Goal: Task Accomplishment & Management: Complete application form

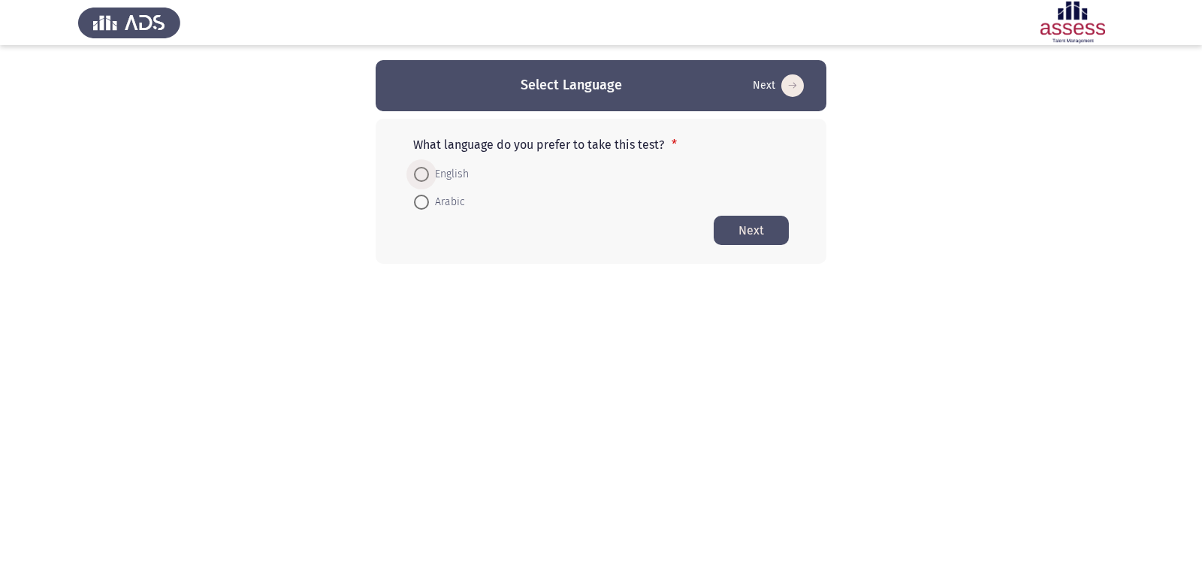
click at [414, 177] on span at bounding box center [421, 174] width 15 height 15
click at [414, 177] on input "English" at bounding box center [421, 174] width 15 height 15
radio input "true"
click at [733, 231] on button "Next" at bounding box center [751, 229] width 75 height 29
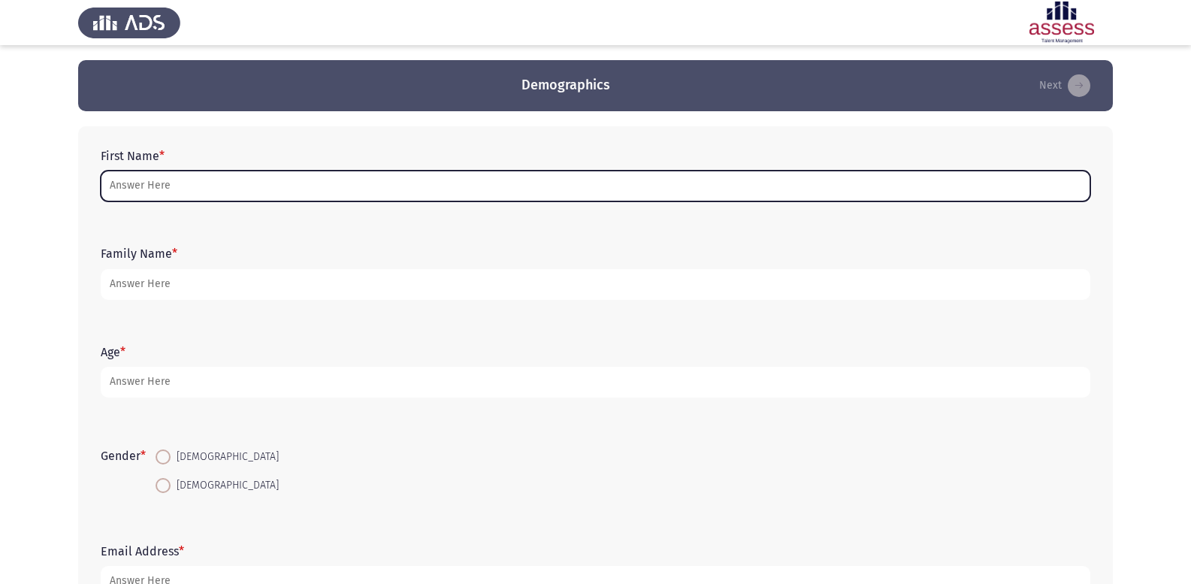
click at [726, 183] on input "First Name *" at bounding box center [595, 186] width 989 height 31
type input "d"
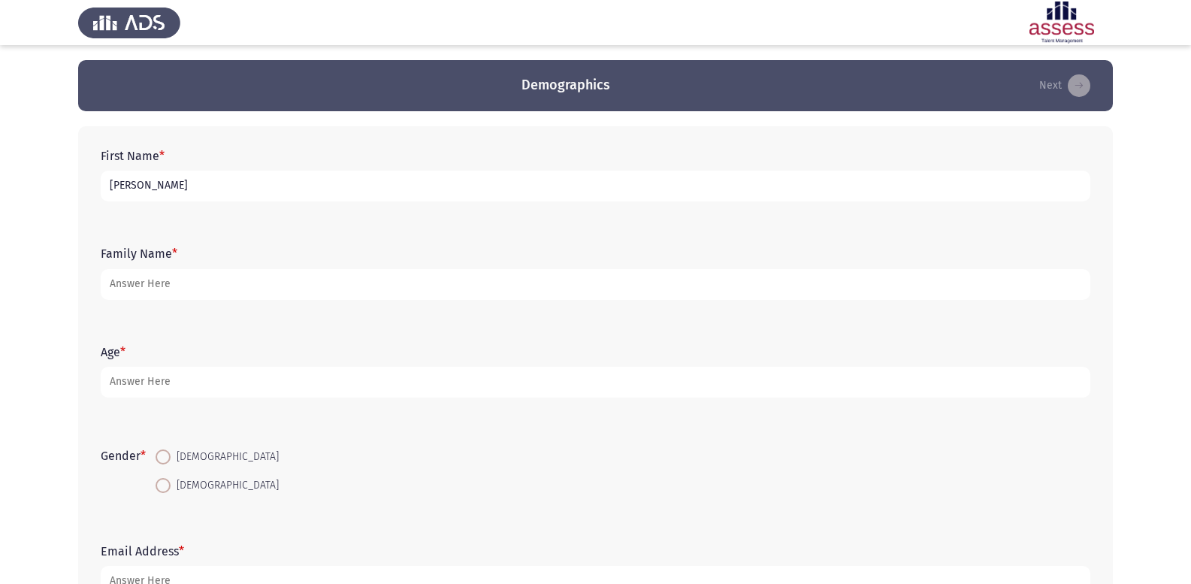
type input "[PERSON_NAME]"
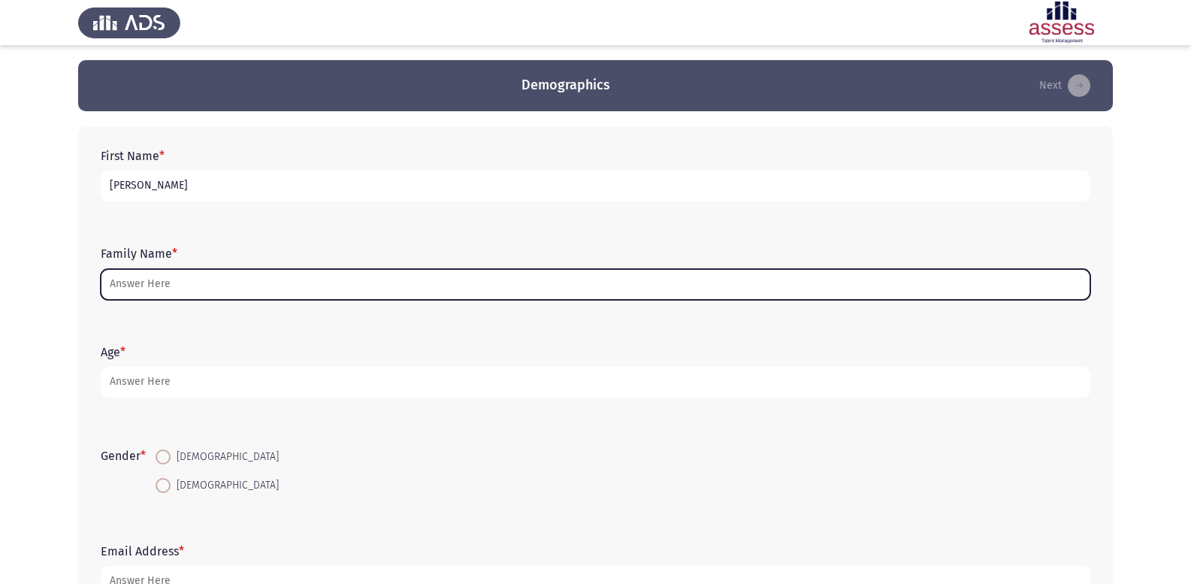
click at [830, 277] on input "Family Name *" at bounding box center [595, 284] width 989 height 31
click at [954, 349] on div "First Name * [PERSON_NAME] Family Name * Age * Gender * [DEMOGRAPHIC_DATA] [DEM…" at bounding box center [595, 372] width 1034 height 493
click at [812, 288] on input "Family Name *" at bounding box center [595, 284] width 989 height 31
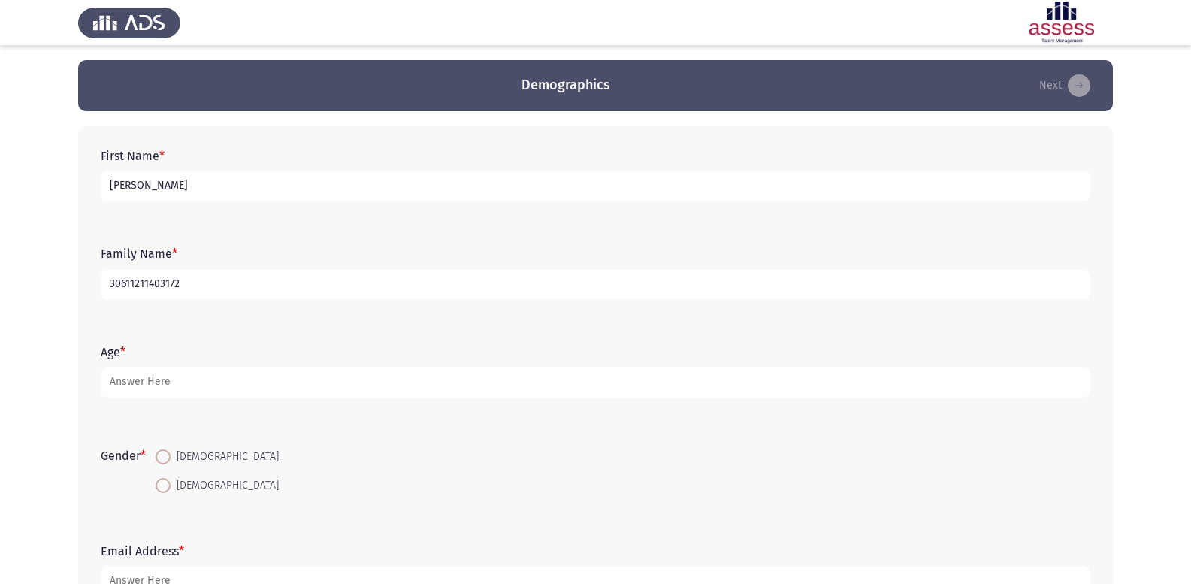
type input "30611211403172"
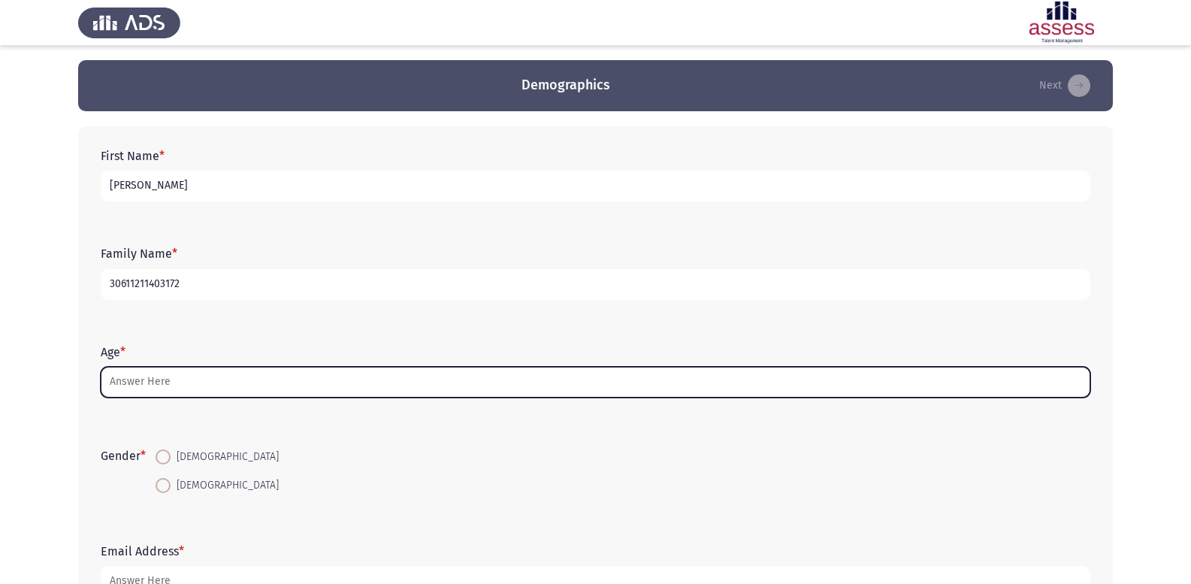
click at [530, 382] on input "Age *" at bounding box center [595, 382] width 989 height 31
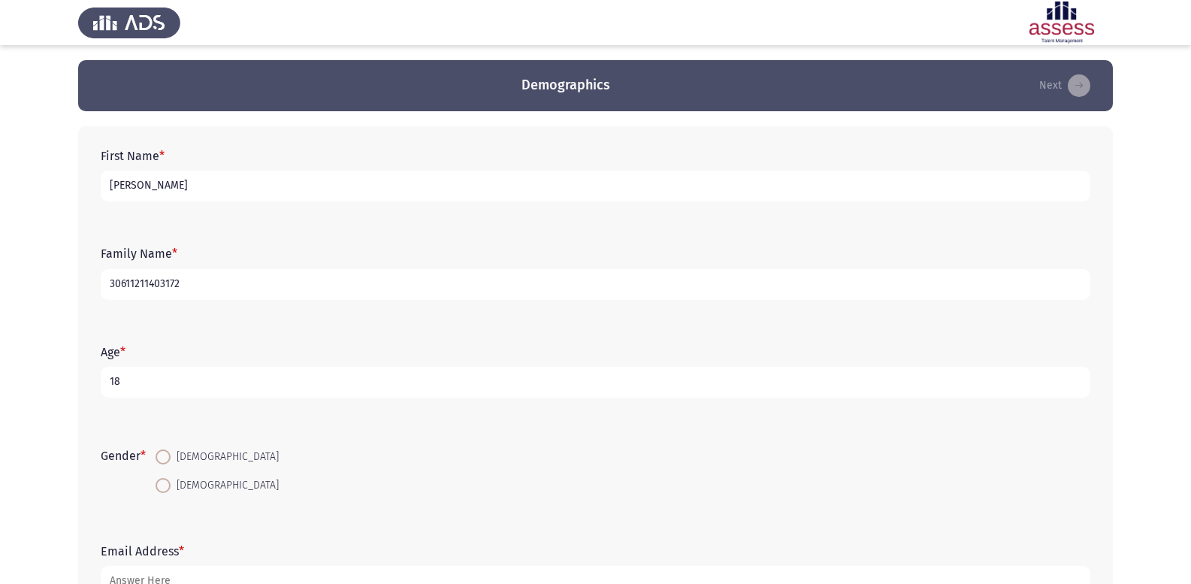
type input "18"
click at [169, 460] on span at bounding box center [162, 456] width 15 height 15
click at [169, 460] on input "[DEMOGRAPHIC_DATA]" at bounding box center [162, 456] width 15 height 15
radio input "true"
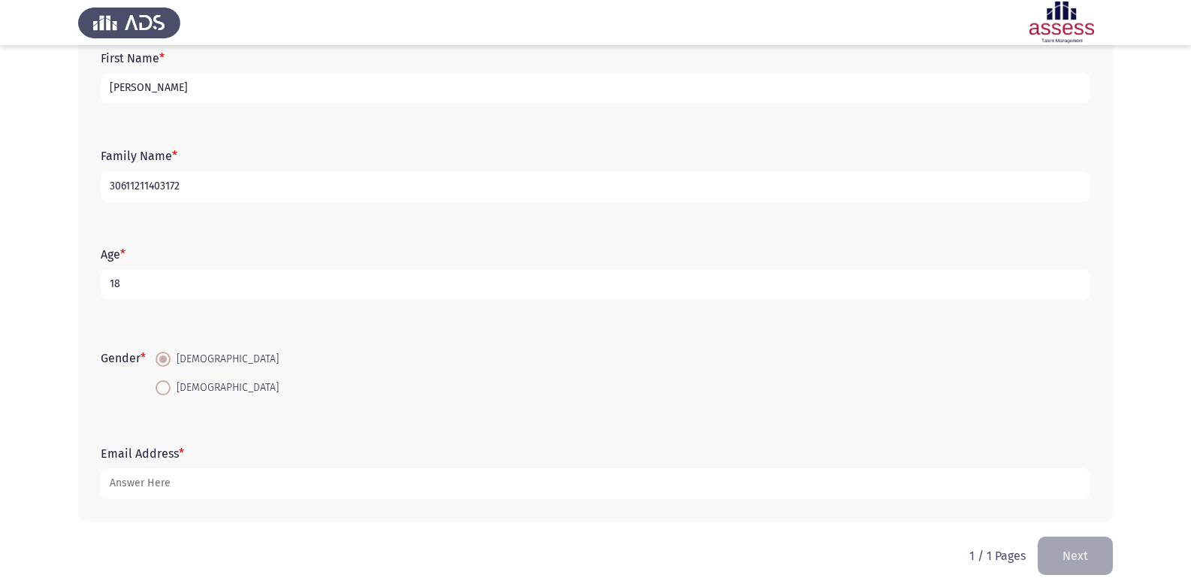
scroll to position [110, 0]
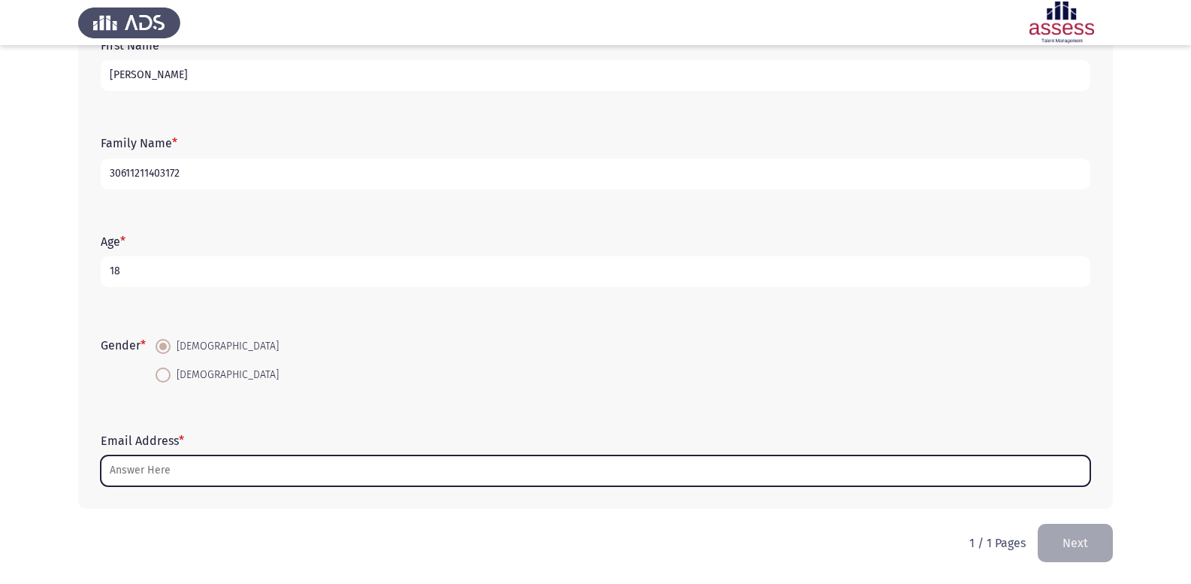
click at [850, 477] on input "Email Address *" at bounding box center [595, 470] width 989 height 31
type input "غ"
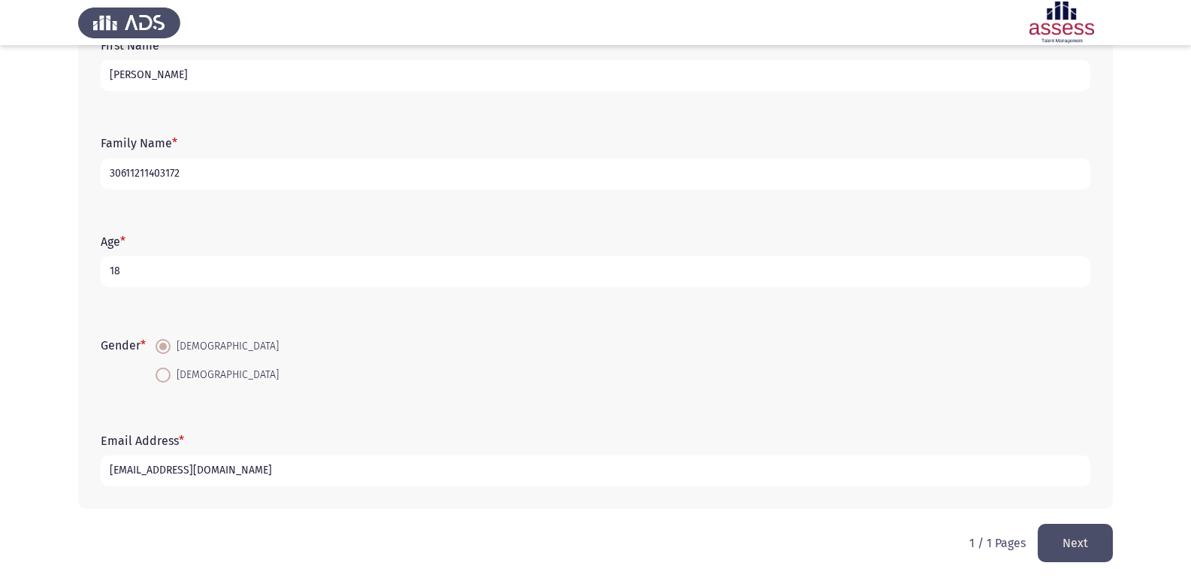
type input "[EMAIL_ADDRESS][DOMAIN_NAME]"
click at [1046, 534] on button "Next" at bounding box center [1074, 543] width 75 height 38
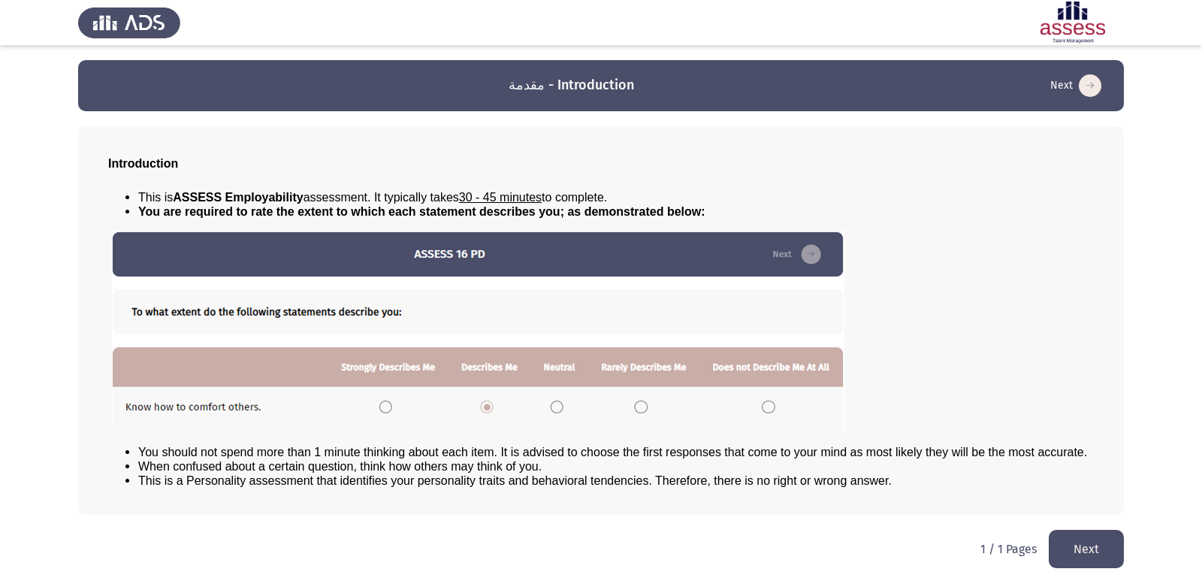
click at [1095, 557] on button "Next" at bounding box center [1086, 549] width 75 height 38
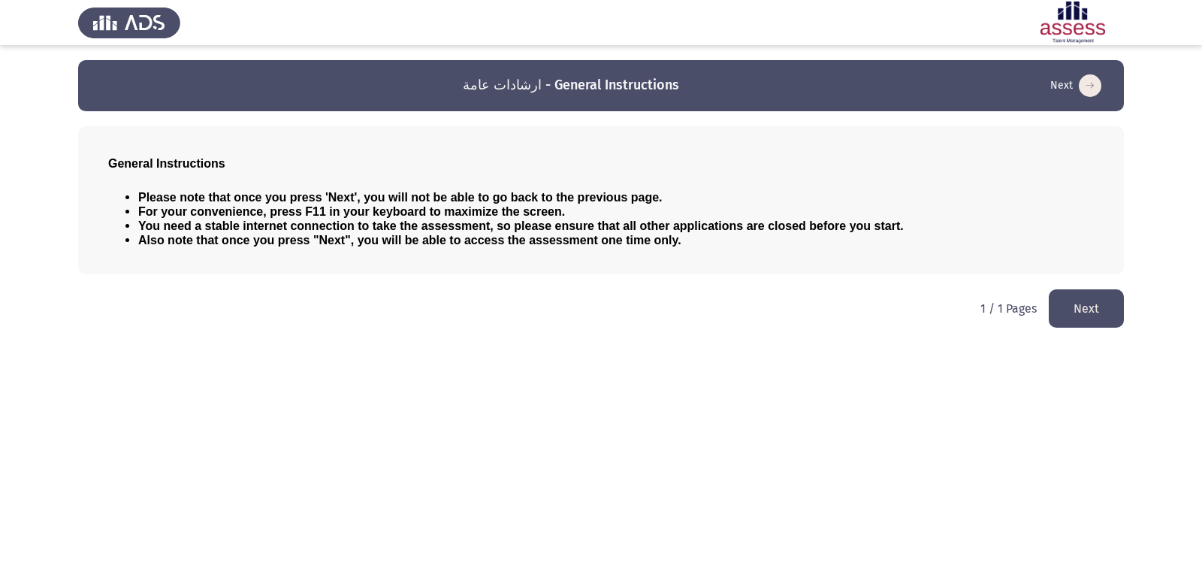
drag, startPoint x: 1088, startPoint y: 305, endPoint x: 1069, endPoint y: 333, distance: 34.6
click at [1069, 333] on html "ارشادات عامة - General Instructions Next General Instructions Please note that …" at bounding box center [601, 171] width 1202 height 343
click at [1091, 300] on button "Next" at bounding box center [1086, 308] width 75 height 38
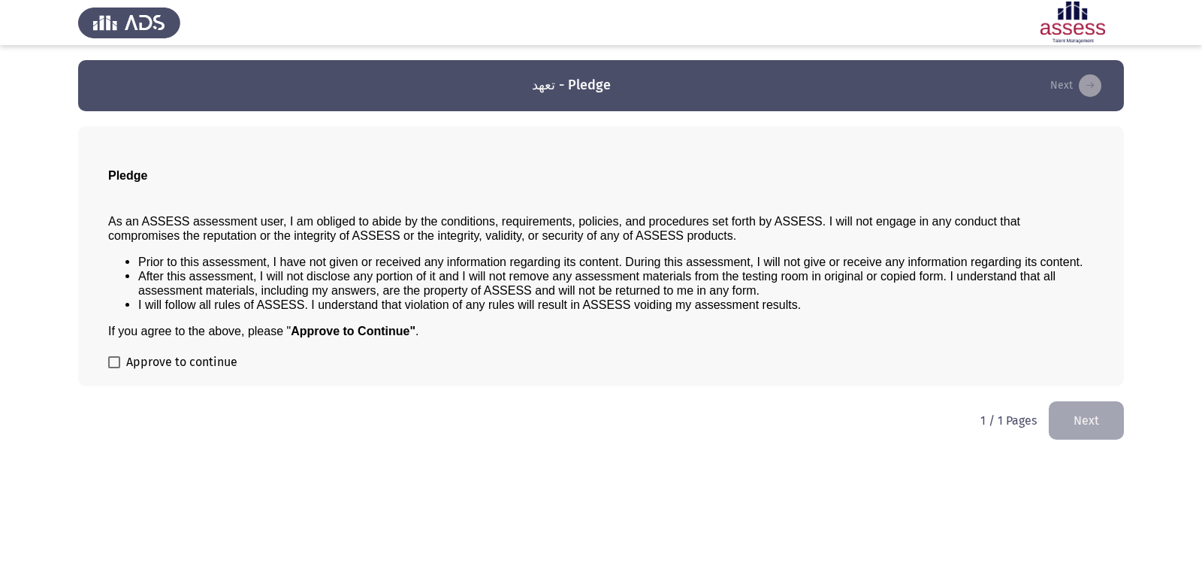
click at [112, 355] on label "Approve to continue" at bounding box center [172, 362] width 129 height 18
click at [113, 368] on input "Approve to continue" at bounding box center [113, 368] width 1 height 1
checkbox input "true"
drag, startPoint x: 1081, startPoint y: 411, endPoint x: 1076, endPoint y: 403, distance: 9.8
click at [1079, 409] on button "Next" at bounding box center [1086, 420] width 75 height 38
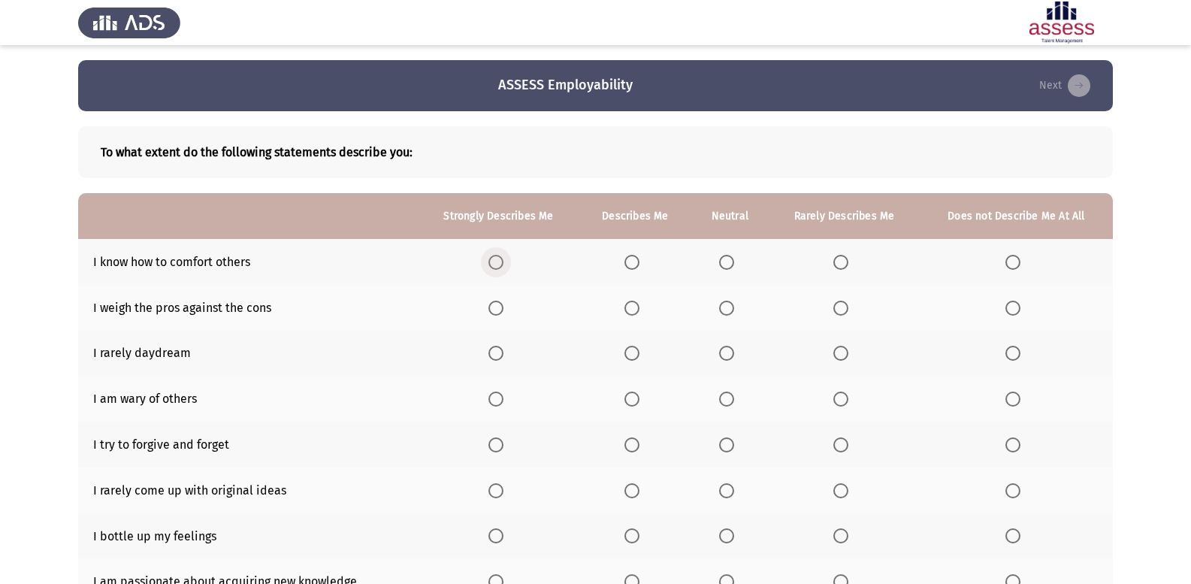
click at [491, 258] on span "Select an option" at bounding box center [495, 262] width 15 height 15
click at [491, 258] on input "Select an option" at bounding box center [495, 262] width 15 height 15
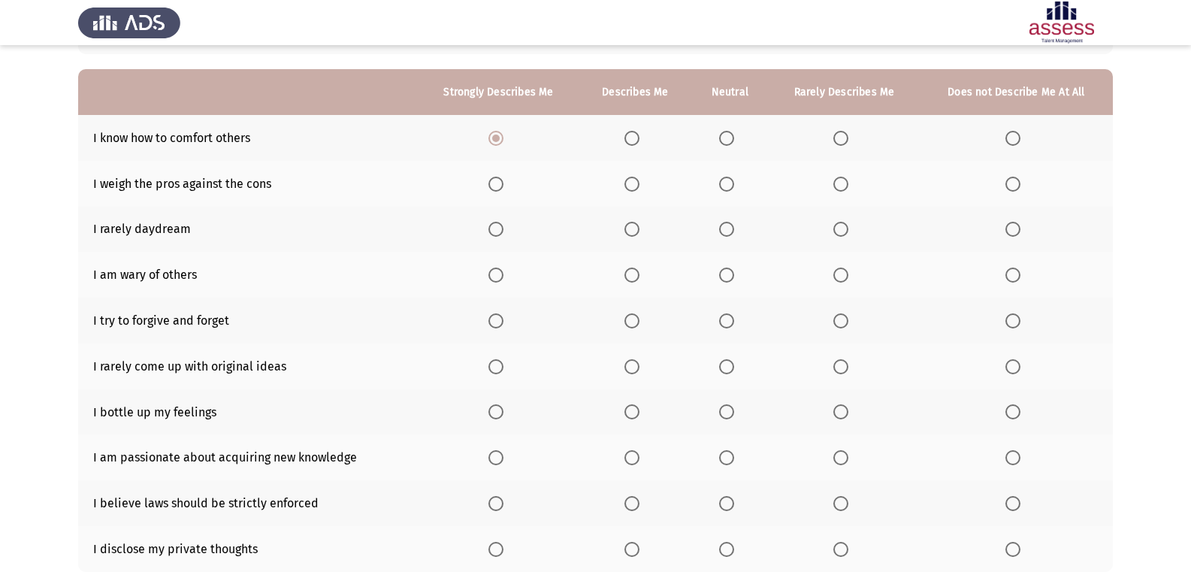
scroll to position [150, 0]
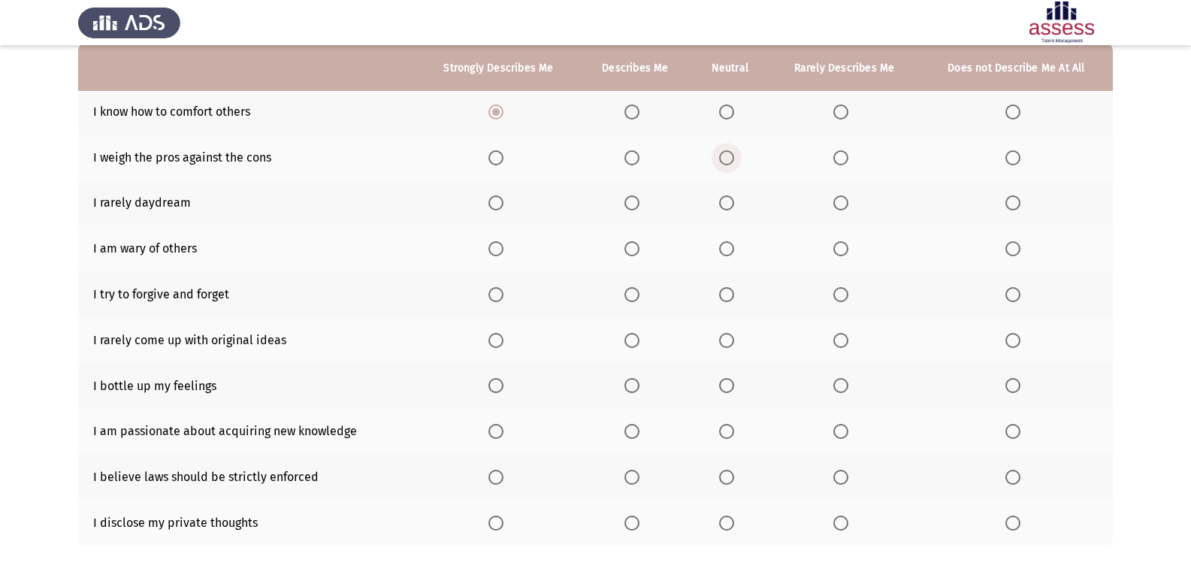
click at [726, 158] on span "Select an option" at bounding box center [726, 157] width 15 height 15
click at [726, 158] on input "Select an option" at bounding box center [726, 157] width 15 height 15
click at [639, 204] on span "Select an option" at bounding box center [631, 202] width 15 height 15
click at [639, 204] on input "Select an option" at bounding box center [631, 202] width 15 height 15
click at [846, 201] on span "Select an option" at bounding box center [840, 202] width 15 height 15
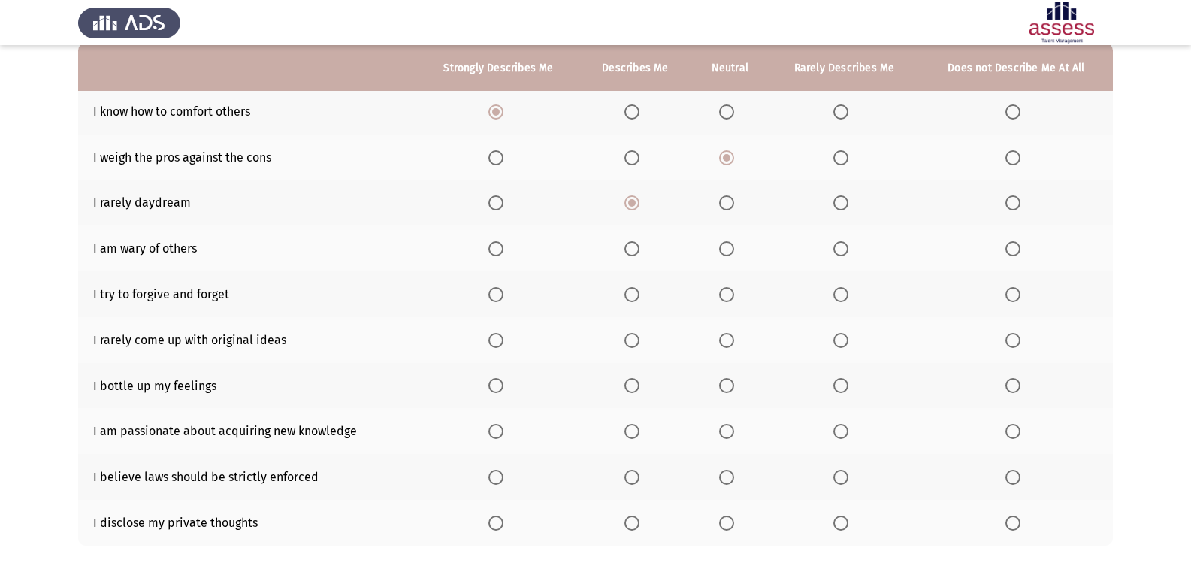
click at [846, 201] on input "Select an option" at bounding box center [840, 202] width 15 height 15
click at [630, 244] on span "Select an option" at bounding box center [631, 248] width 15 height 15
click at [630, 244] on input "Select an option" at bounding box center [631, 248] width 15 height 15
click at [630, 297] on span "Select an option" at bounding box center [631, 294] width 15 height 15
click at [630, 297] on input "Select an option" at bounding box center [631, 294] width 15 height 15
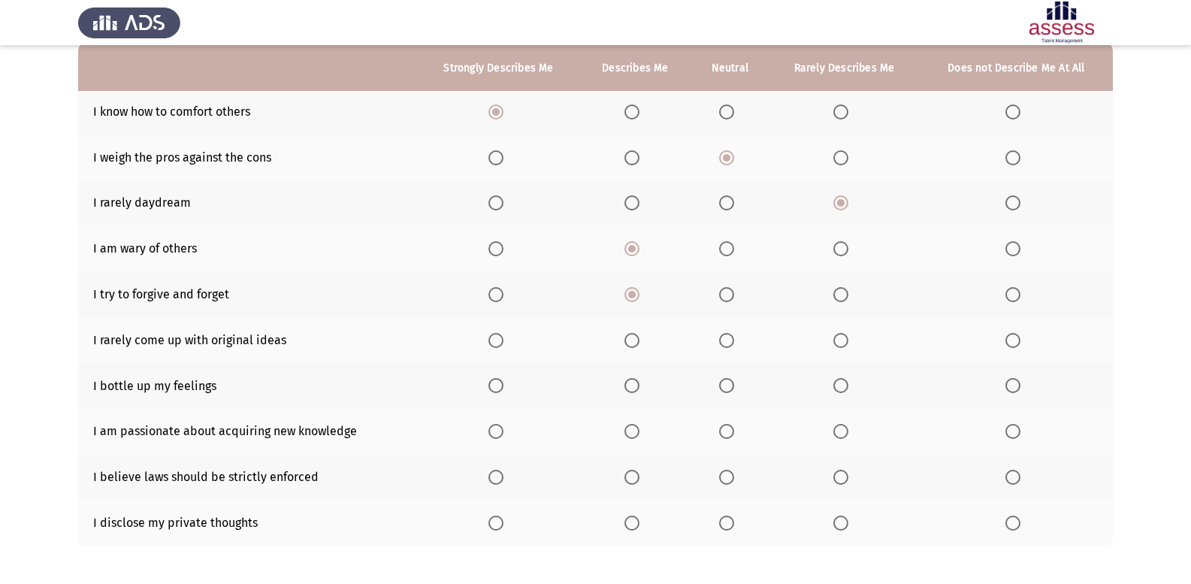
click at [835, 339] on span "Select an option" at bounding box center [840, 340] width 15 height 15
click at [835, 339] on input "Select an option" at bounding box center [840, 340] width 15 height 15
click at [498, 379] on span "Select an option" at bounding box center [495, 385] width 15 height 15
click at [498, 379] on input "Select an option" at bounding box center [495, 385] width 15 height 15
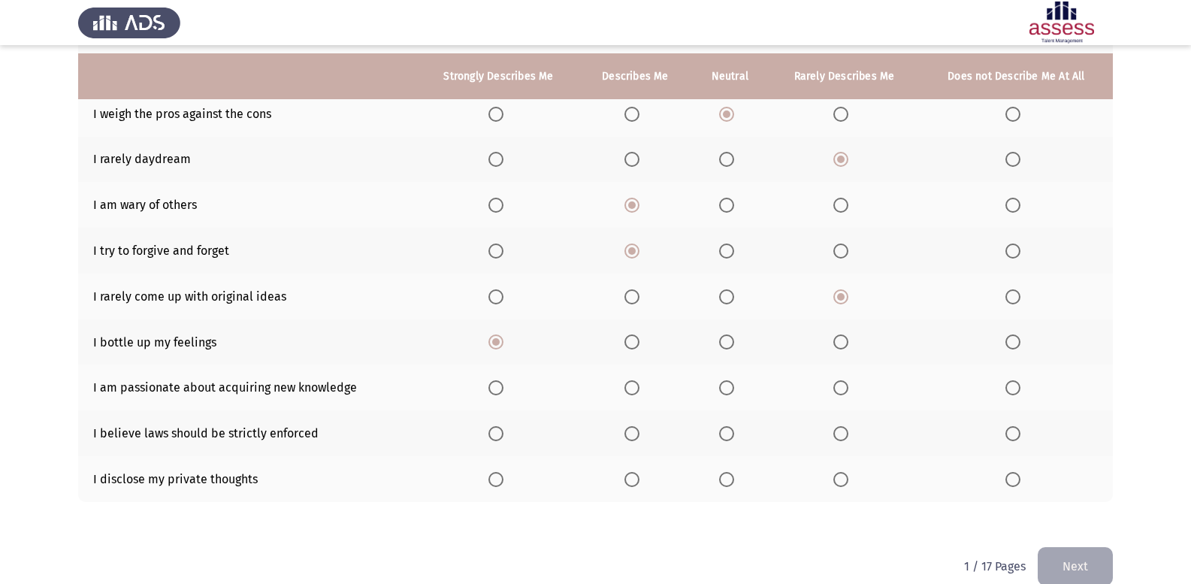
scroll to position [217, 0]
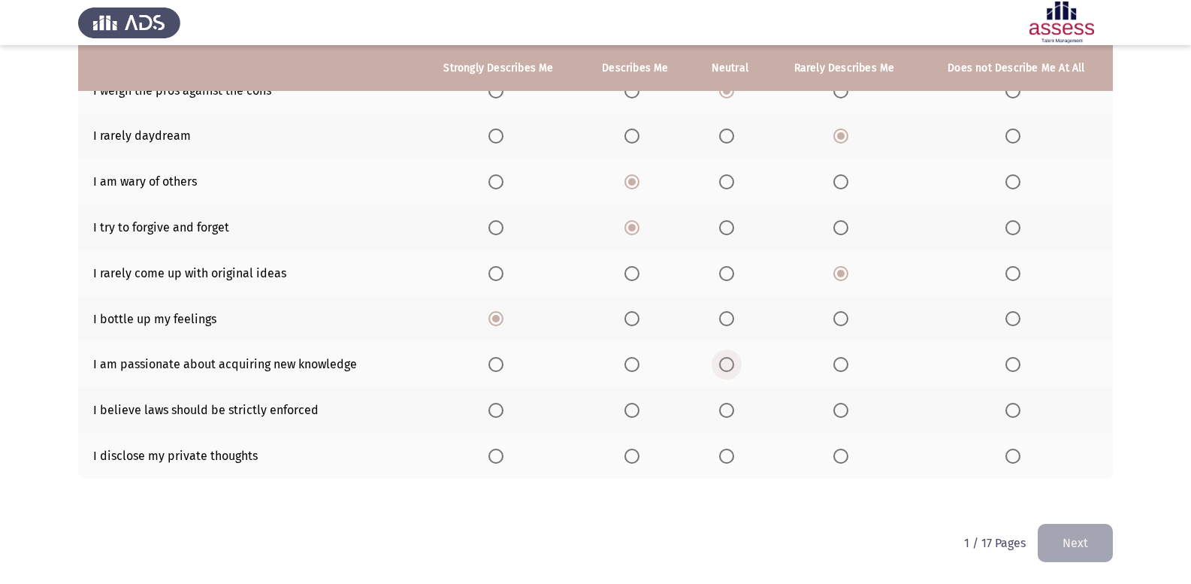
click at [731, 367] on span "Select an option" at bounding box center [726, 364] width 15 height 15
click at [731, 367] on input "Select an option" at bounding box center [726, 364] width 15 height 15
click at [726, 401] on th at bounding box center [729, 410] width 77 height 46
click at [723, 407] on span "Select an option" at bounding box center [726, 410] width 15 height 15
click at [723, 407] on input "Select an option" at bounding box center [726, 410] width 15 height 15
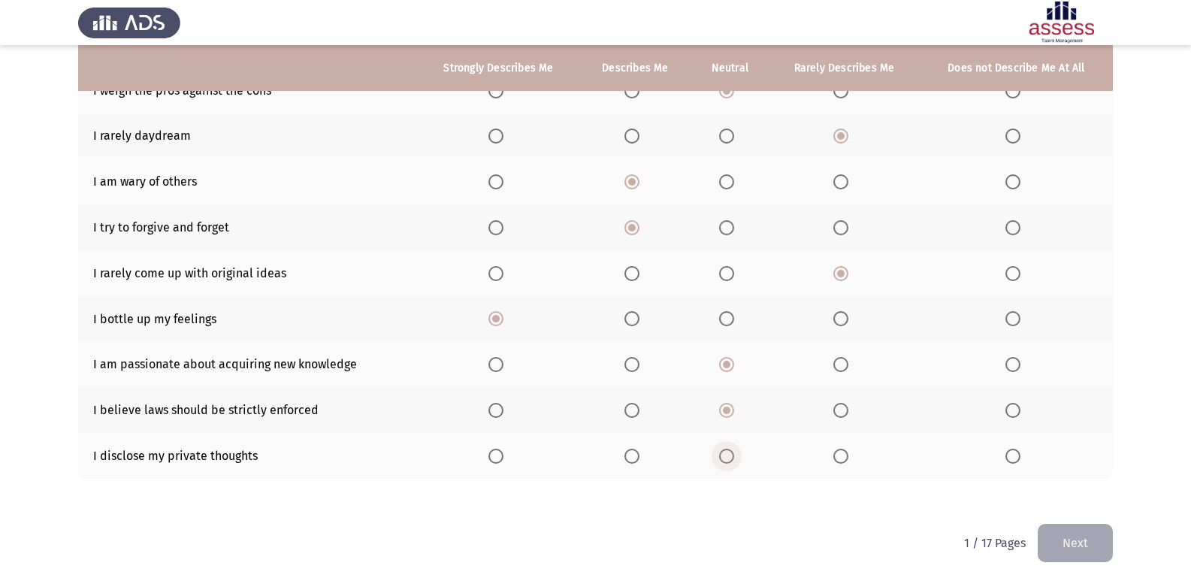
click at [721, 454] on span "Select an option" at bounding box center [726, 455] width 15 height 15
click at [721, 454] on input "Select an option" at bounding box center [726, 455] width 15 height 15
click at [1049, 539] on button "Next" at bounding box center [1074, 543] width 75 height 38
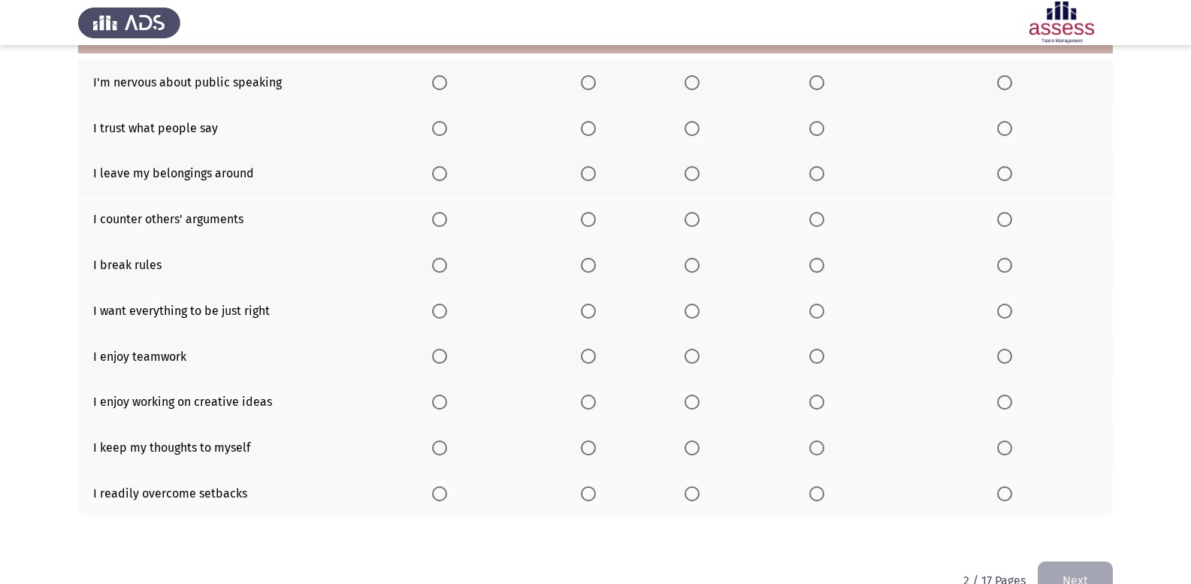
scroll to position [142, 0]
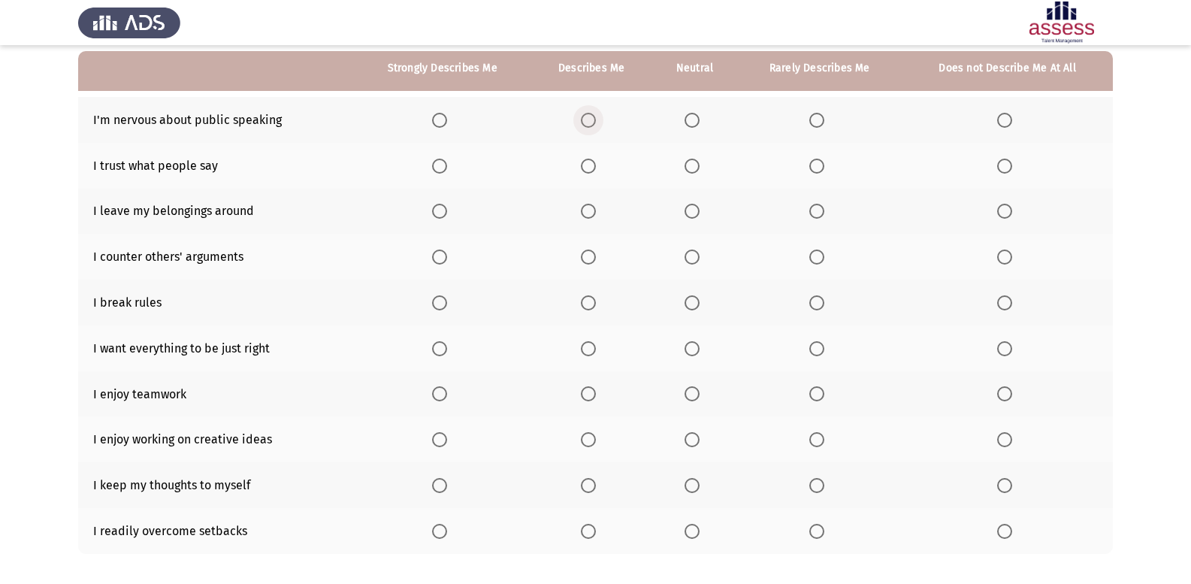
click at [590, 122] on span "Select an option" at bounding box center [588, 120] width 15 height 15
click at [590, 122] on input "Select an option" at bounding box center [588, 120] width 15 height 15
click at [684, 166] on th at bounding box center [694, 166] width 85 height 46
click at [691, 164] on span "Select an option" at bounding box center [691, 165] width 15 height 15
click at [691, 164] on input "Select an option" at bounding box center [691, 165] width 15 height 15
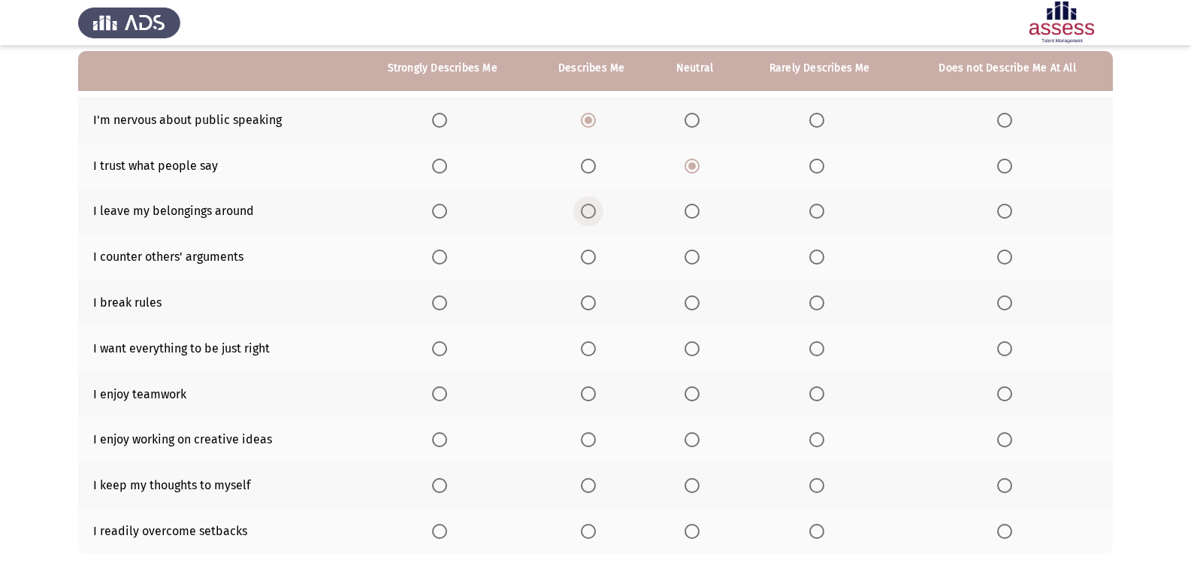
click at [592, 214] on span "Select an option" at bounding box center [588, 211] width 15 height 15
click at [592, 214] on input "Select an option" at bounding box center [588, 211] width 15 height 15
click at [1008, 263] on span "Select an option" at bounding box center [1004, 256] width 15 height 15
click at [1008, 263] on input "Select an option" at bounding box center [1004, 256] width 15 height 15
click at [1006, 298] on span "Select an option" at bounding box center [1004, 302] width 15 height 15
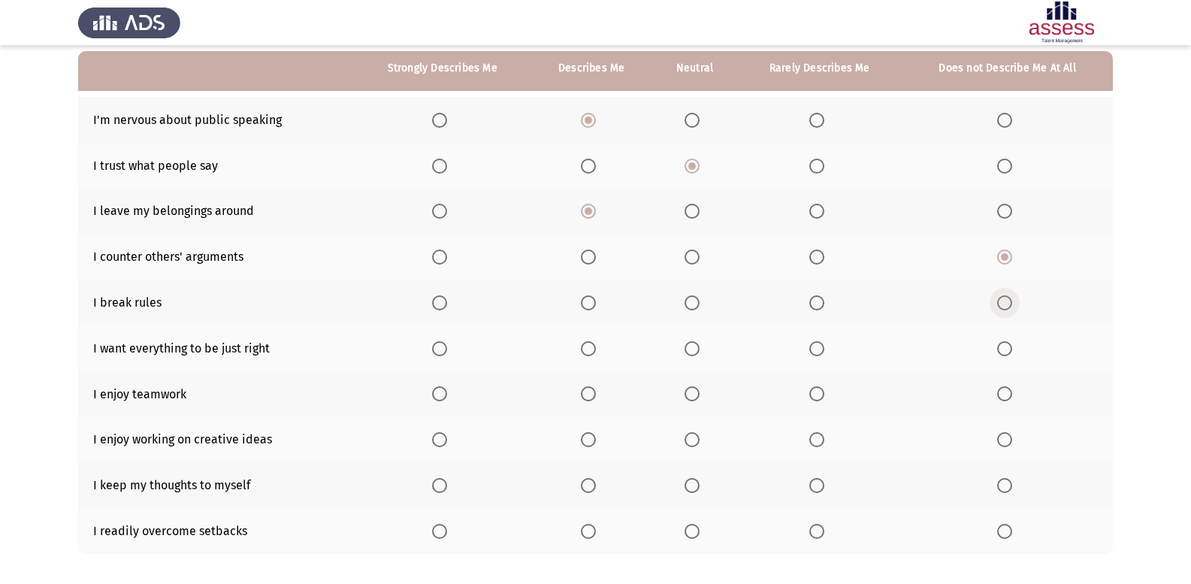
click at [1006, 298] on input "Select an option" at bounding box center [1004, 302] width 15 height 15
click at [816, 346] on span "Select an option" at bounding box center [816, 348] width 15 height 15
click at [816, 346] on input "Select an option" at bounding box center [816, 348] width 15 height 15
click at [697, 346] on span "Select an option" at bounding box center [691, 348] width 15 height 15
click at [697, 346] on input "Select an option" at bounding box center [691, 348] width 15 height 15
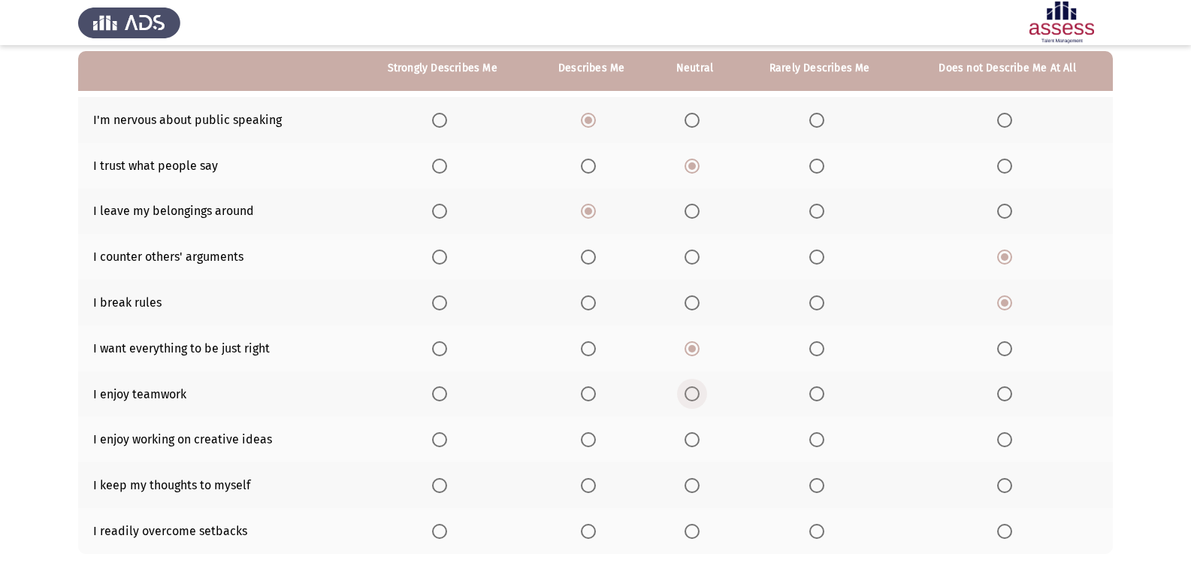
click at [696, 389] on span "Select an option" at bounding box center [691, 393] width 15 height 15
click at [696, 389] on input "Select an option" at bounding box center [691, 393] width 15 height 15
click at [585, 436] on span "Select an option" at bounding box center [588, 439] width 15 height 15
click at [585, 436] on input "Select an option" at bounding box center [588, 439] width 15 height 15
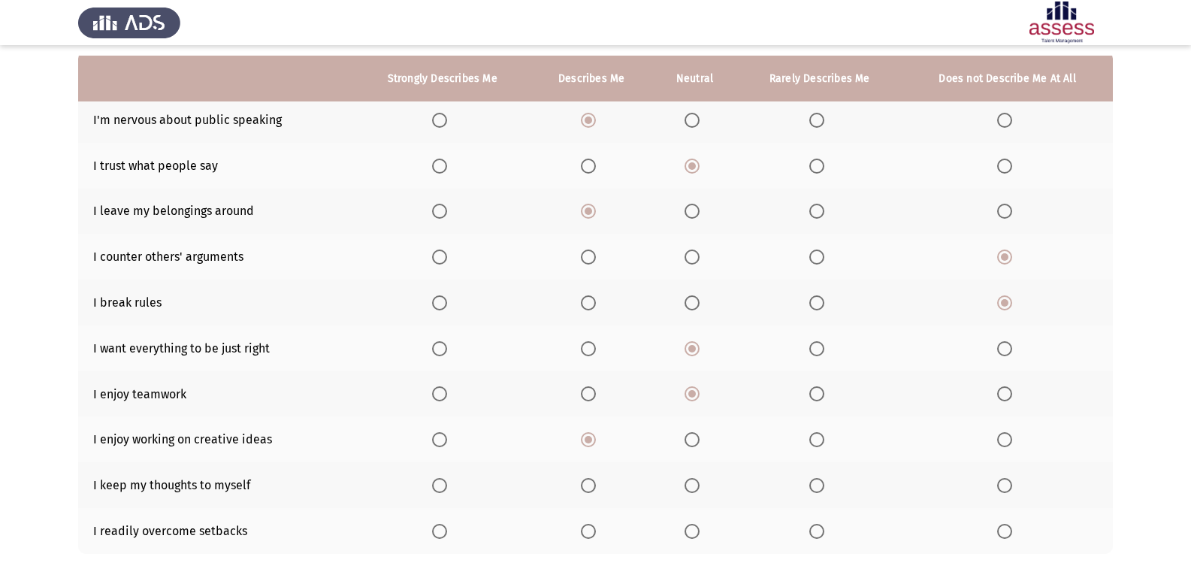
scroll to position [217, 0]
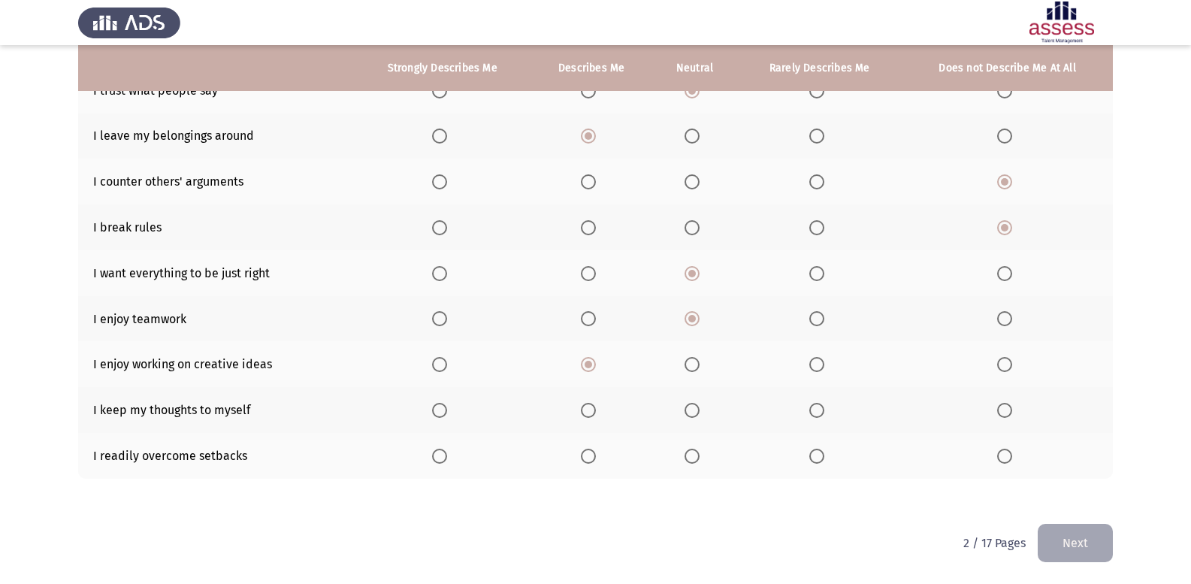
click at [446, 411] on span "Select an option" at bounding box center [439, 410] width 15 height 15
click at [446, 411] on input "Select an option" at bounding box center [439, 410] width 15 height 15
click at [595, 460] on span "Select an option" at bounding box center [588, 455] width 15 height 15
click at [595, 460] on input "Select an option" at bounding box center [588, 455] width 15 height 15
click at [1089, 555] on button "Next" at bounding box center [1074, 543] width 75 height 38
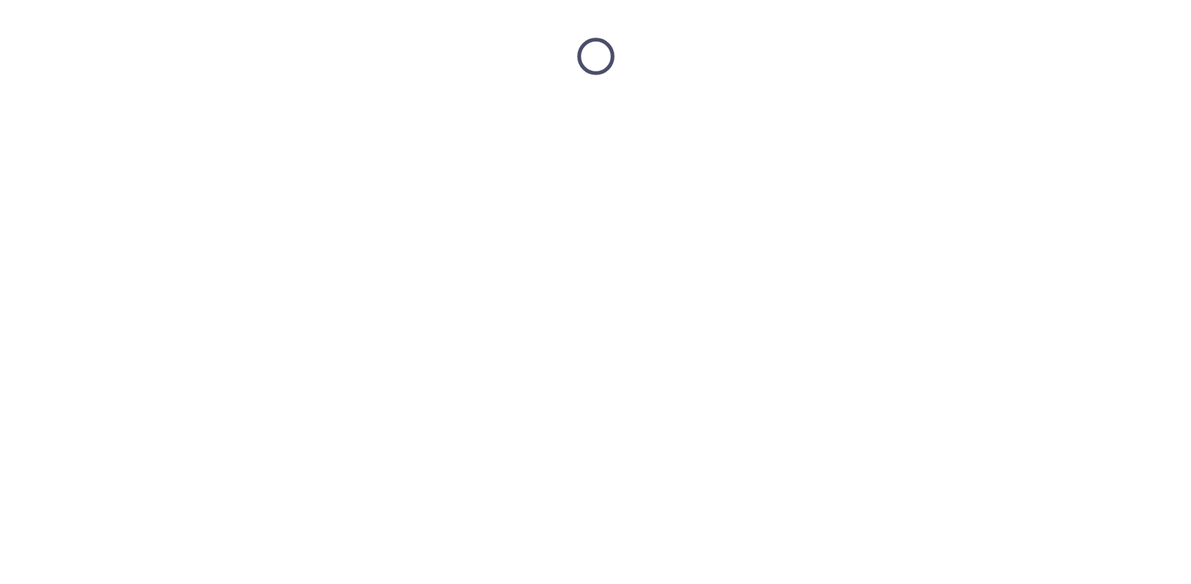
scroll to position [0, 0]
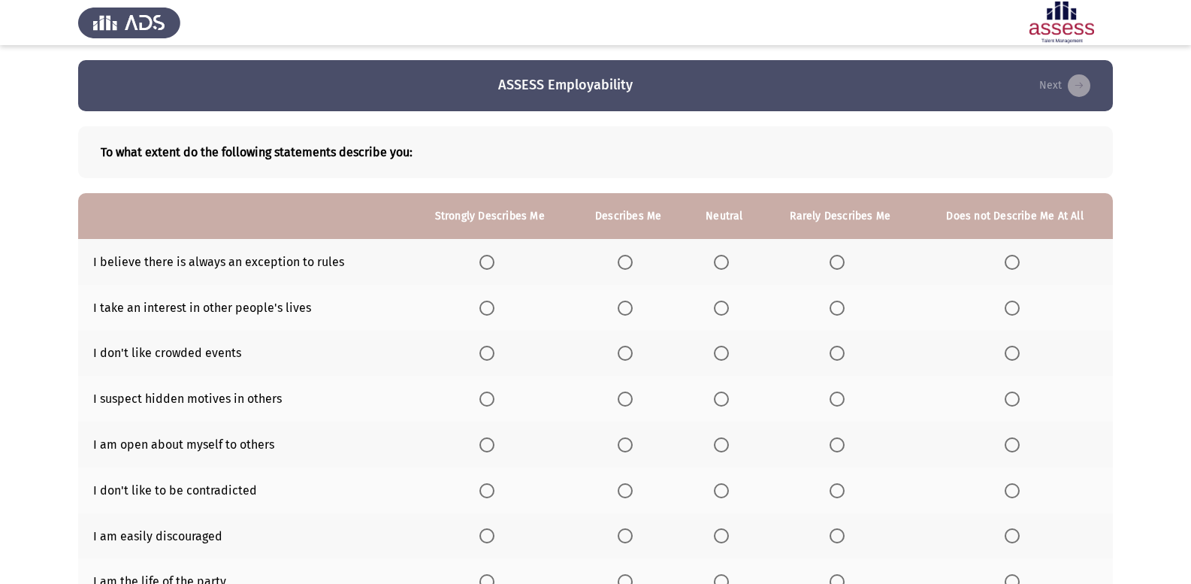
click at [487, 260] on span "Select an option" at bounding box center [486, 262] width 15 height 15
click at [487, 260] on input "Select an option" at bounding box center [486, 262] width 15 height 15
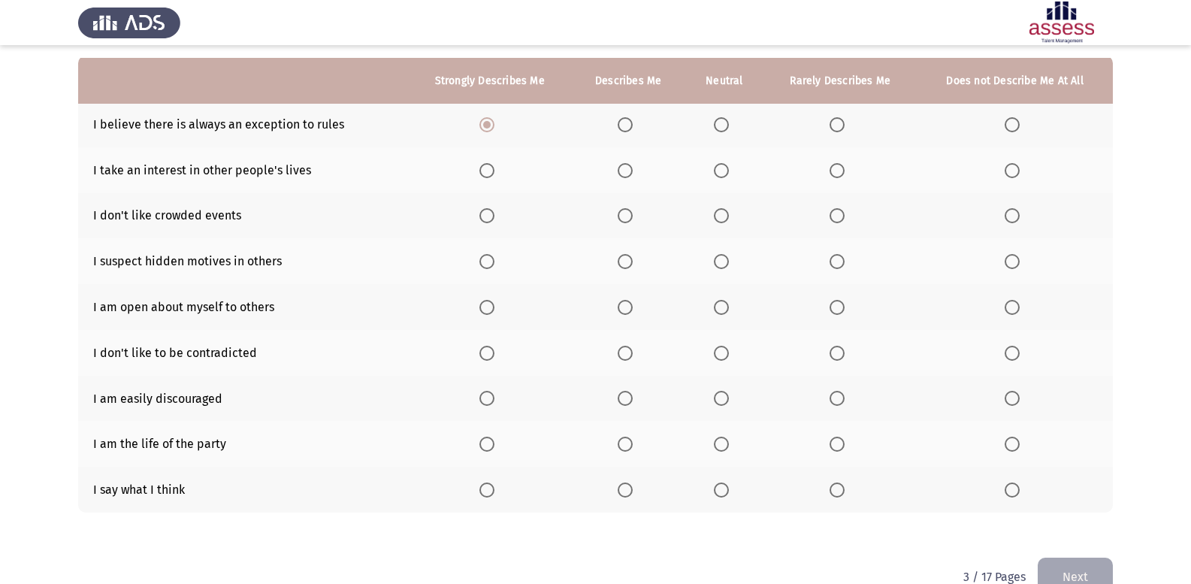
scroll to position [150, 0]
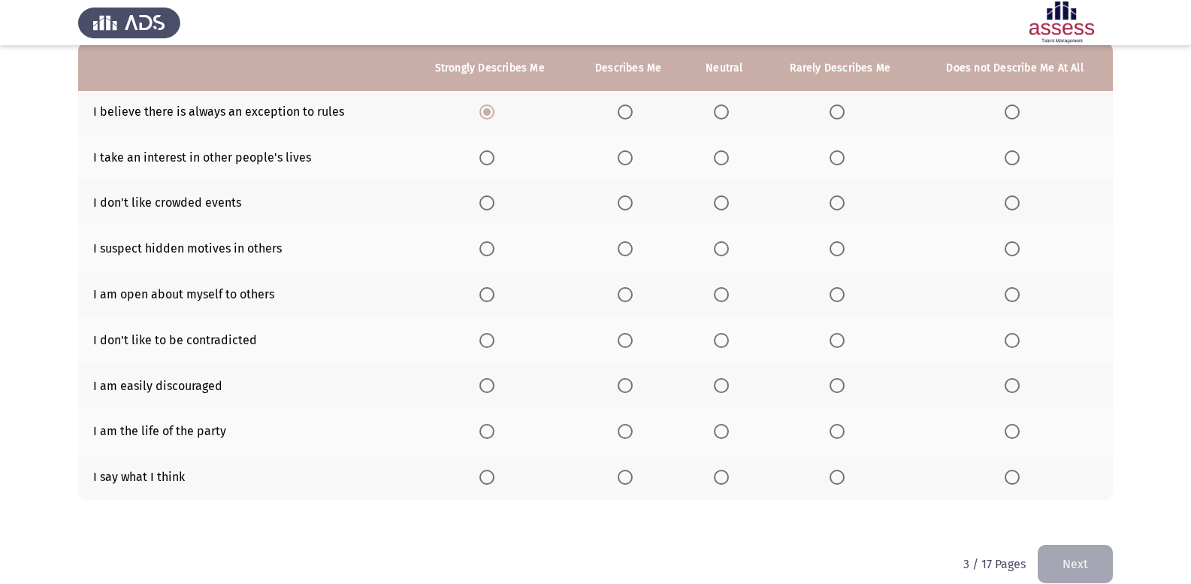
click at [843, 162] on span "Select an option" at bounding box center [836, 157] width 15 height 15
click at [843, 162] on input "Select an option" at bounding box center [836, 157] width 15 height 15
click at [717, 205] on span "Select an option" at bounding box center [721, 202] width 15 height 15
click at [717, 205] on input "Select an option" at bounding box center [721, 202] width 15 height 15
click at [484, 243] on span "Select an option" at bounding box center [486, 248] width 15 height 15
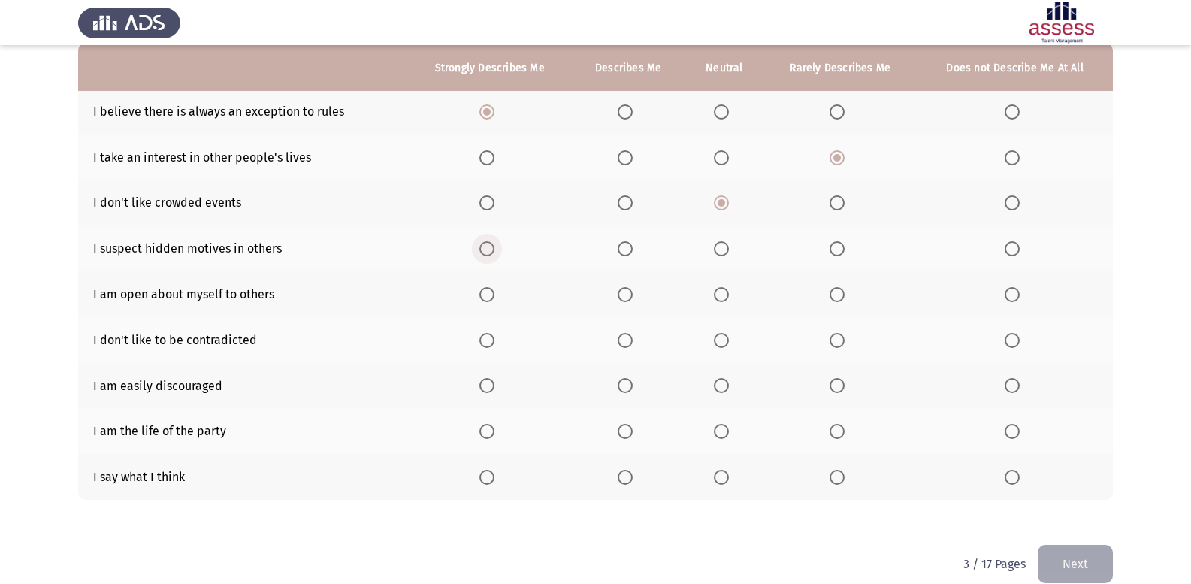
click at [484, 243] on input "Select an option" at bounding box center [486, 248] width 15 height 15
click at [630, 298] on span "Select an option" at bounding box center [624, 294] width 15 height 15
click at [630, 298] on input "Select an option" at bounding box center [624, 294] width 15 height 15
click at [715, 340] on span "Select an option" at bounding box center [721, 340] width 15 height 15
click at [715, 340] on input "Select an option" at bounding box center [721, 340] width 15 height 15
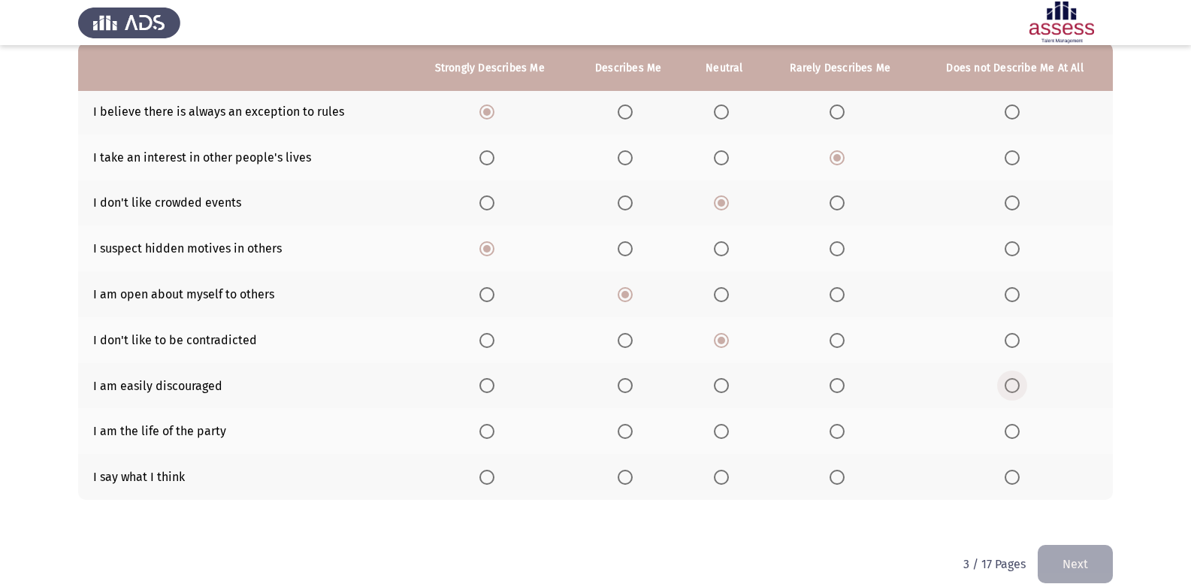
click at [1007, 382] on span "Select an option" at bounding box center [1011, 385] width 15 height 15
click at [1007, 382] on input "Select an option" at bounding box center [1011, 385] width 15 height 15
click at [836, 425] on span "Select an option" at bounding box center [836, 431] width 15 height 15
click at [836, 425] on input "Select an option" at bounding box center [836, 431] width 15 height 15
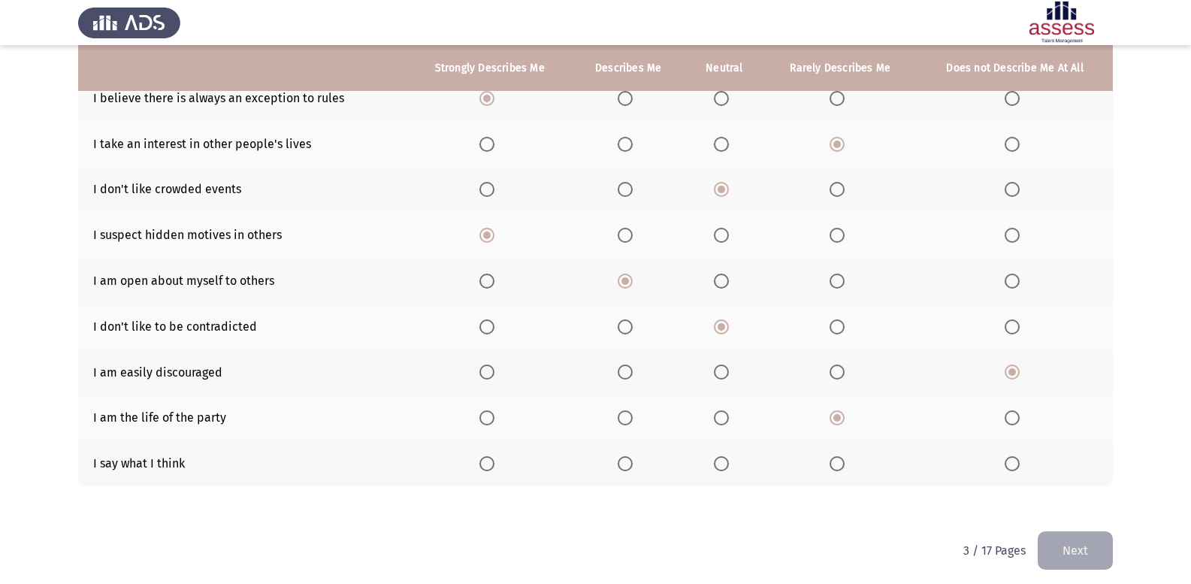
scroll to position [171, 0]
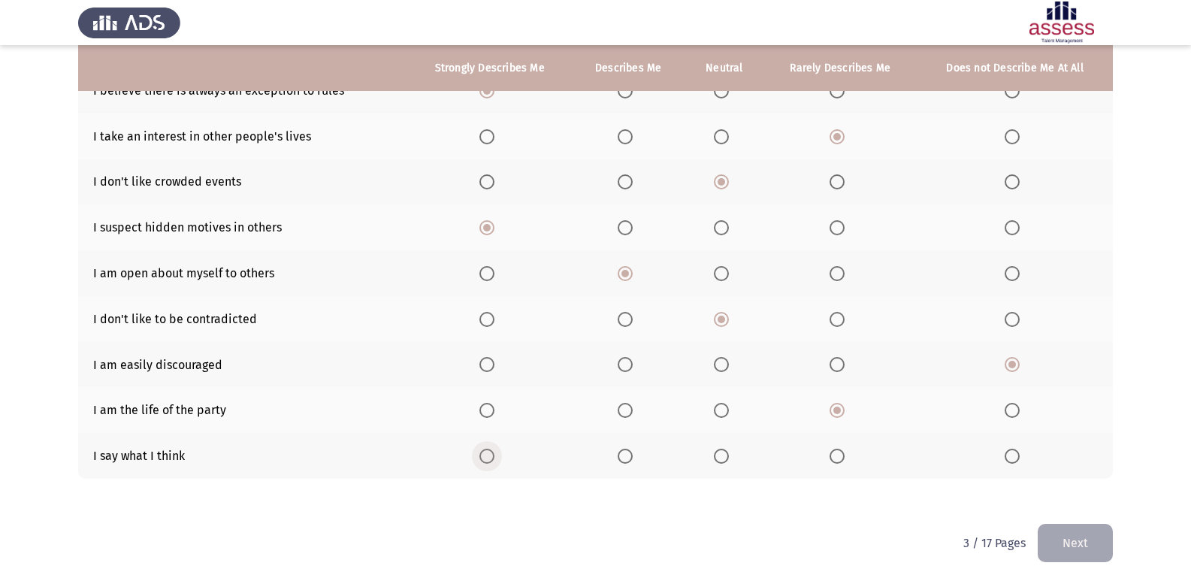
click at [484, 449] on span "Select an option" at bounding box center [486, 455] width 15 height 15
click at [484, 449] on input "Select an option" at bounding box center [486, 455] width 15 height 15
click at [1108, 543] on button "Next" at bounding box center [1074, 543] width 75 height 38
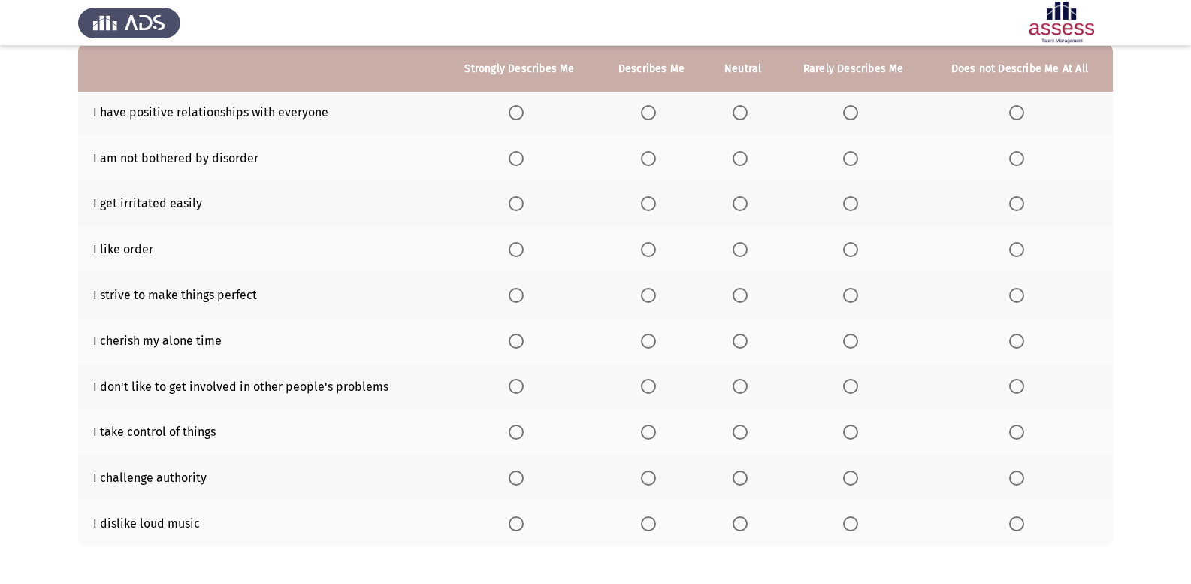
scroll to position [150, 0]
click at [741, 113] on span "Select an option" at bounding box center [739, 111] width 15 height 15
click at [741, 113] on input "Select an option" at bounding box center [739, 111] width 15 height 15
click at [521, 202] on span "Select an option" at bounding box center [516, 202] width 15 height 15
click at [521, 202] on input "Select an option" at bounding box center [516, 202] width 15 height 15
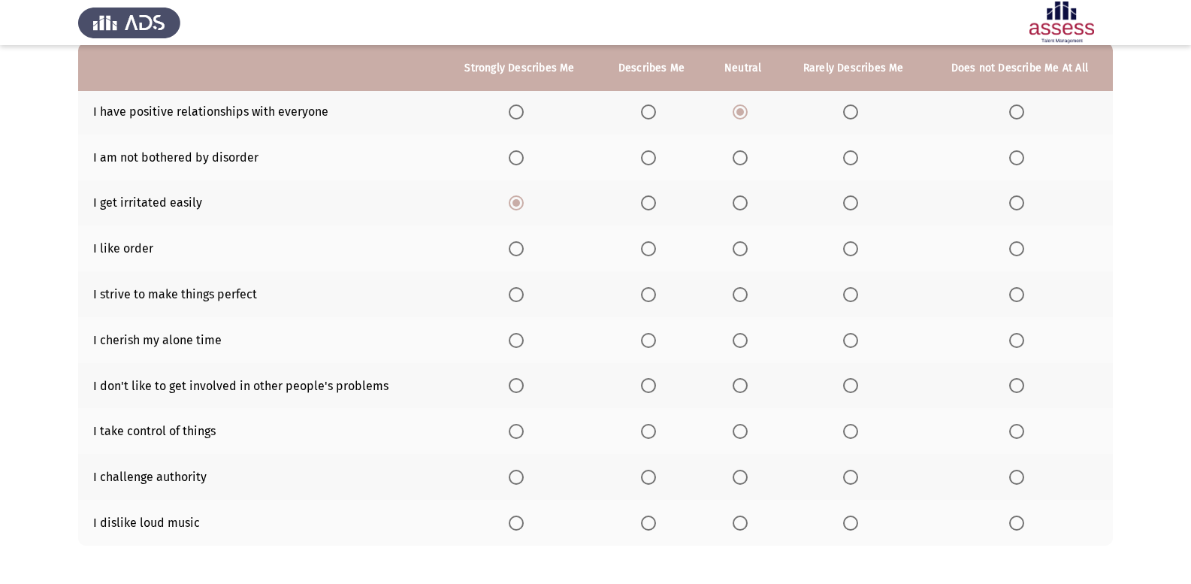
click at [518, 158] on span "Select an option" at bounding box center [516, 157] width 15 height 15
click at [518, 158] on input "Select an option" at bounding box center [516, 157] width 15 height 15
click at [521, 198] on span "Select an option" at bounding box center [516, 202] width 15 height 15
click at [521, 198] on input "Select an option" at bounding box center [516, 202] width 15 height 15
click at [742, 201] on span "Select an option" at bounding box center [739, 202] width 15 height 15
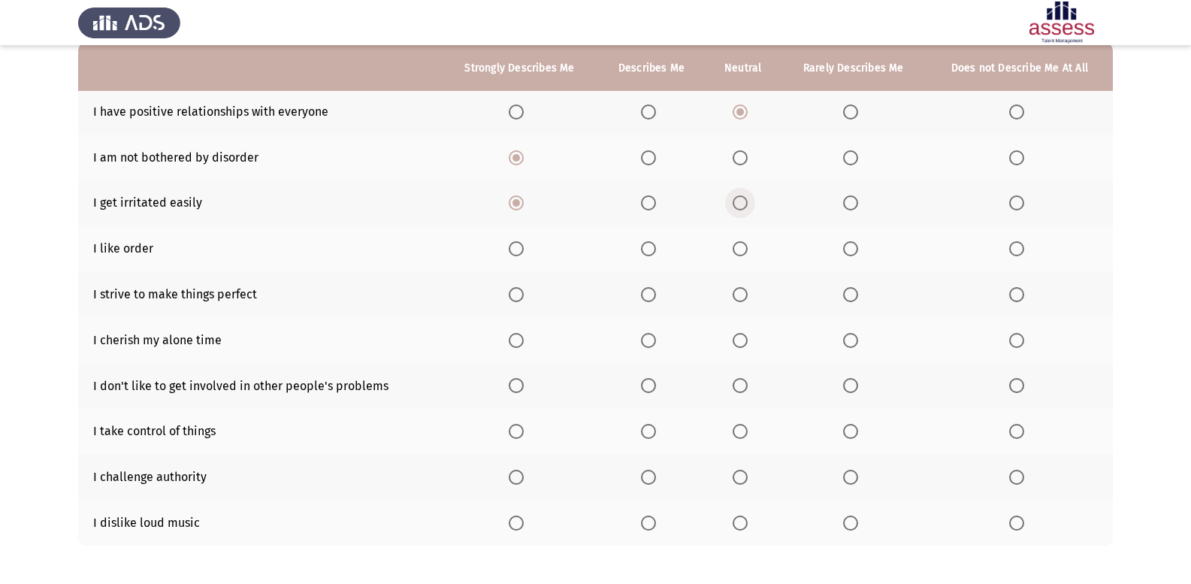
click at [742, 201] on input "Select an option" at bounding box center [739, 202] width 15 height 15
click at [653, 252] on span "Select an option" at bounding box center [648, 248] width 15 height 15
click at [653, 252] on input "Select an option" at bounding box center [648, 248] width 15 height 15
click at [734, 295] on span "Select an option" at bounding box center [739, 294] width 15 height 15
click at [734, 295] on input "Select an option" at bounding box center [739, 294] width 15 height 15
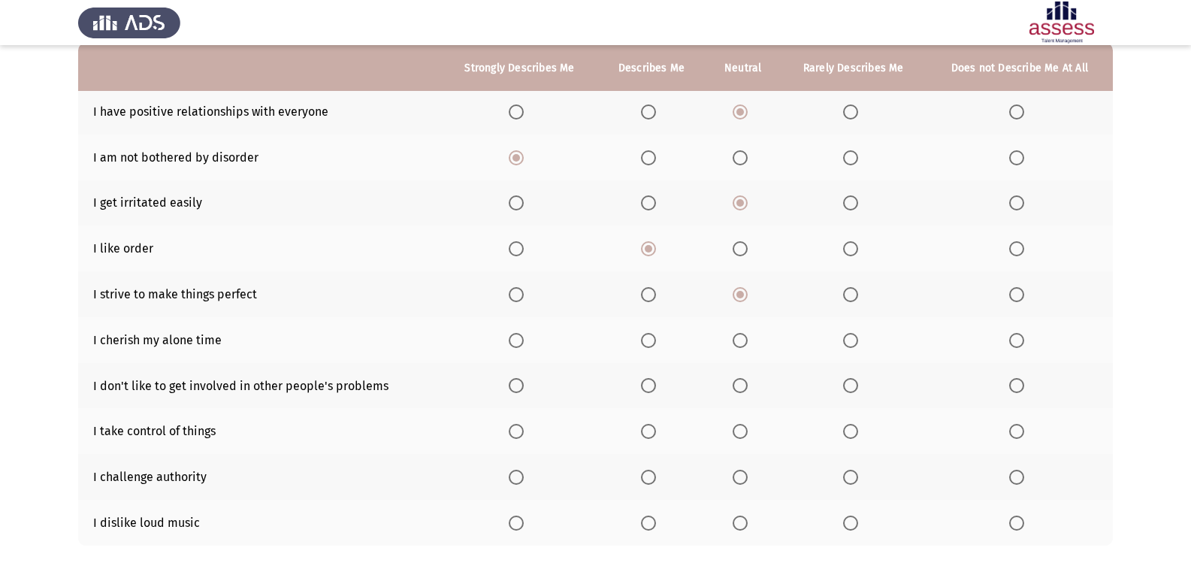
click at [515, 334] on span "Select an option" at bounding box center [516, 340] width 15 height 15
click at [515, 334] on input "Select an option" at bounding box center [516, 340] width 15 height 15
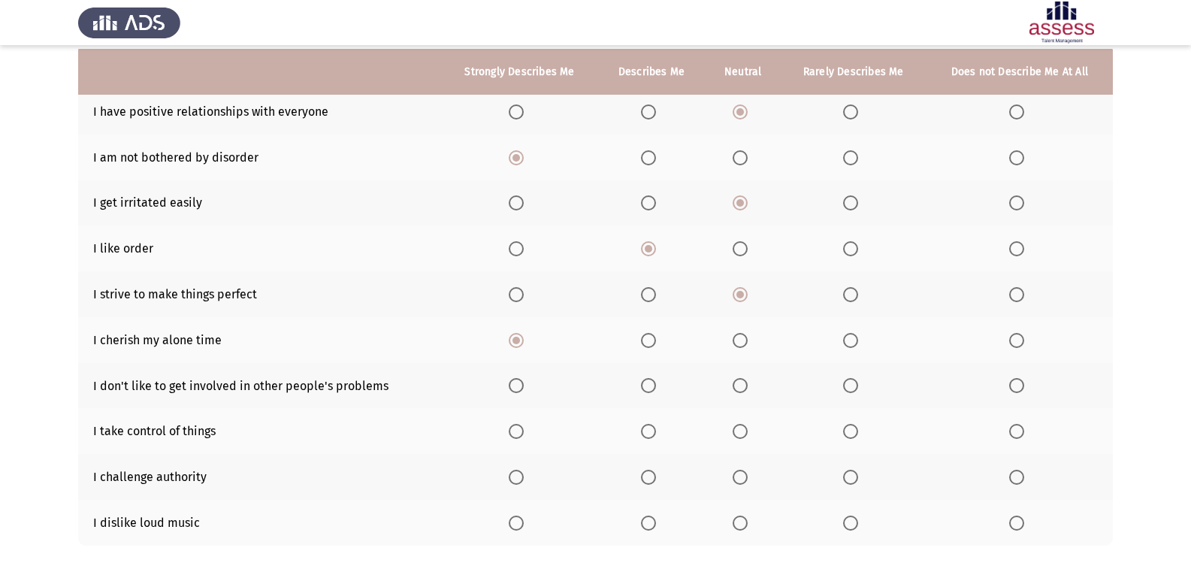
scroll to position [217, 0]
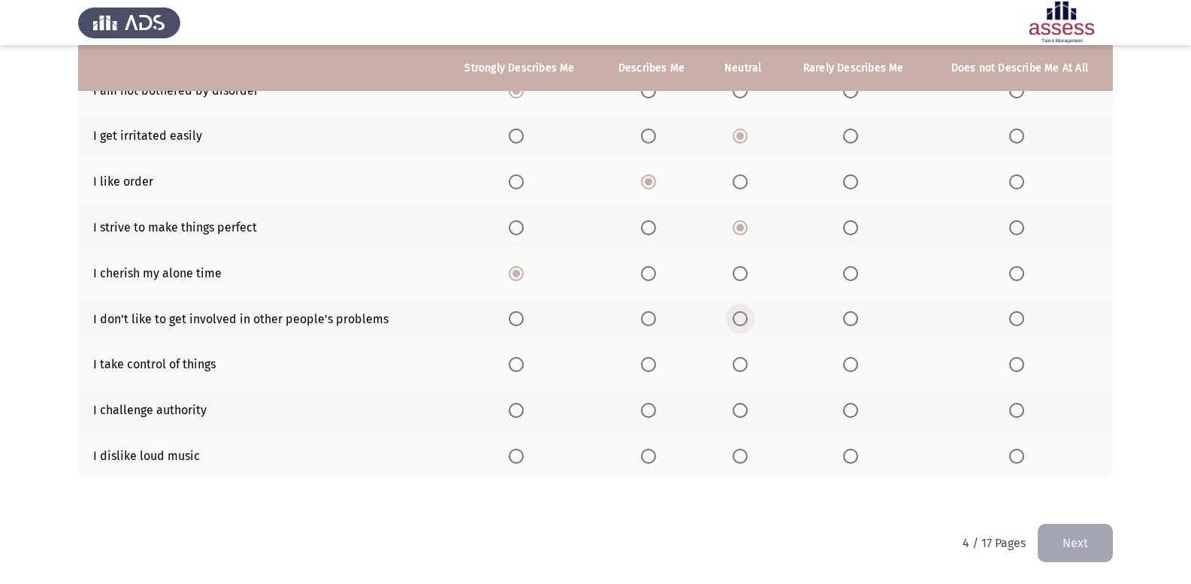
click at [733, 318] on span "Select an option" at bounding box center [739, 318] width 15 height 15
click at [733, 318] on input "Select an option" at bounding box center [739, 318] width 15 height 15
click at [853, 364] on span "Select an option" at bounding box center [850, 364] width 15 height 15
click at [853, 364] on input "Select an option" at bounding box center [850, 364] width 15 height 15
click at [743, 364] on span "Select an option" at bounding box center [739, 364] width 15 height 15
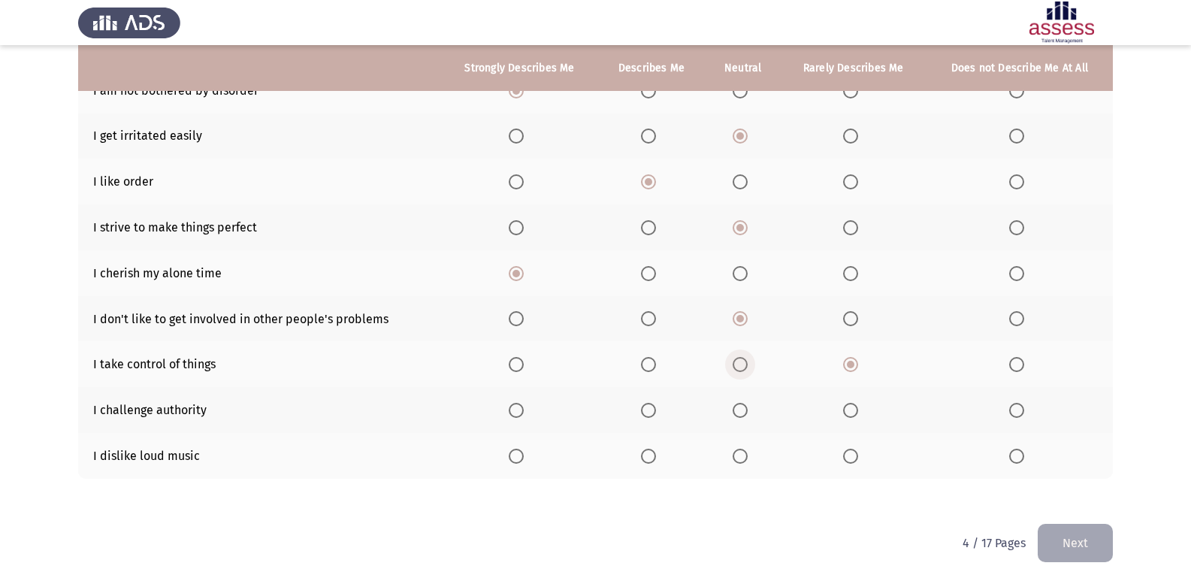
click at [743, 364] on input "Select an option" at bounding box center [739, 364] width 15 height 15
click at [650, 405] on span "Select an option" at bounding box center [648, 410] width 15 height 15
click at [650, 405] on input "Select an option" at bounding box center [648, 410] width 15 height 15
click at [1011, 455] on span "Select an option" at bounding box center [1016, 455] width 15 height 15
click at [1011, 455] on input "Select an option" at bounding box center [1016, 455] width 15 height 15
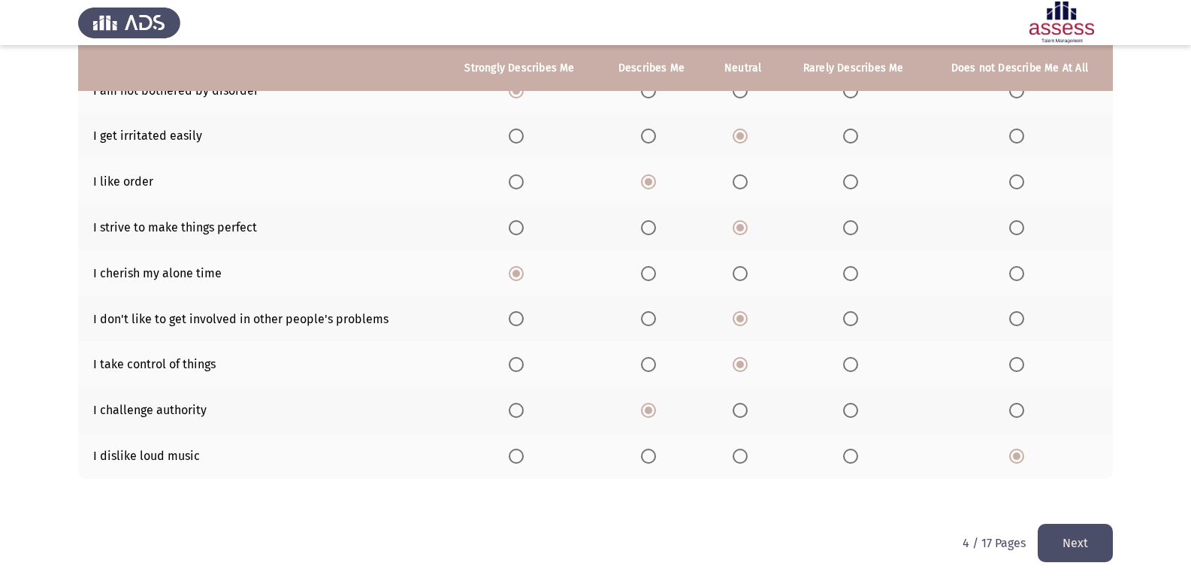
click at [1049, 529] on button "Next" at bounding box center [1074, 543] width 75 height 38
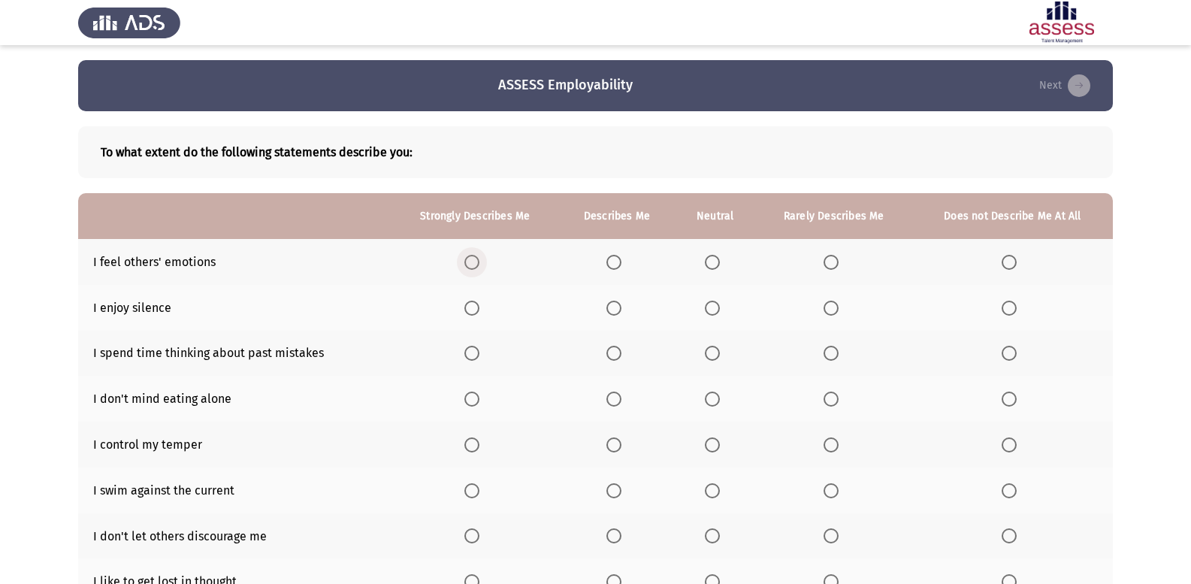
click at [475, 257] on span "Select an option" at bounding box center [471, 262] width 15 height 15
click at [475, 257] on input "Select an option" at bounding box center [471, 262] width 15 height 15
click at [615, 309] on span "Select an option" at bounding box center [613, 307] width 15 height 15
click at [615, 309] on input "Select an option" at bounding box center [613, 307] width 15 height 15
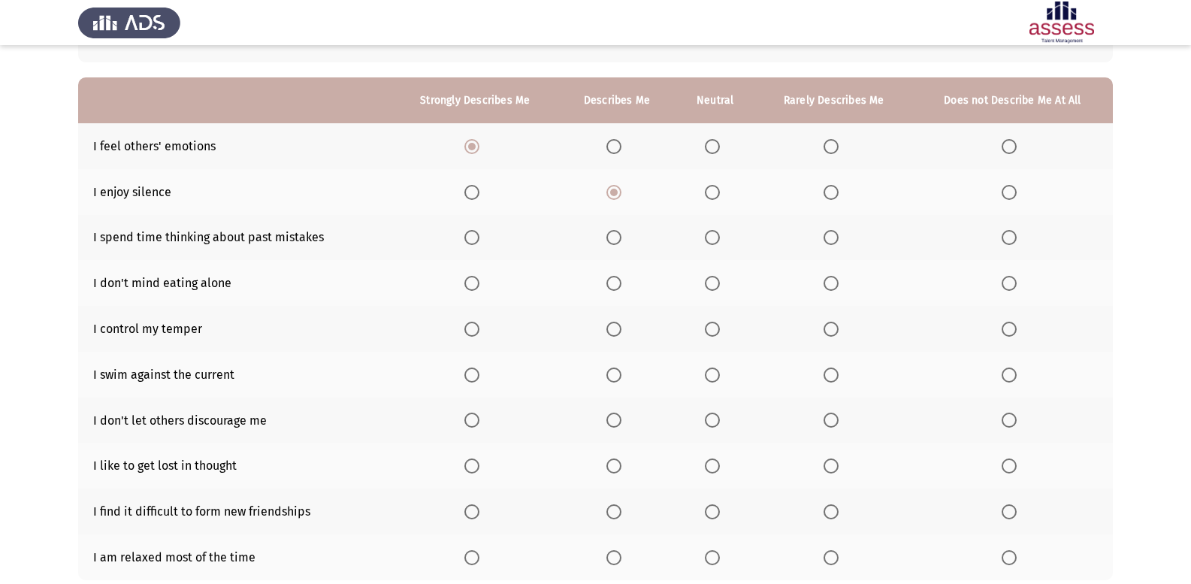
scroll to position [150, 0]
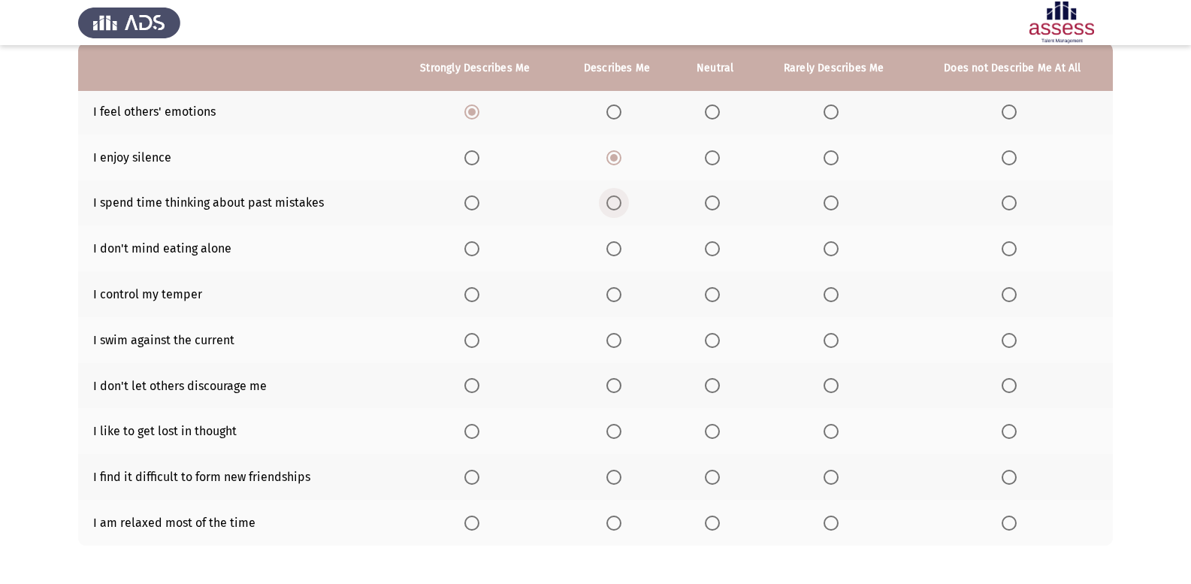
click at [609, 199] on span "Select an option" at bounding box center [613, 202] width 15 height 15
click at [609, 199] on input "Select an option" at bounding box center [613, 202] width 15 height 15
click at [834, 243] on span "Select an option" at bounding box center [830, 248] width 15 height 15
click at [834, 243] on input "Select an option" at bounding box center [830, 248] width 15 height 15
click at [723, 289] on label "Select an option" at bounding box center [715, 294] width 21 height 15
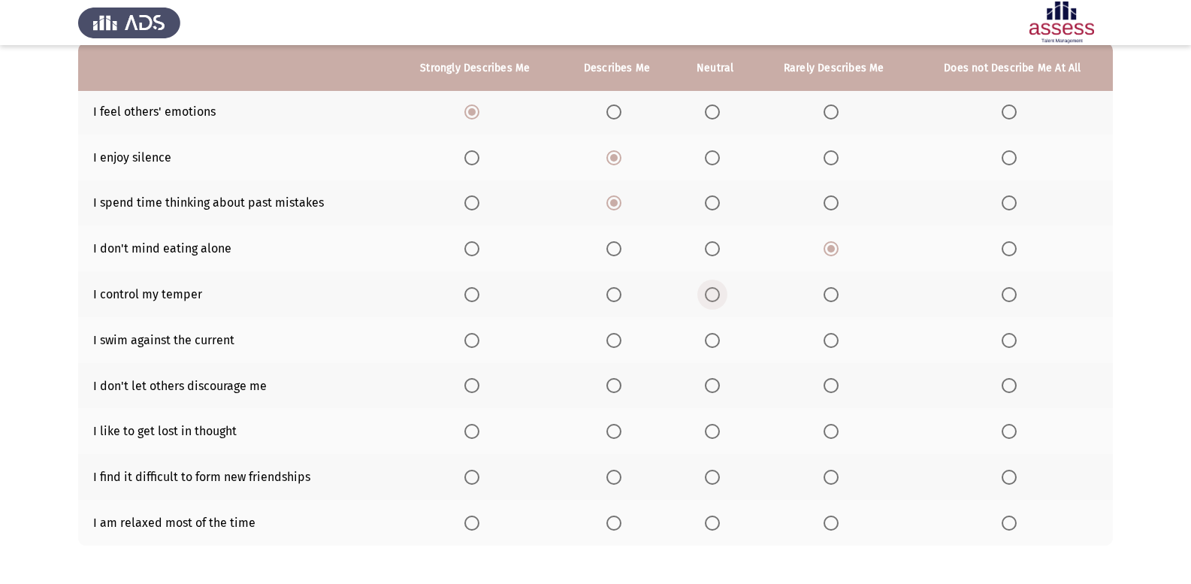
click at [720, 289] on input "Select an option" at bounding box center [712, 294] width 15 height 15
click at [477, 346] on span "Select an option" at bounding box center [471, 340] width 15 height 15
click at [477, 346] on input "Select an option" at bounding box center [471, 340] width 15 height 15
click at [478, 387] on span "Select an option" at bounding box center [471, 385] width 15 height 15
click at [478, 387] on input "Select an option" at bounding box center [471, 385] width 15 height 15
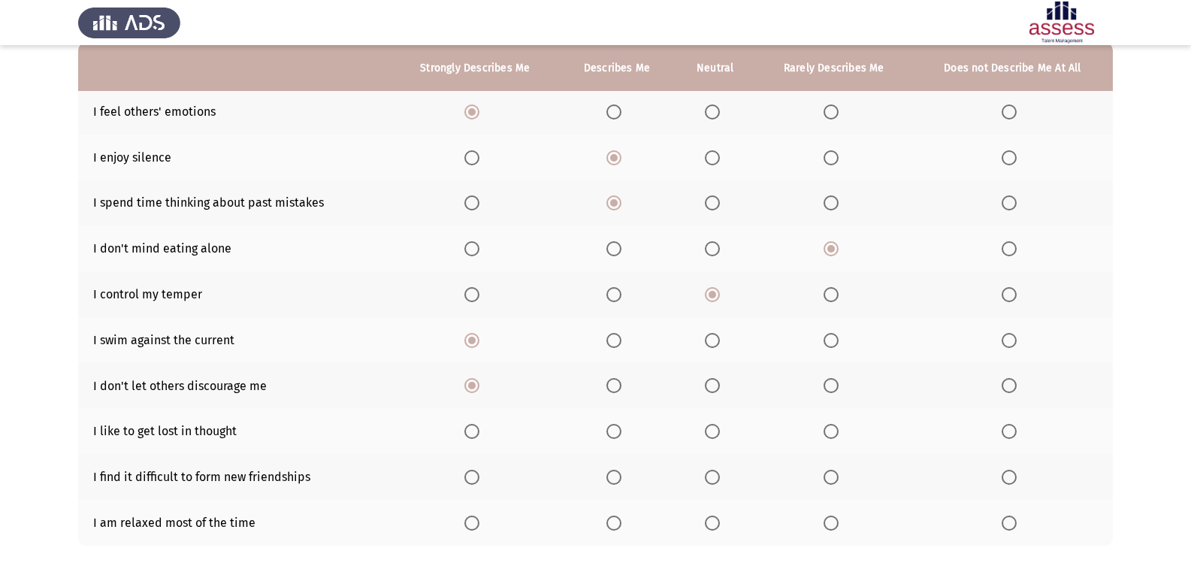
click at [707, 427] on span "Select an option" at bounding box center [712, 431] width 15 height 15
click at [707, 427] on input "Select an option" at bounding box center [712, 431] width 15 height 15
click at [823, 429] on span "Select an option" at bounding box center [830, 431] width 15 height 15
click at [823, 429] on input "Select an option" at bounding box center [830, 431] width 15 height 15
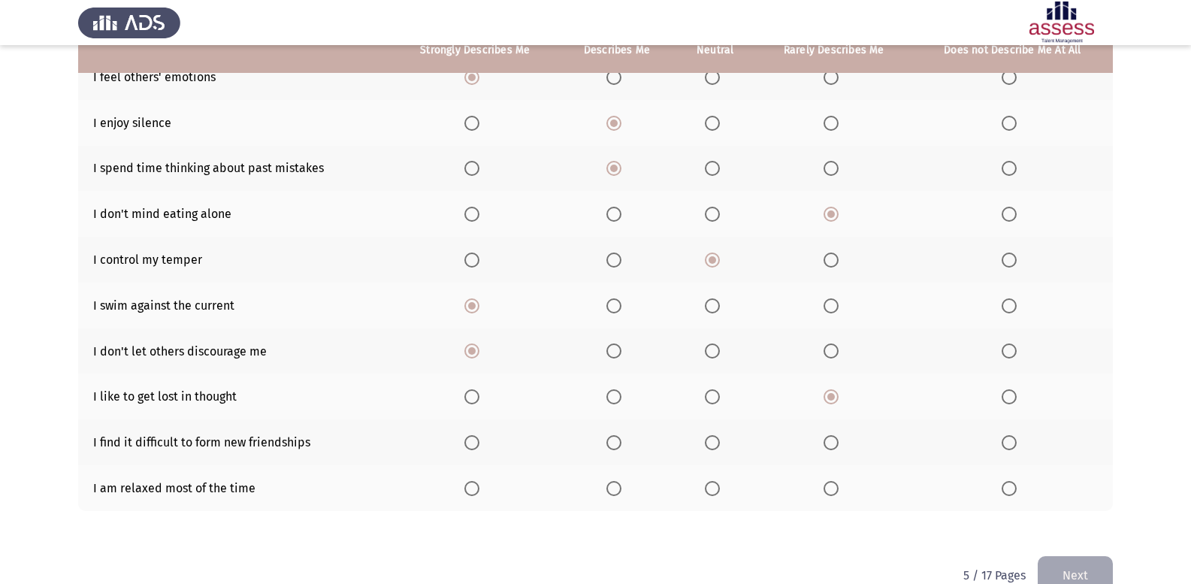
scroll to position [217, 0]
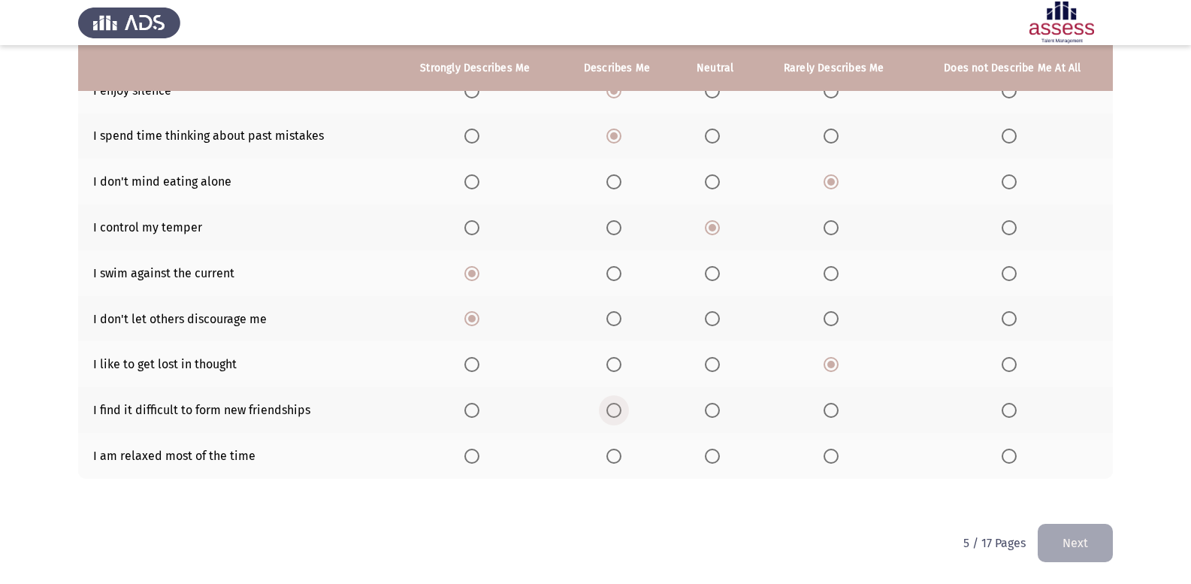
click at [616, 408] on span "Select an option" at bounding box center [613, 410] width 15 height 15
click at [616, 408] on input "Select an option" at bounding box center [613, 410] width 15 height 15
click at [827, 456] on span "Select an option" at bounding box center [830, 455] width 15 height 15
click at [827, 456] on input "Select an option" at bounding box center [830, 455] width 15 height 15
click at [1064, 543] on button "Next" at bounding box center [1074, 543] width 75 height 38
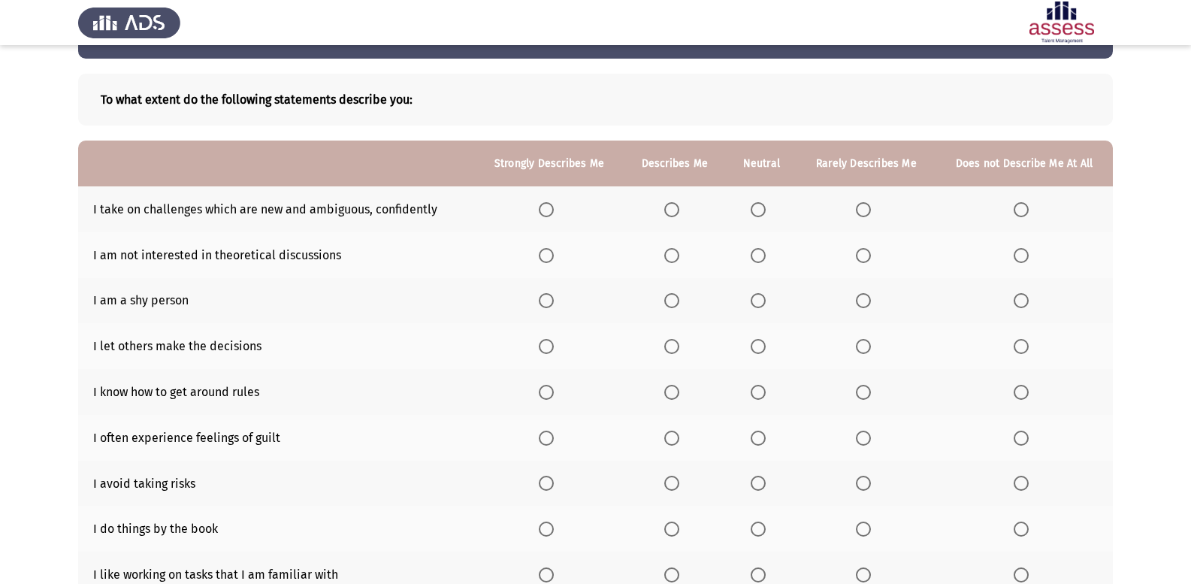
scroll to position [150, 0]
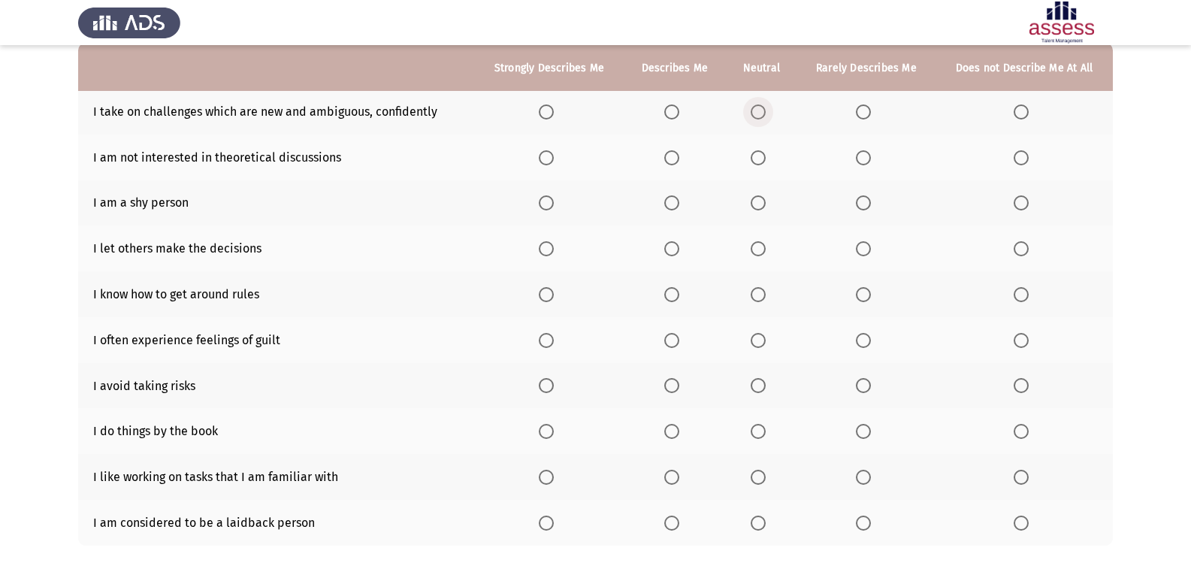
click at [760, 115] on span "Select an option" at bounding box center [757, 111] width 15 height 15
click at [760, 115] on input "Select an option" at bounding box center [757, 111] width 15 height 15
click at [685, 158] on label "Select an option" at bounding box center [674, 157] width 21 height 15
click at [679, 158] on input "Select an option" at bounding box center [671, 157] width 15 height 15
click at [869, 164] on span "Select an option" at bounding box center [863, 157] width 15 height 15
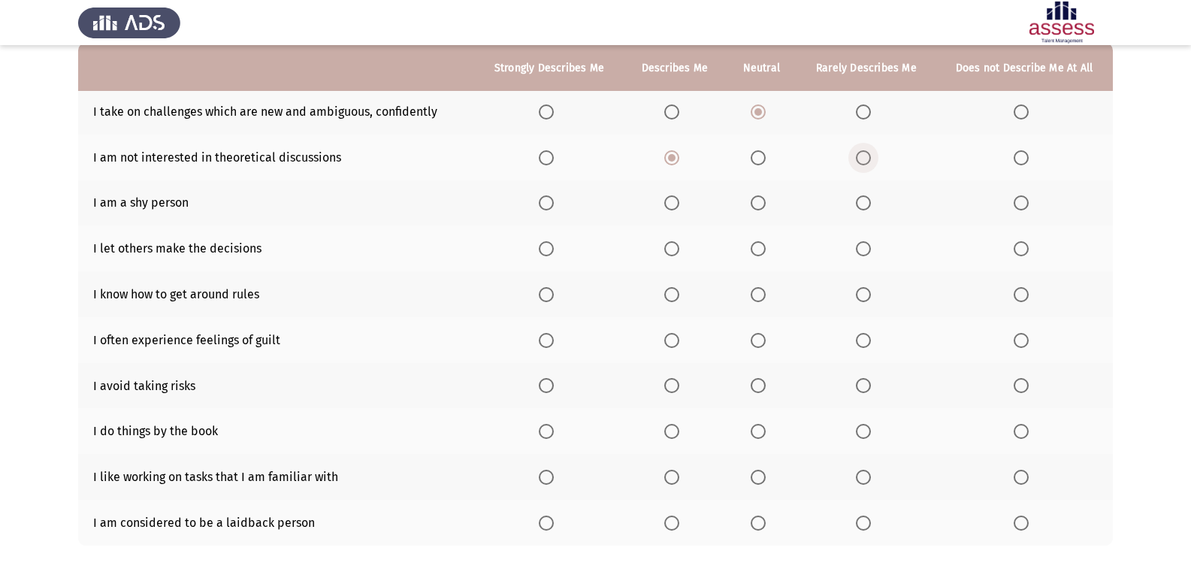
click at [869, 164] on input "Select an option" at bounding box center [863, 157] width 15 height 15
click at [544, 198] on span "Select an option" at bounding box center [546, 202] width 15 height 15
click at [544, 198] on input "Select an option" at bounding box center [546, 202] width 15 height 15
click at [550, 249] on span "Select an option" at bounding box center [546, 248] width 15 height 15
click at [550, 249] on input "Select an option" at bounding box center [546, 248] width 15 height 15
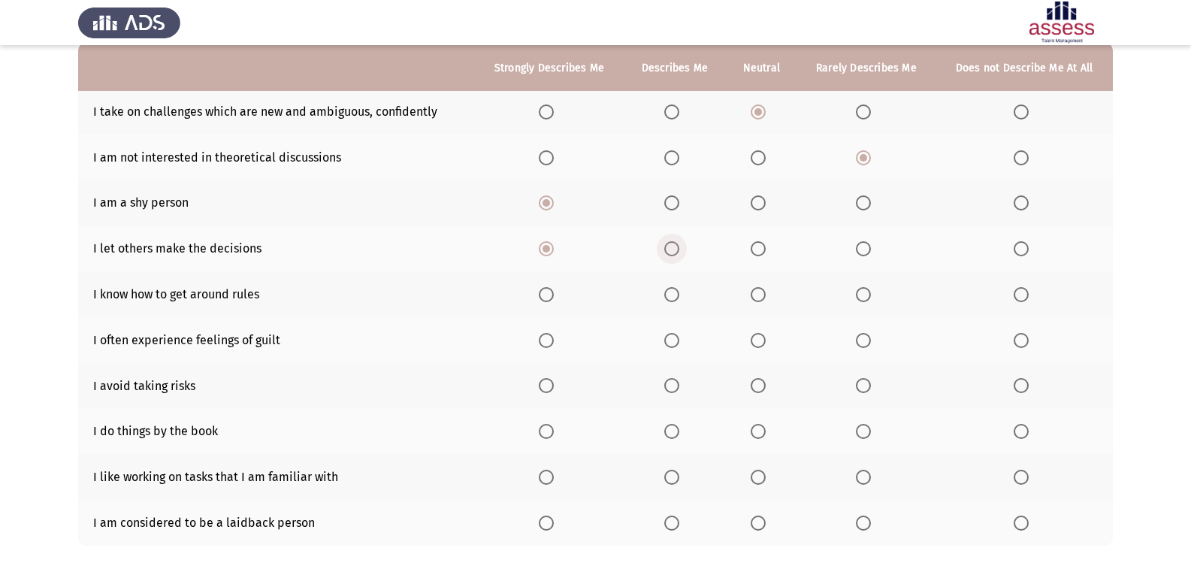
click at [667, 242] on span "Select an option" at bounding box center [671, 248] width 15 height 15
click at [667, 242] on input "Select an option" at bounding box center [671, 248] width 15 height 15
click at [678, 292] on span "Select an option" at bounding box center [671, 294] width 15 height 15
click at [678, 292] on input "Select an option" at bounding box center [671, 294] width 15 height 15
click at [1146, 267] on app-assessment-container "ASSESS Employability Next To what extent do the following statements describe y…" at bounding box center [595, 250] width 1191 height 681
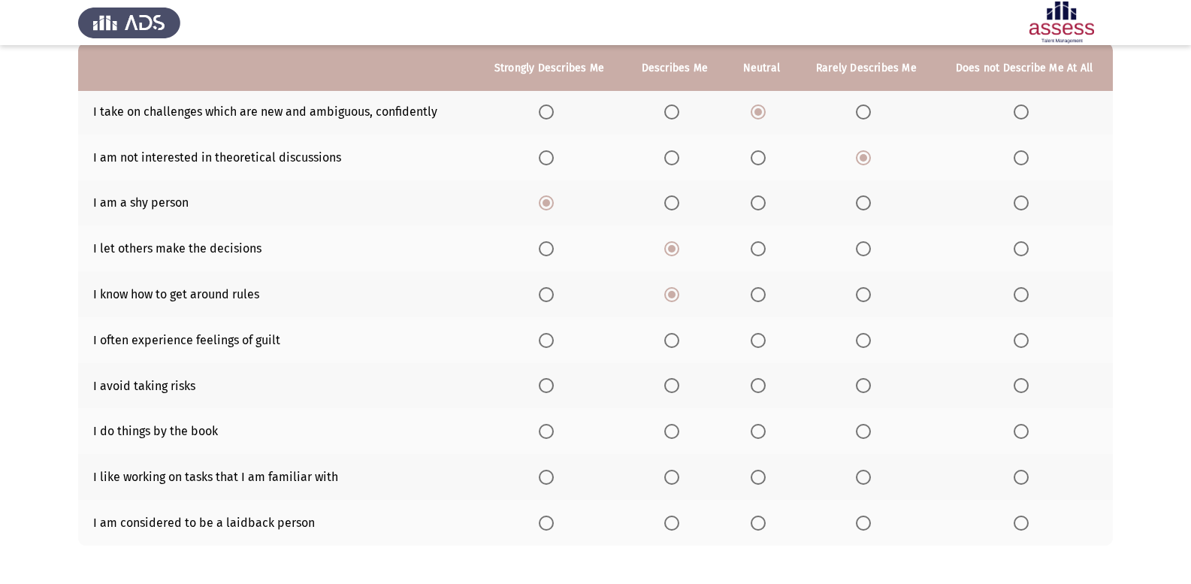
click at [1146, 267] on app-assessment-container "ASSESS Employability Next To what extent do the following statements describe y…" at bounding box center [595, 250] width 1191 height 681
click at [558, 341] on label "Select an option" at bounding box center [549, 340] width 21 height 15
click at [554, 341] on input "Select an option" at bounding box center [546, 340] width 15 height 15
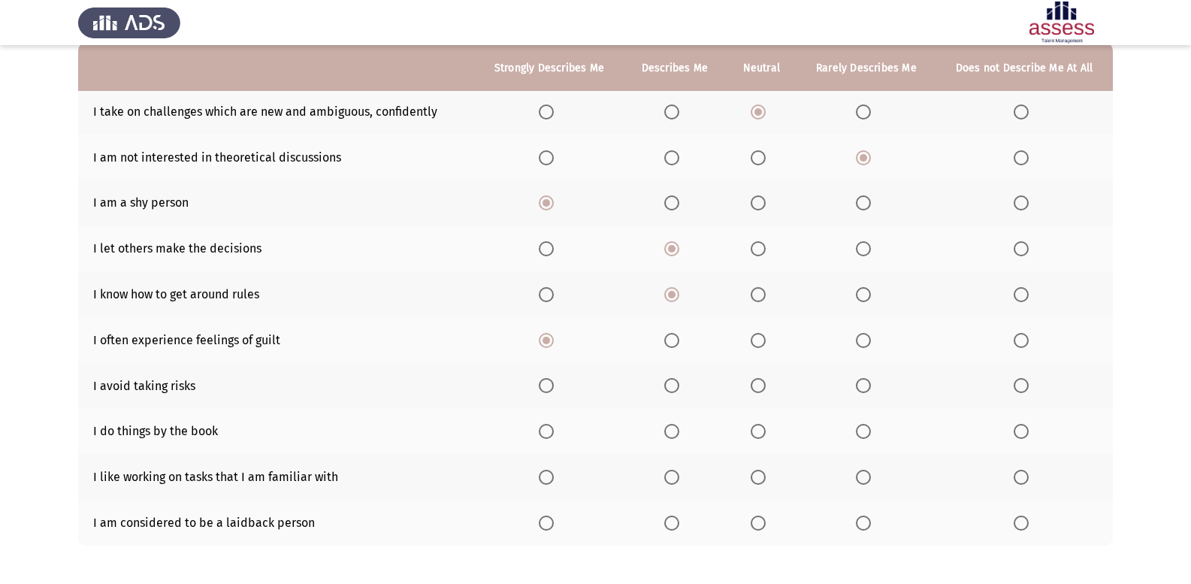
click at [763, 392] on span "Select an option" at bounding box center [757, 385] width 15 height 15
click at [763, 392] on input "Select an option" at bounding box center [757, 385] width 15 height 15
click at [863, 426] on span "Select an option" at bounding box center [863, 431] width 15 height 15
click at [863, 426] on input "Select an option" at bounding box center [863, 431] width 15 height 15
click at [754, 478] on span "Select an option" at bounding box center [757, 476] width 15 height 15
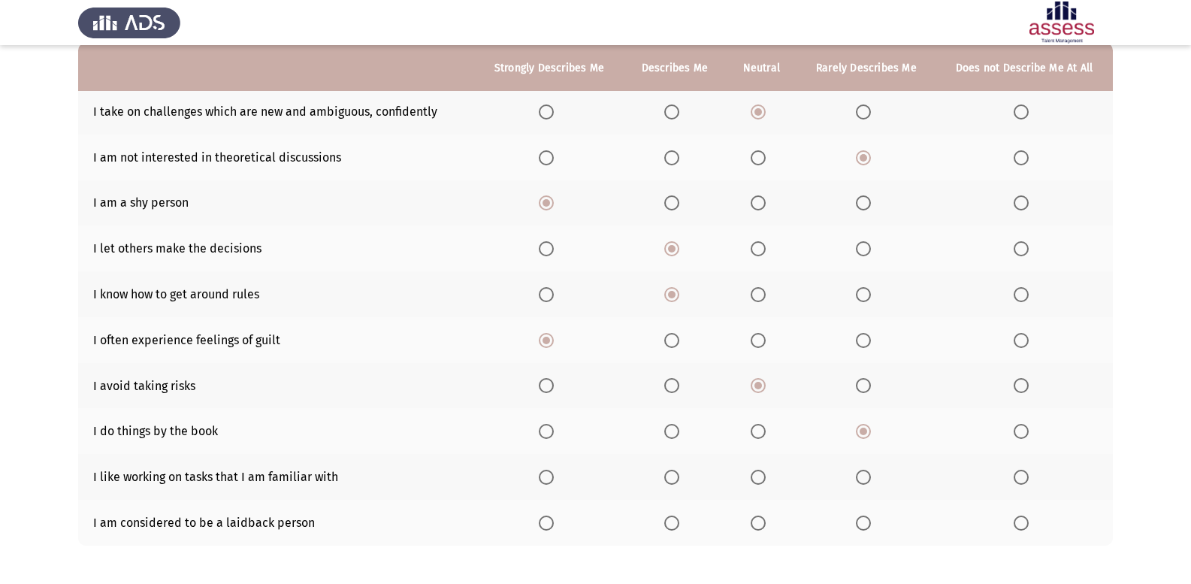
click at [754, 478] on input "Select an option" at bounding box center [757, 476] width 15 height 15
click at [771, 530] on label "Select an option" at bounding box center [760, 522] width 21 height 15
click at [765, 530] on input "Select an option" at bounding box center [757, 522] width 15 height 15
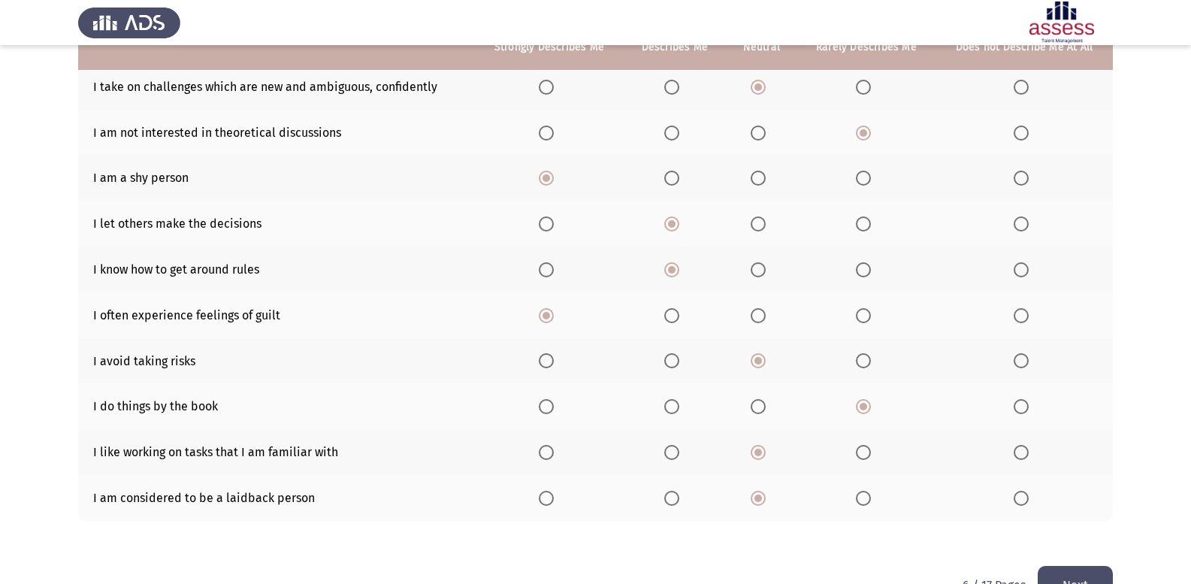
scroll to position [217, 0]
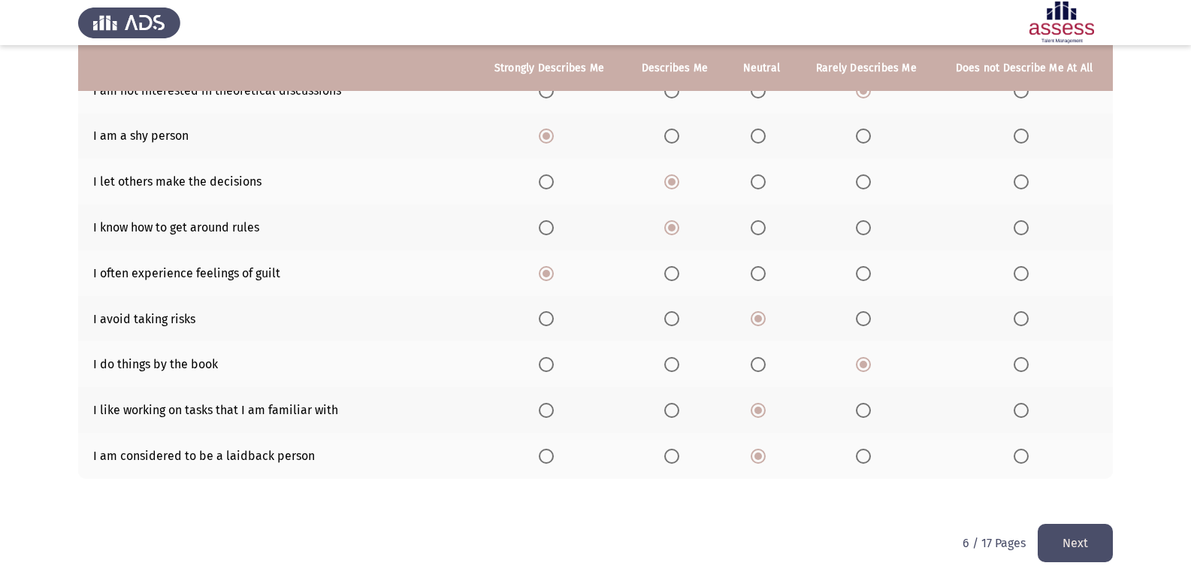
click at [1048, 524] on button "Next" at bounding box center [1074, 543] width 75 height 38
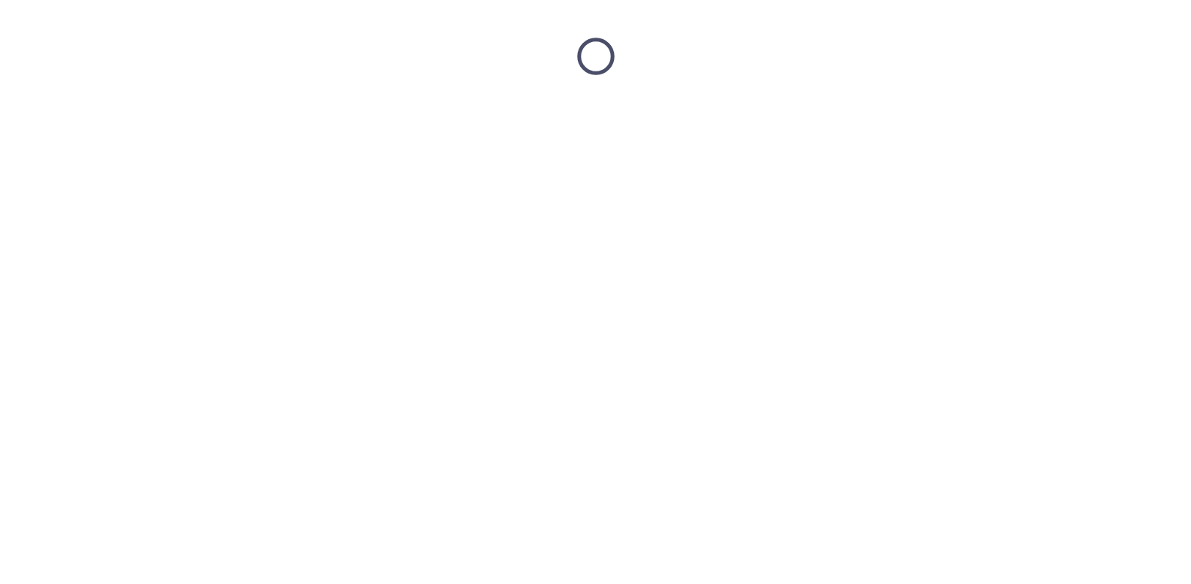
scroll to position [0, 0]
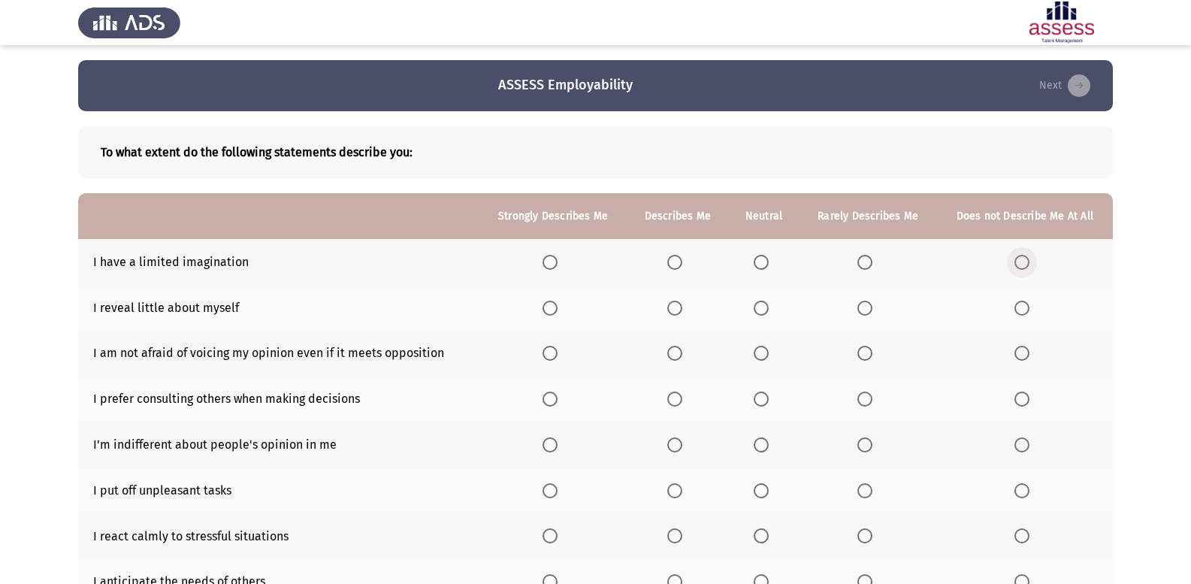
click at [1020, 259] on span "Select an option" at bounding box center [1021, 262] width 15 height 15
click at [1020, 259] on input "Select an option" at bounding box center [1021, 262] width 15 height 15
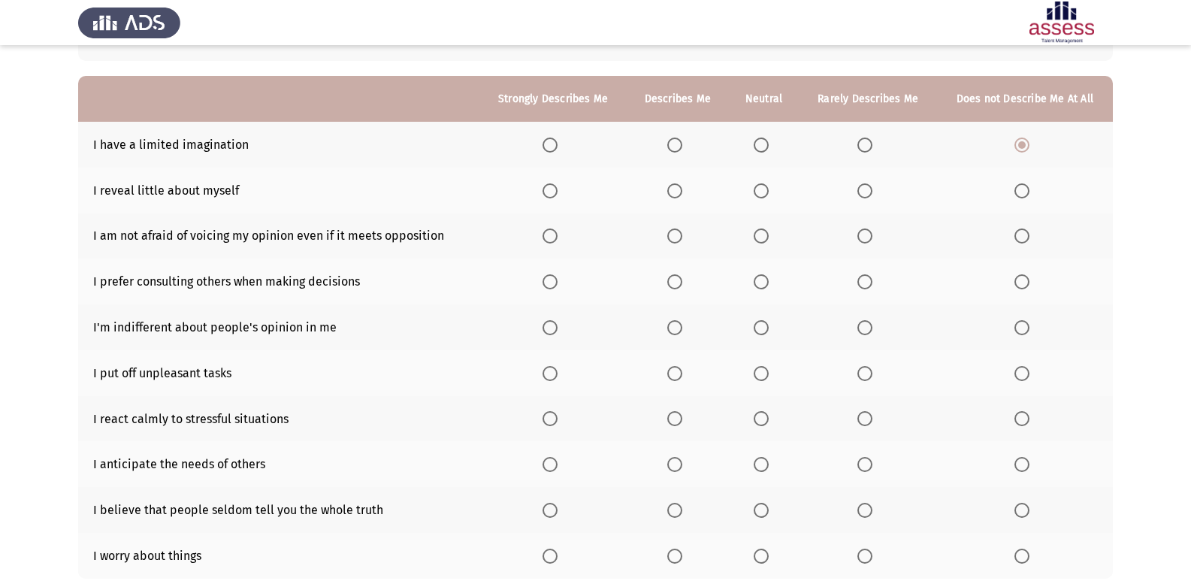
scroll to position [150, 0]
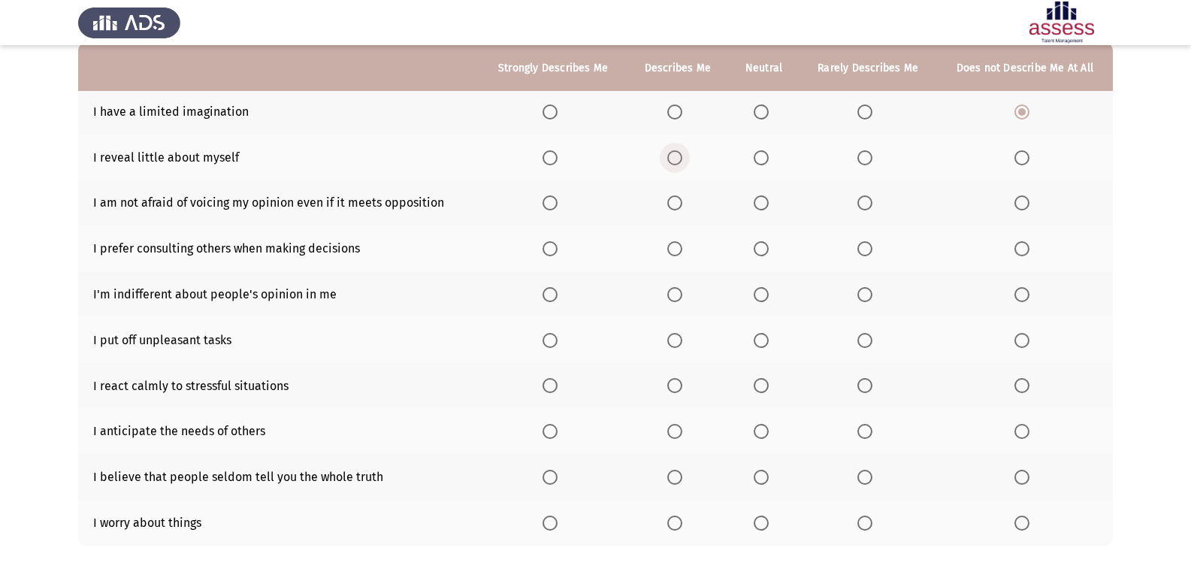
click at [681, 161] on span "Select an option" at bounding box center [674, 157] width 15 height 15
click at [681, 161] on input "Select an option" at bounding box center [674, 157] width 15 height 15
click at [758, 200] on span "Select an option" at bounding box center [760, 202] width 15 height 15
click at [758, 200] on input "Select an option" at bounding box center [760, 202] width 15 height 15
click at [862, 250] on span "Select an option" at bounding box center [864, 248] width 15 height 15
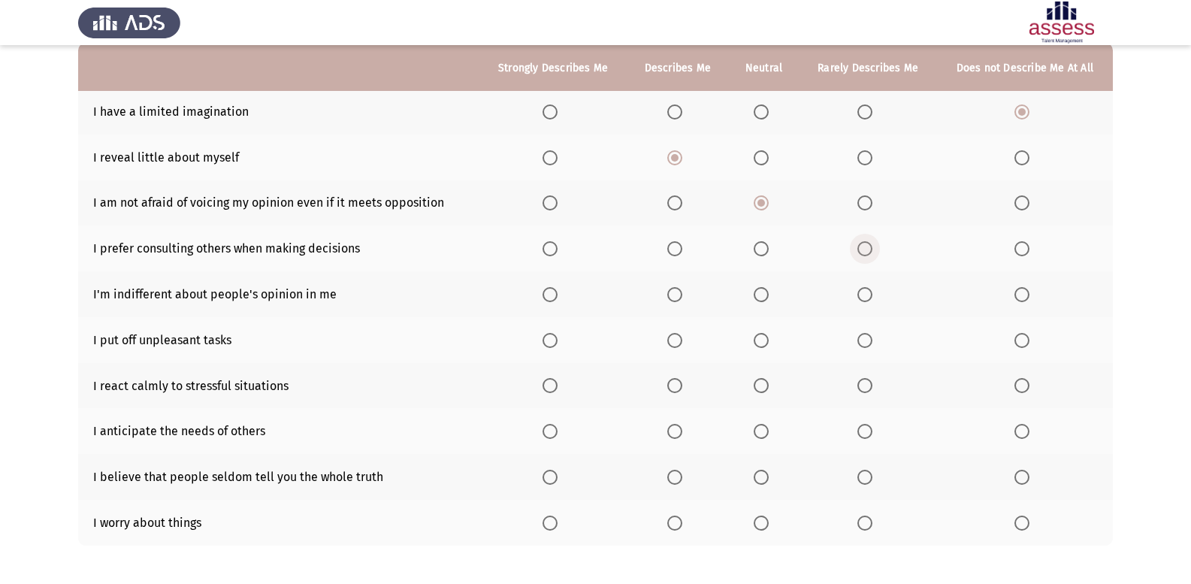
click at [862, 250] on input "Select an option" at bounding box center [864, 248] width 15 height 15
click at [760, 292] on span "Select an option" at bounding box center [760, 294] width 15 height 15
click at [760, 292] on input "Select an option" at bounding box center [760, 294] width 15 height 15
click at [865, 343] on span "Select an option" at bounding box center [864, 340] width 15 height 15
click at [865, 343] on input "Select an option" at bounding box center [864, 340] width 15 height 15
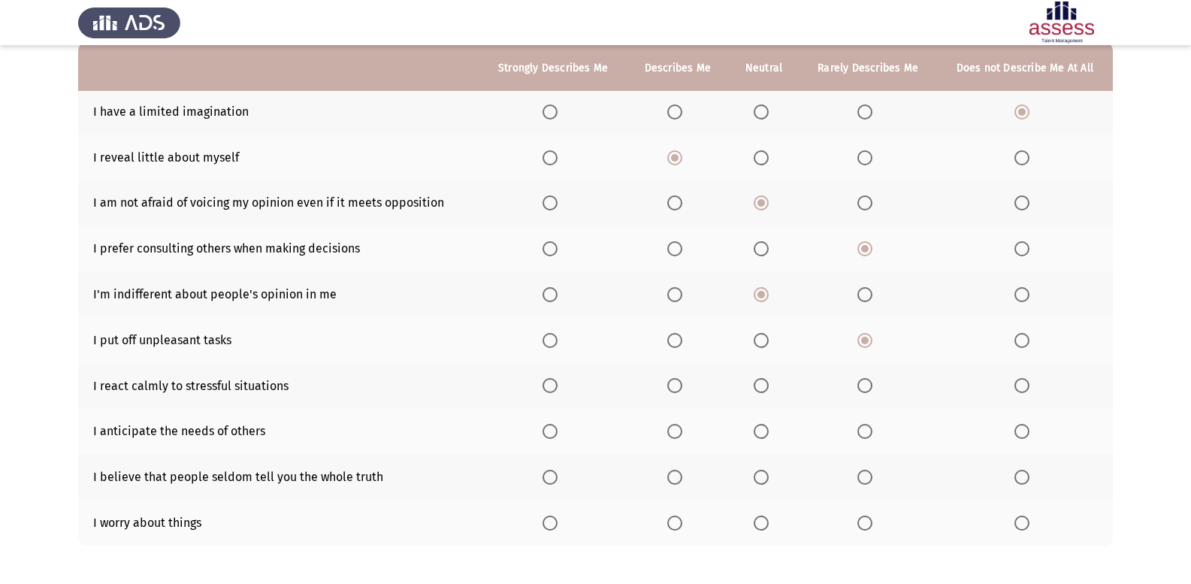
click at [765, 385] on span "Select an option" at bounding box center [760, 385] width 15 height 15
click at [765, 385] on input "Select an option" at bounding box center [760, 385] width 15 height 15
click at [551, 430] on span "Select an option" at bounding box center [549, 431] width 15 height 15
click at [551, 430] on input "Select an option" at bounding box center [549, 431] width 15 height 15
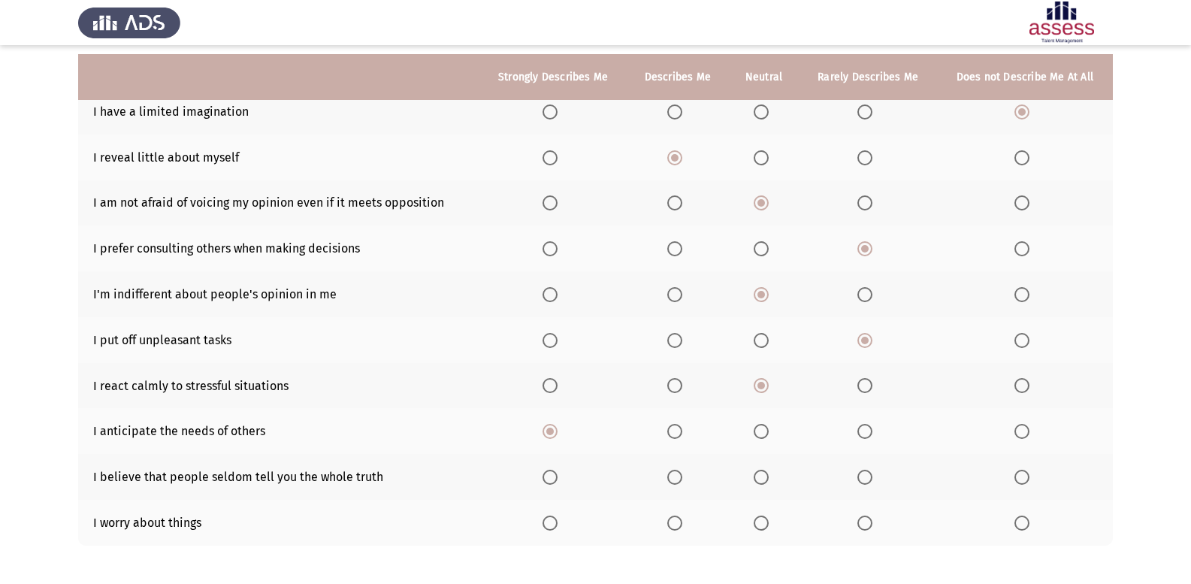
scroll to position [217, 0]
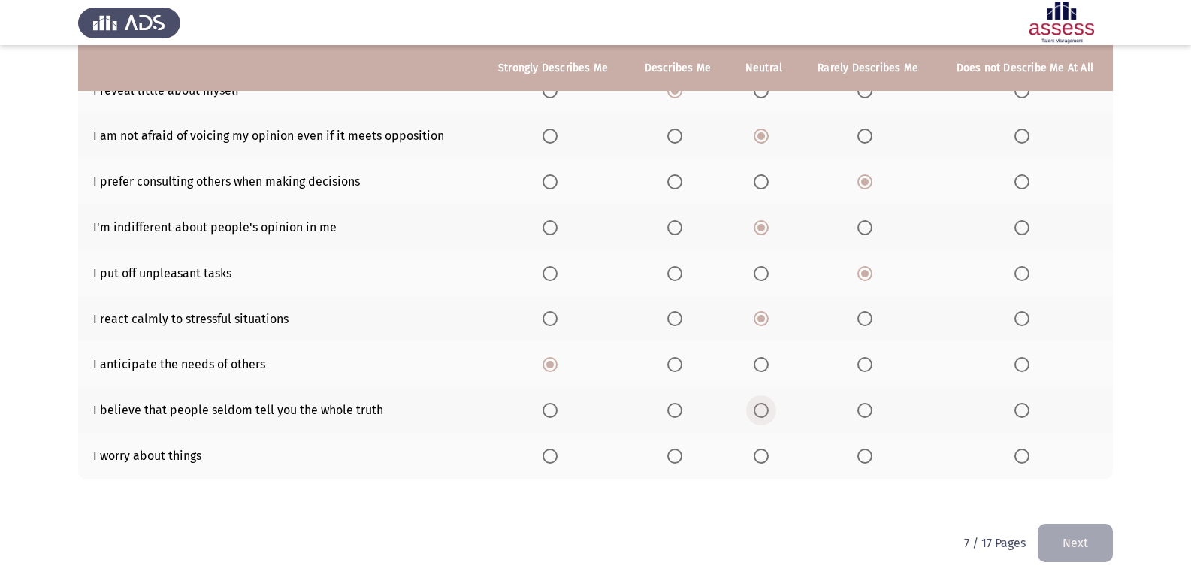
click at [756, 413] on span "Select an option" at bounding box center [760, 410] width 15 height 15
click at [756, 413] on input "Select an option" at bounding box center [760, 410] width 15 height 15
click at [557, 451] on span "Select an option" at bounding box center [549, 455] width 15 height 15
click at [557, 451] on input "Select an option" at bounding box center [549, 455] width 15 height 15
click at [1076, 535] on button "Next" at bounding box center [1074, 543] width 75 height 38
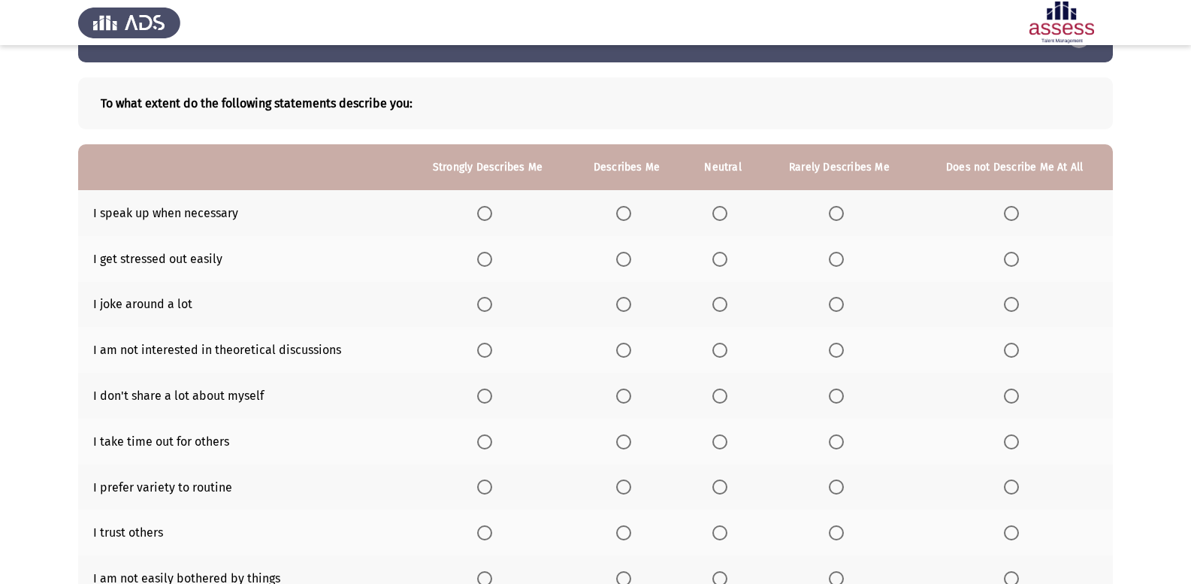
scroll to position [75, 0]
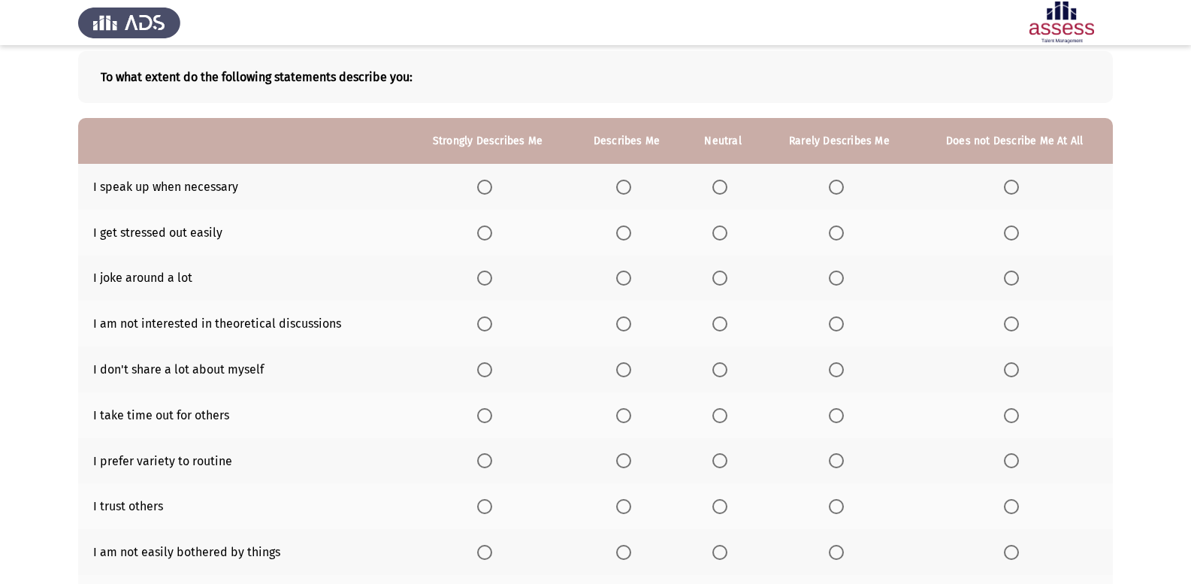
click at [495, 192] on label "Select an option" at bounding box center [487, 187] width 21 height 15
click at [492, 192] on input "Select an option" at bounding box center [484, 187] width 15 height 15
click at [727, 237] on span "Select an option" at bounding box center [719, 232] width 15 height 15
click at [727, 237] on input "Select an option" at bounding box center [719, 232] width 15 height 15
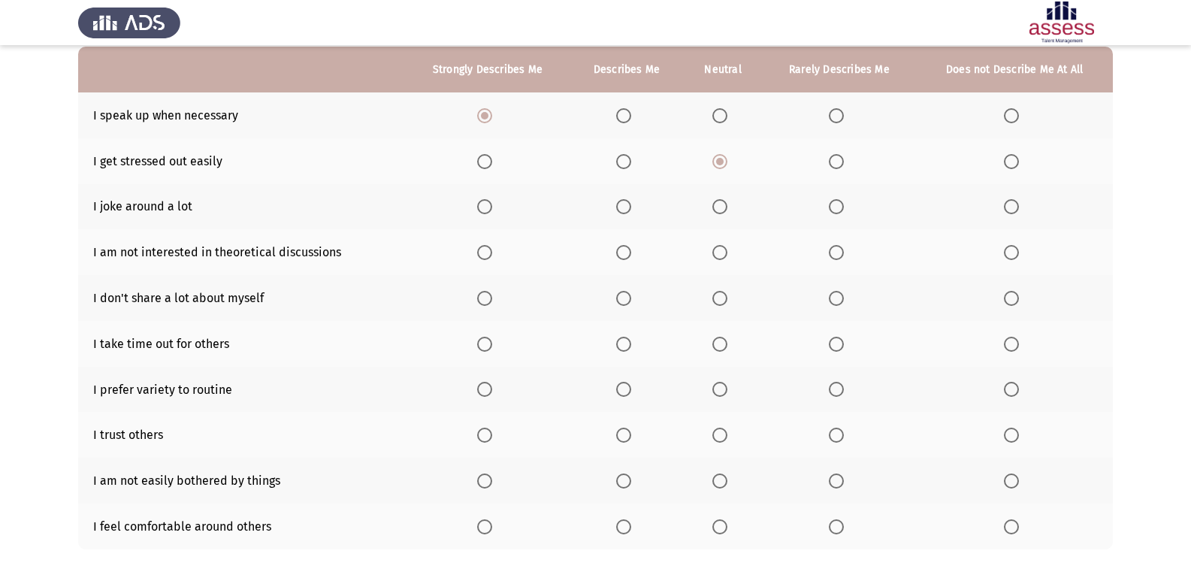
scroll to position [150, 0]
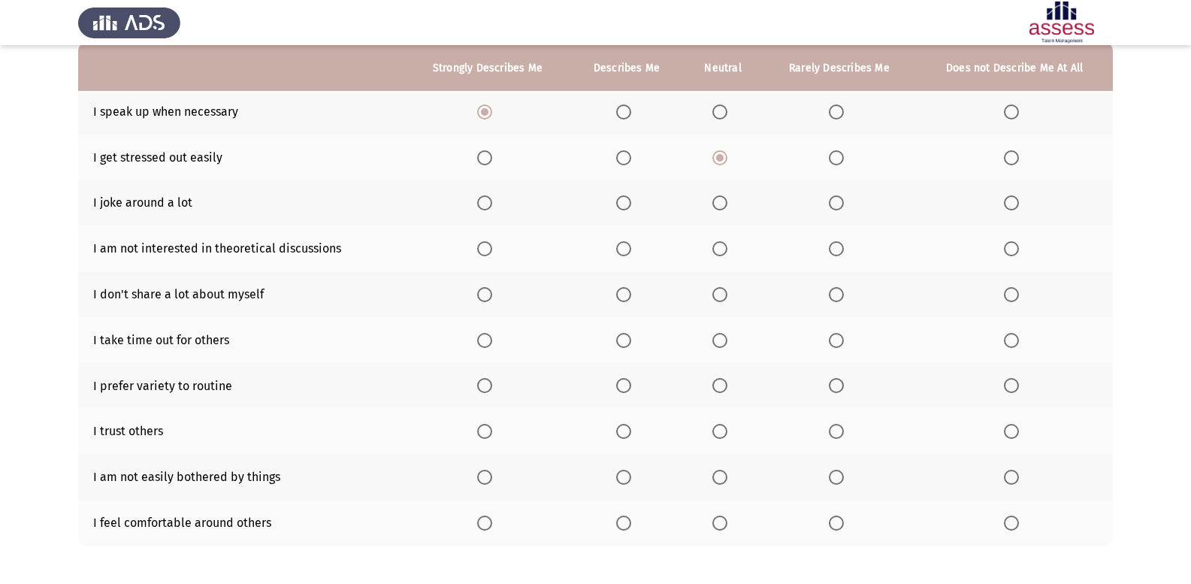
click at [720, 206] on span "Select an option" at bounding box center [719, 202] width 15 height 15
click at [720, 206] on input "Select an option" at bounding box center [719, 202] width 15 height 15
click at [841, 248] on span "Select an option" at bounding box center [835, 248] width 15 height 15
click at [841, 248] on input "Select an option" at bounding box center [835, 248] width 15 height 15
click at [714, 293] on span "Select an option" at bounding box center [719, 294] width 15 height 15
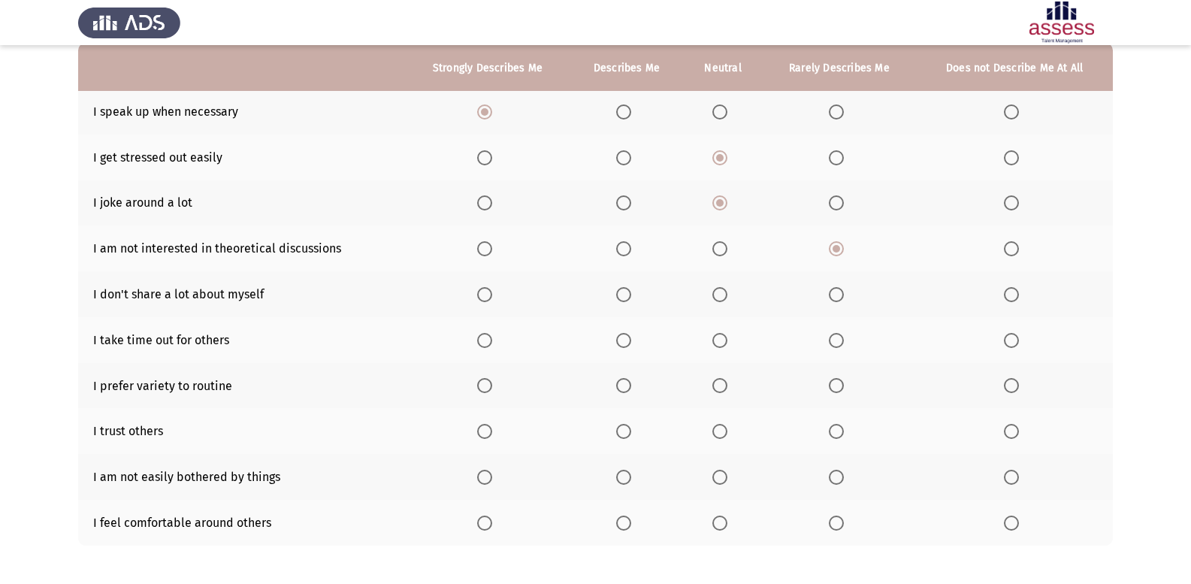
click at [714, 293] on input "Select an option" at bounding box center [719, 294] width 15 height 15
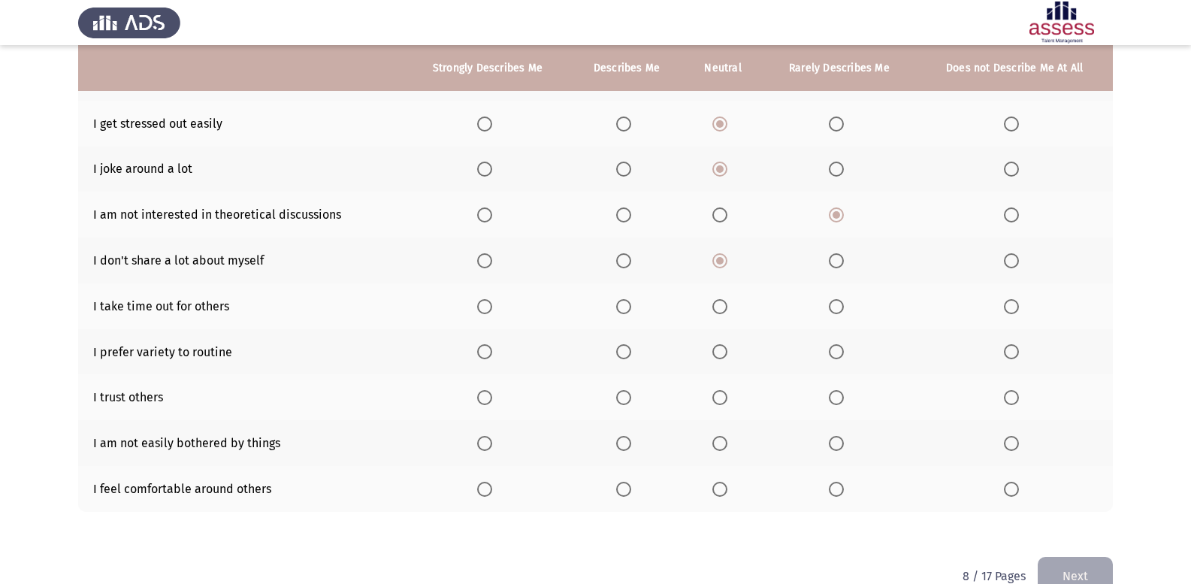
scroll to position [217, 0]
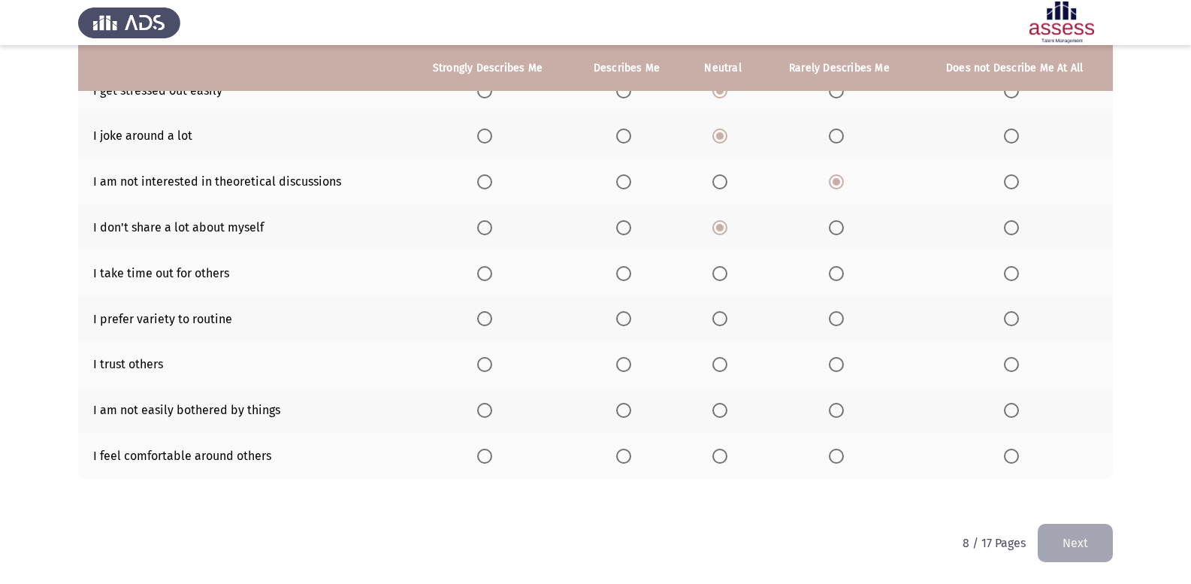
click at [732, 278] on label "Select an option" at bounding box center [722, 273] width 21 height 15
click at [727, 278] on input "Select an option" at bounding box center [719, 273] width 15 height 15
click at [631, 320] on span "Select an option" at bounding box center [623, 318] width 15 height 15
click at [631, 320] on input "Select an option" at bounding box center [623, 318] width 15 height 15
click at [712, 365] on th at bounding box center [723, 364] width 79 height 46
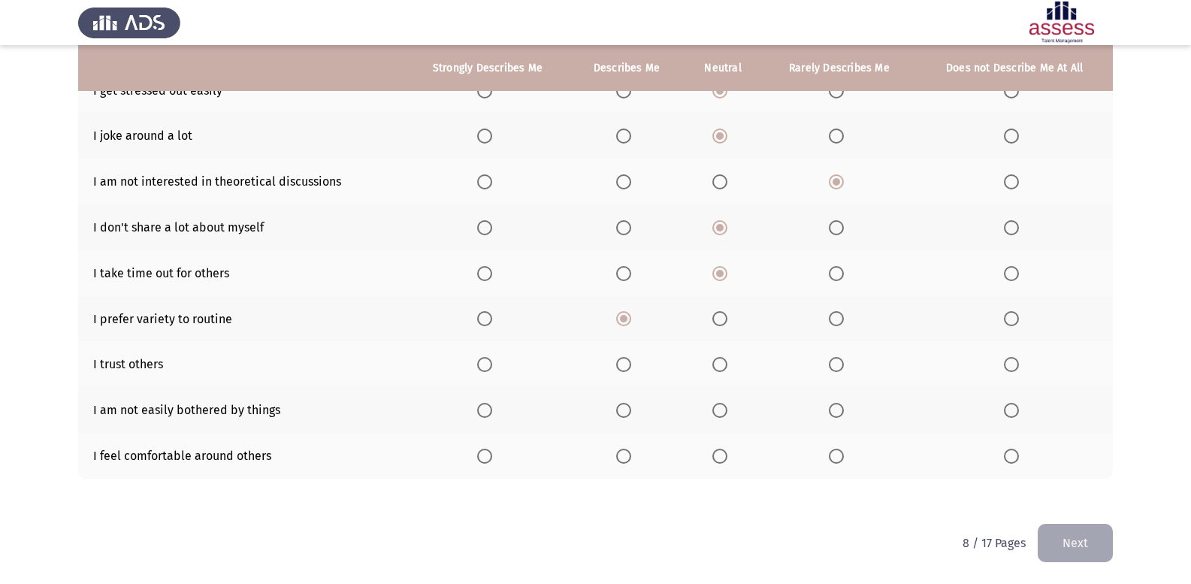
click at [717, 364] on span "Select an option" at bounding box center [719, 364] width 15 height 15
click at [717, 364] on input "Select an option" at bounding box center [719, 364] width 15 height 15
click at [722, 404] on span "Select an option" at bounding box center [719, 410] width 15 height 15
click at [722, 404] on input "Select an option" at bounding box center [719, 410] width 15 height 15
click at [838, 453] on span "Select an option" at bounding box center [835, 455] width 15 height 15
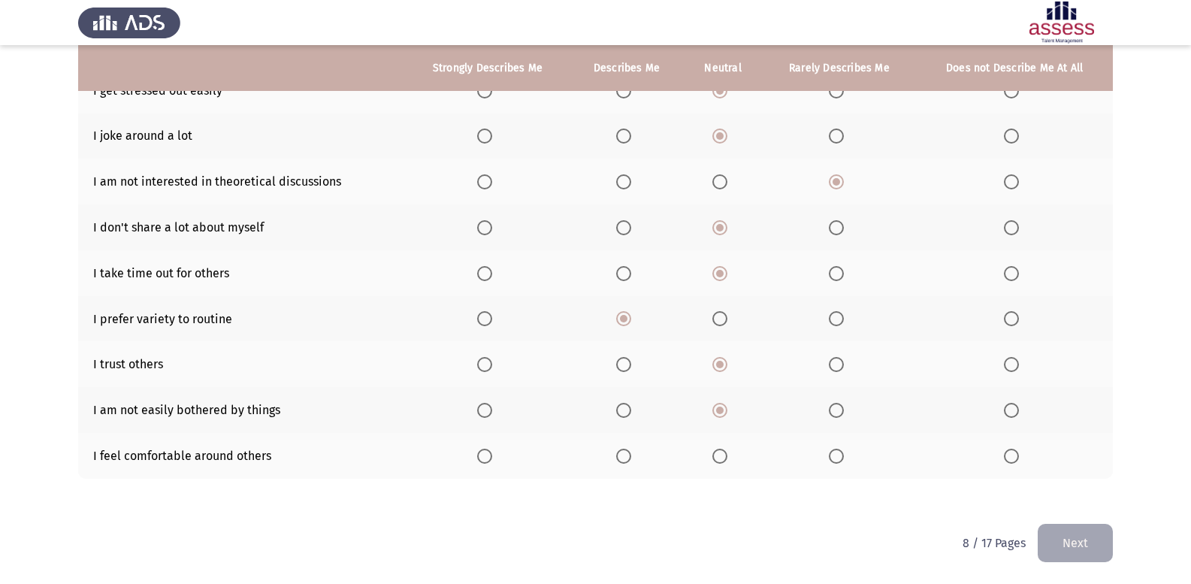
click at [838, 453] on input "Select an option" at bounding box center [835, 455] width 15 height 15
click at [1103, 538] on button "Next" at bounding box center [1074, 543] width 75 height 38
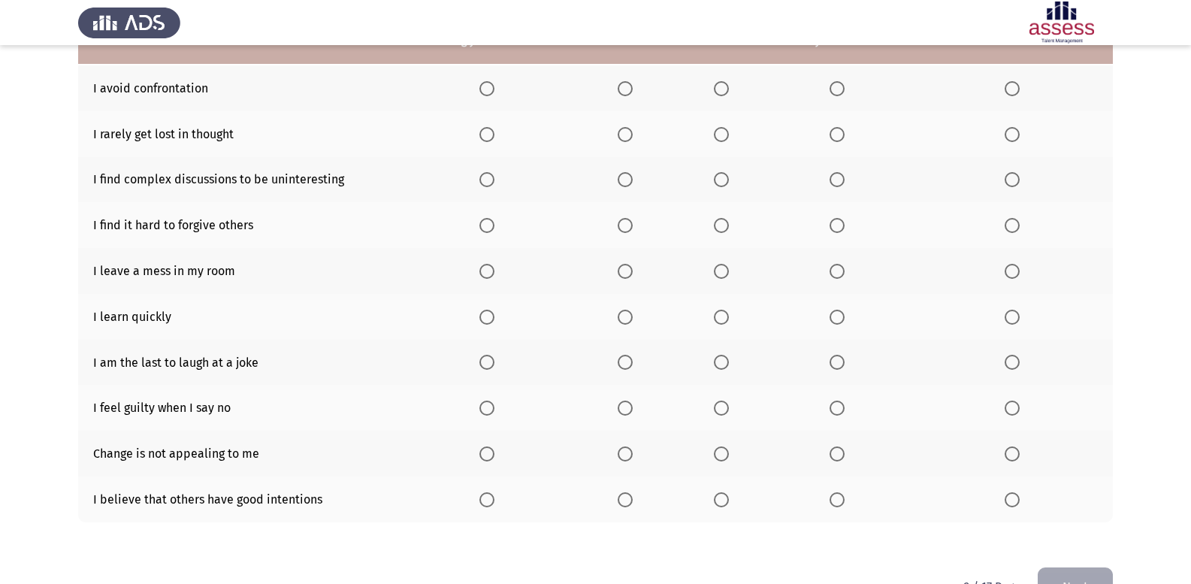
scroll to position [142, 0]
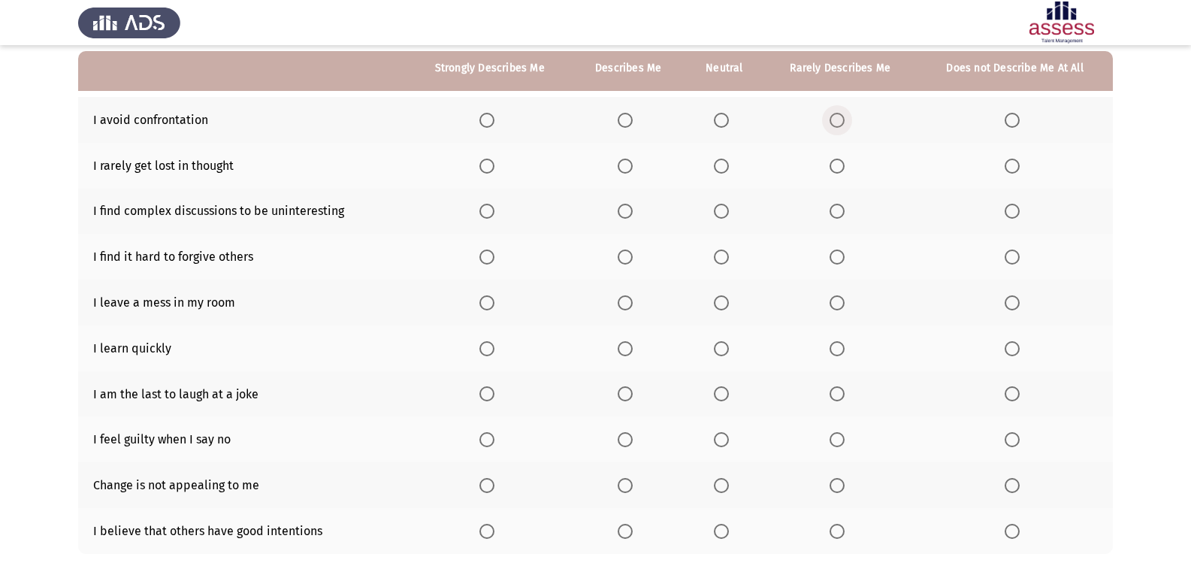
click at [846, 116] on label "Select an option" at bounding box center [839, 120] width 21 height 15
click at [844, 116] on input "Select an option" at bounding box center [836, 120] width 15 height 15
click at [837, 171] on span "Select an option" at bounding box center [836, 165] width 15 height 15
click at [837, 171] on input "Select an option" at bounding box center [836, 165] width 15 height 15
click at [846, 210] on label "Select an option" at bounding box center [839, 211] width 21 height 15
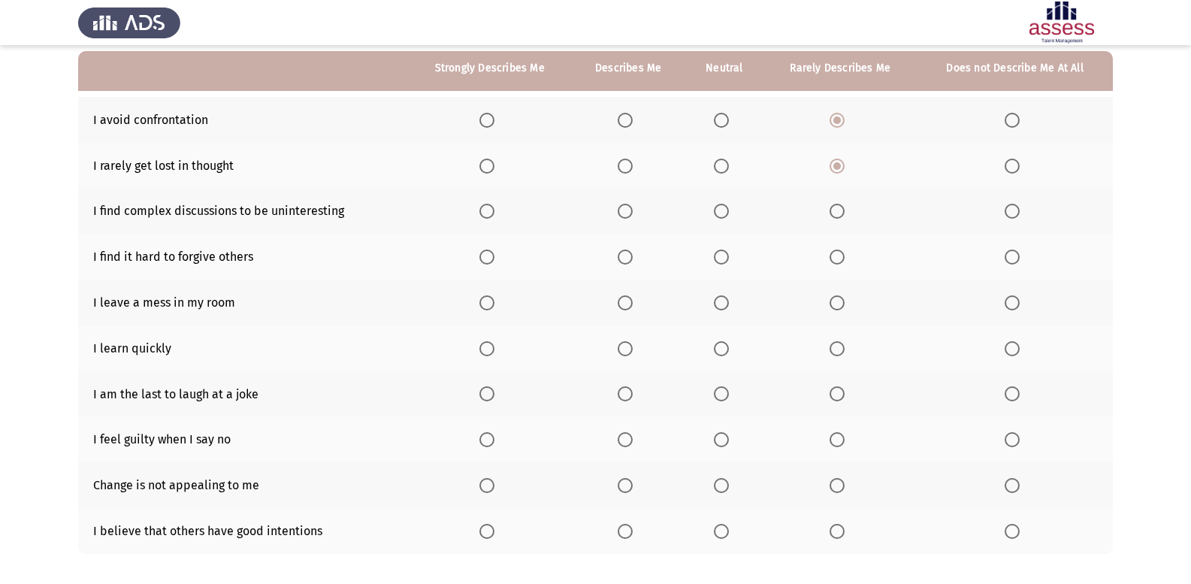
click at [844, 210] on input "Select an option" at bounding box center [836, 211] width 15 height 15
click at [833, 255] on span "Select an option" at bounding box center [836, 256] width 15 height 15
click at [833, 255] on input "Select an option" at bounding box center [836, 256] width 15 height 15
click at [838, 296] on span "Select an option" at bounding box center [836, 302] width 15 height 15
click at [838, 296] on input "Select an option" at bounding box center [836, 302] width 15 height 15
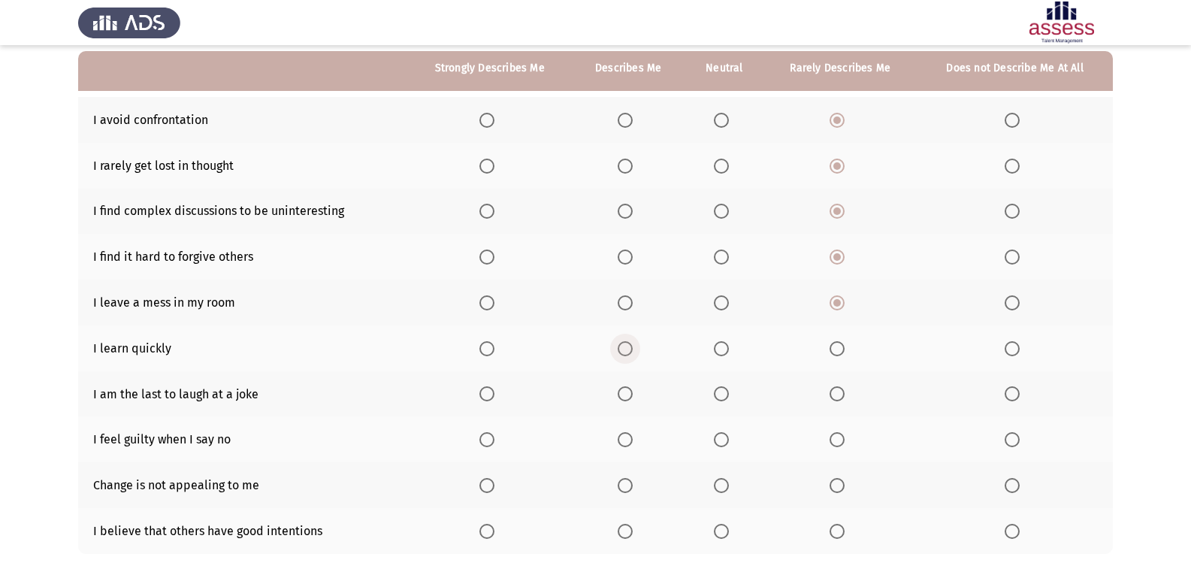
click at [632, 349] on span "Select an option" at bounding box center [624, 348] width 15 height 15
click at [632, 349] on input "Select an option" at bounding box center [624, 348] width 15 height 15
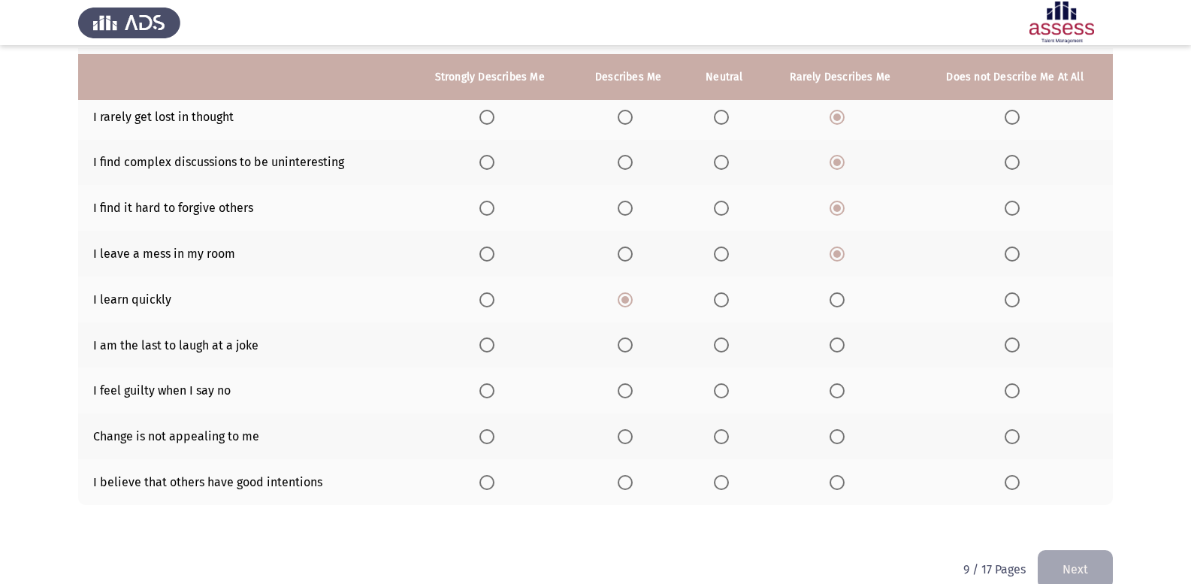
scroll to position [217, 0]
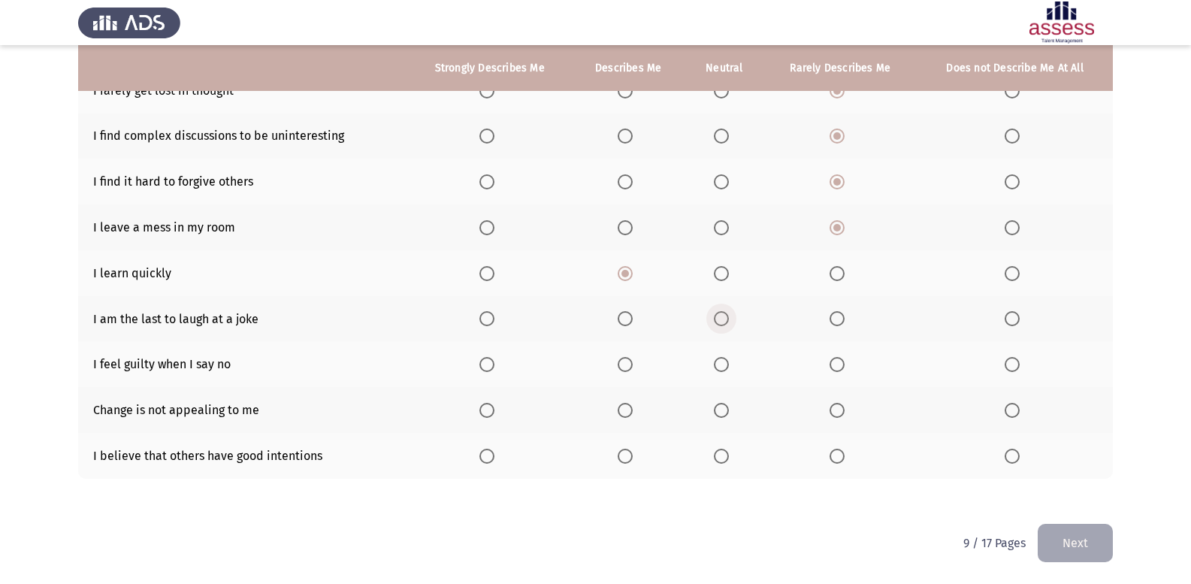
click at [724, 318] on span "Select an option" at bounding box center [721, 318] width 15 height 15
click at [724, 318] on input "Select an option" at bounding box center [721, 318] width 15 height 15
click at [498, 358] on label "Select an option" at bounding box center [489, 364] width 21 height 15
click at [494, 358] on input "Select an option" at bounding box center [486, 364] width 15 height 15
click at [1009, 410] on span "Select an option" at bounding box center [1011, 410] width 15 height 15
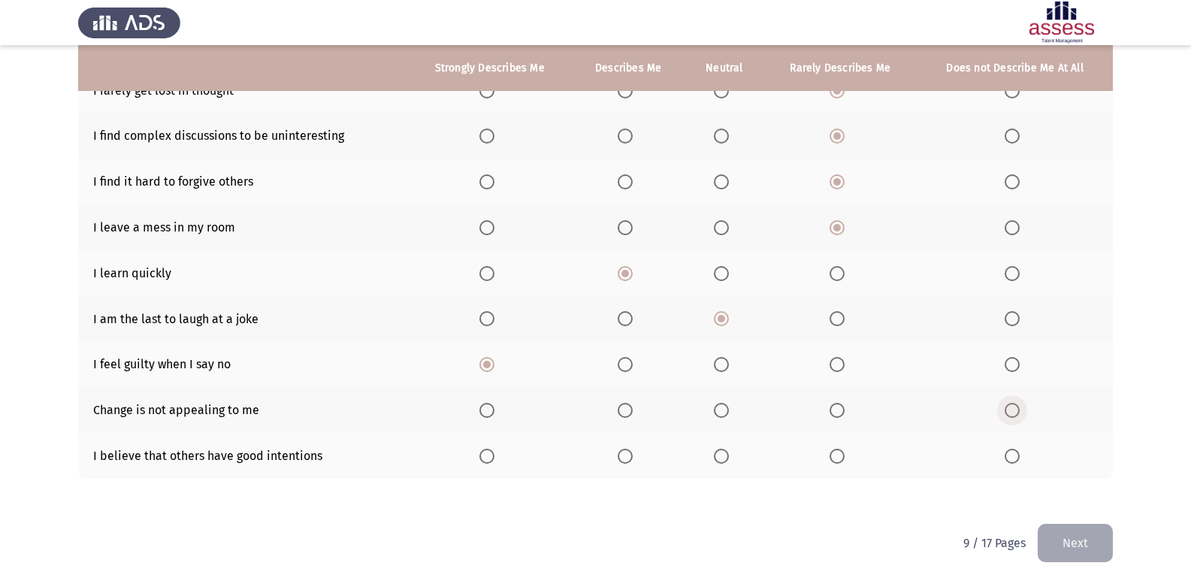
click at [1009, 410] on input "Select an option" at bounding box center [1011, 410] width 15 height 15
click at [726, 461] on span "Select an option" at bounding box center [721, 455] width 15 height 15
click at [726, 461] on input "Select an option" at bounding box center [721, 455] width 15 height 15
click at [1064, 547] on button "Next" at bounding box center [1074, 543] width 75 height 38
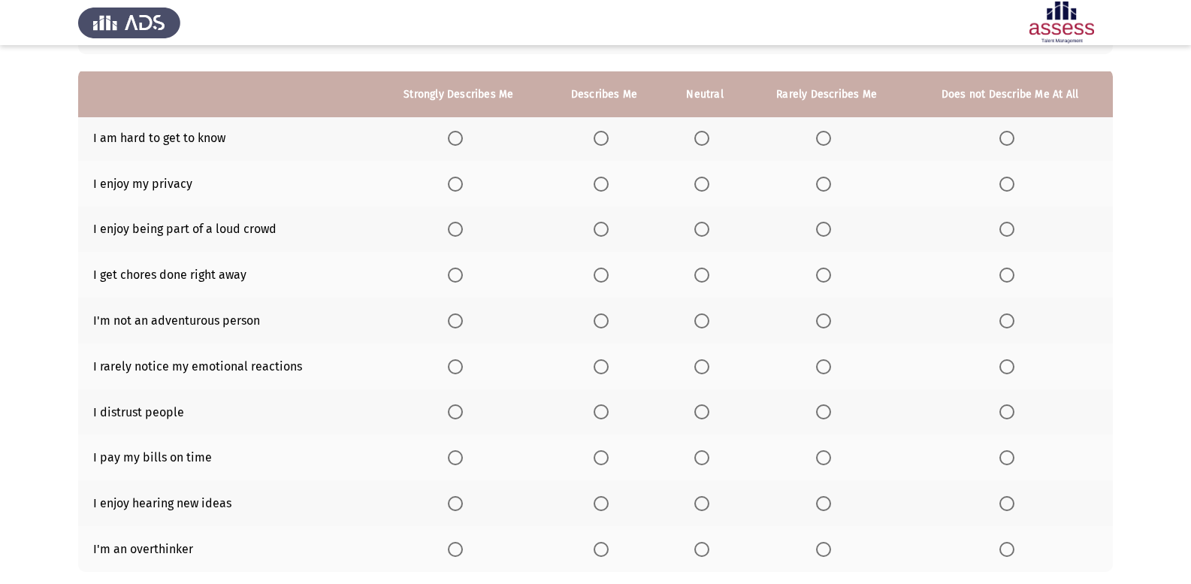
scroll to position [150, 0]
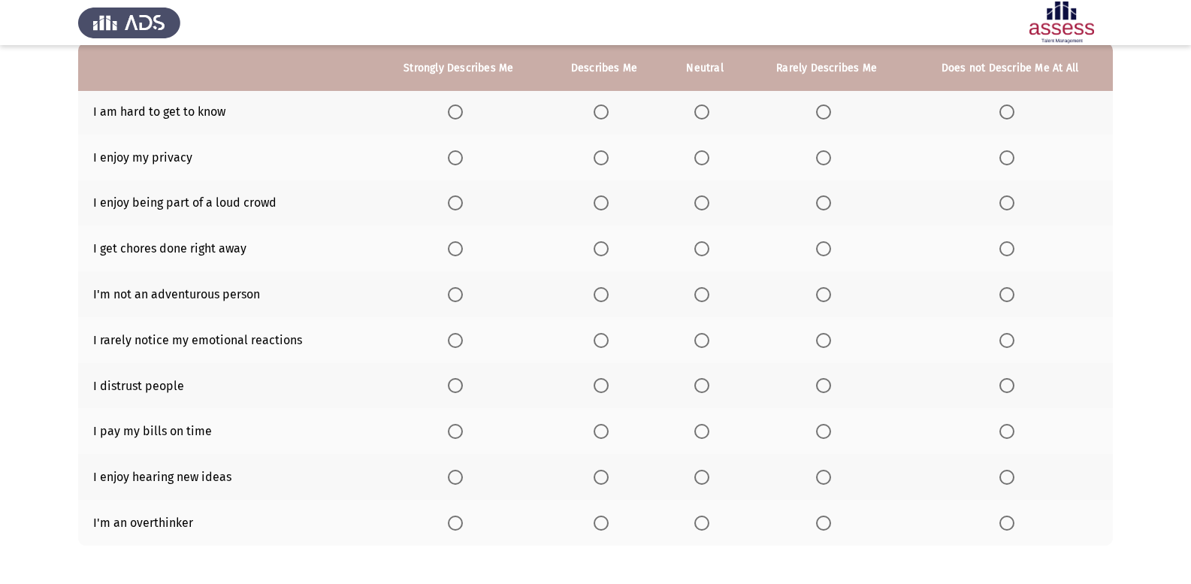
click at [605, 108] on span "Select an option" at bounding box center [600, 111] width 15 height 15
click at [605, 108] on input "Select an option" at bounding box center [600, 111] width 15 height 15
click at [605, 153] on span "Select an option" at bounding box center [600, 157] width 15 height 15
click at [605, 153] on input "Select an option" at bounding box center [600, 157] width 15 height 15
click at [818, 207] on span "Select an option" at bounding box center [823, 202] width 15 height 15
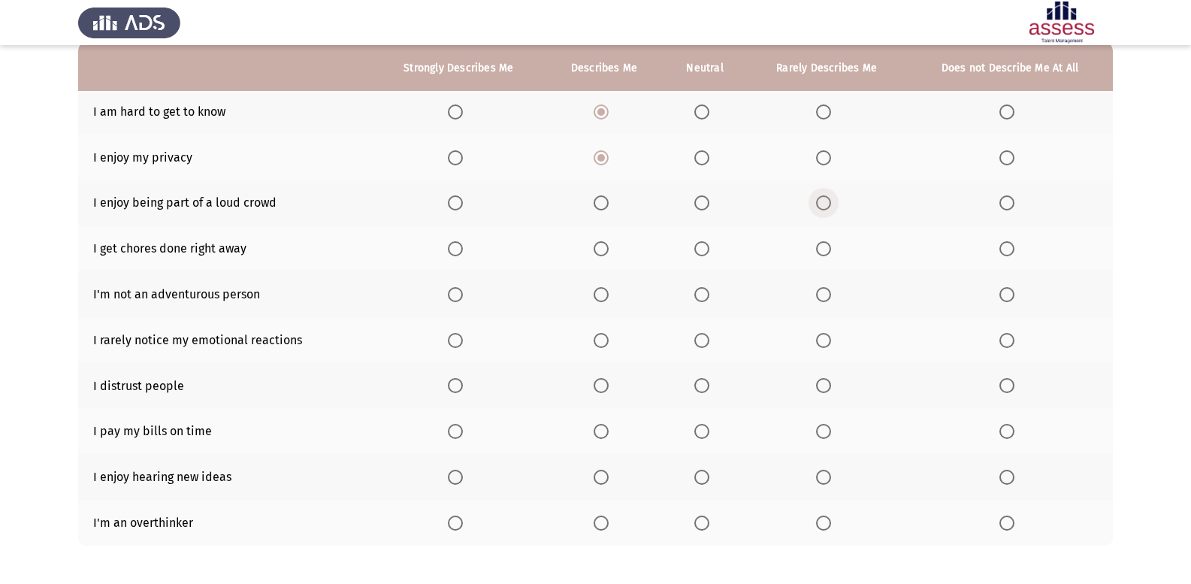
click at [818, 207] on input "Select an option" at bounding box center [823, 202] width 15 height 15
click at [700, 248] on span "Select an option" at bounding box center [701, 248] width 15 height 15
click at [700, 248] on input "Select an option" at bounding box center [701, 248] width 15 height 15
click at [608, 298] on span "Select an option" at bounding box center [600, 294] width 15 height 15
click at [608, 298] on input "Select an option" at bounding box center [600, 294] width 15 height 15
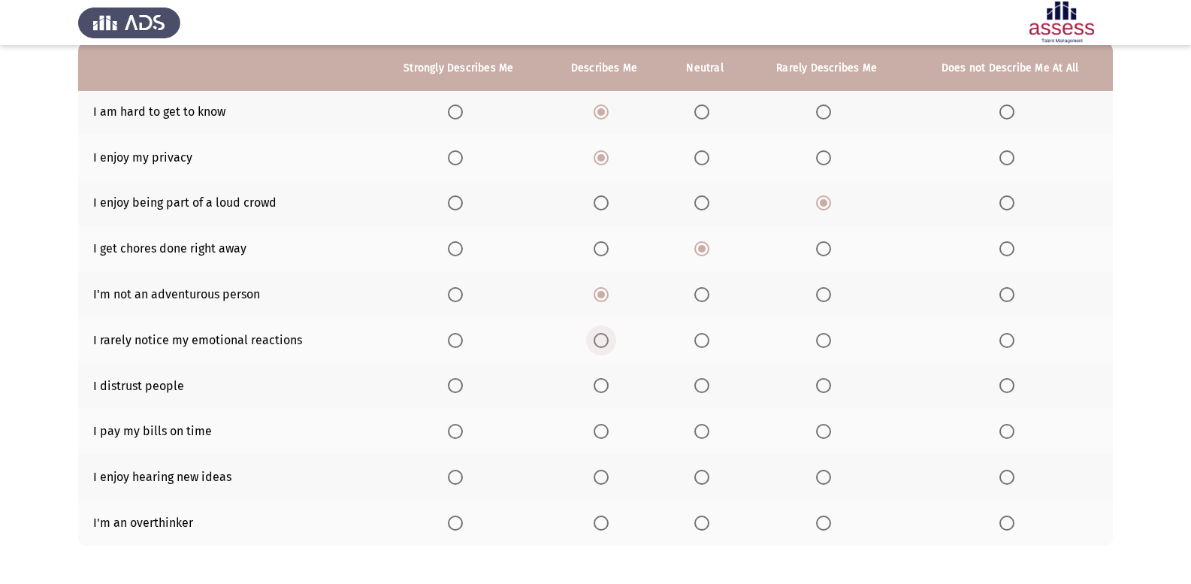
click at [607, 341] on span "Select an option" at bounding box center [600, 340] width 15 height 15
click at [607, 341] on input "Select an option" at bounding box center [600, 340] width 15 height 15
click at [702, 390] on span "Select an option" at bounding box center [701, 385] width 15 height 15
click at [702, 390] on input "Select an option" at bounding box center [701, 385] width 15 height 15
click at [597, 388] on span "Select an option" at bounding box center [600, 385] width 15 height 15
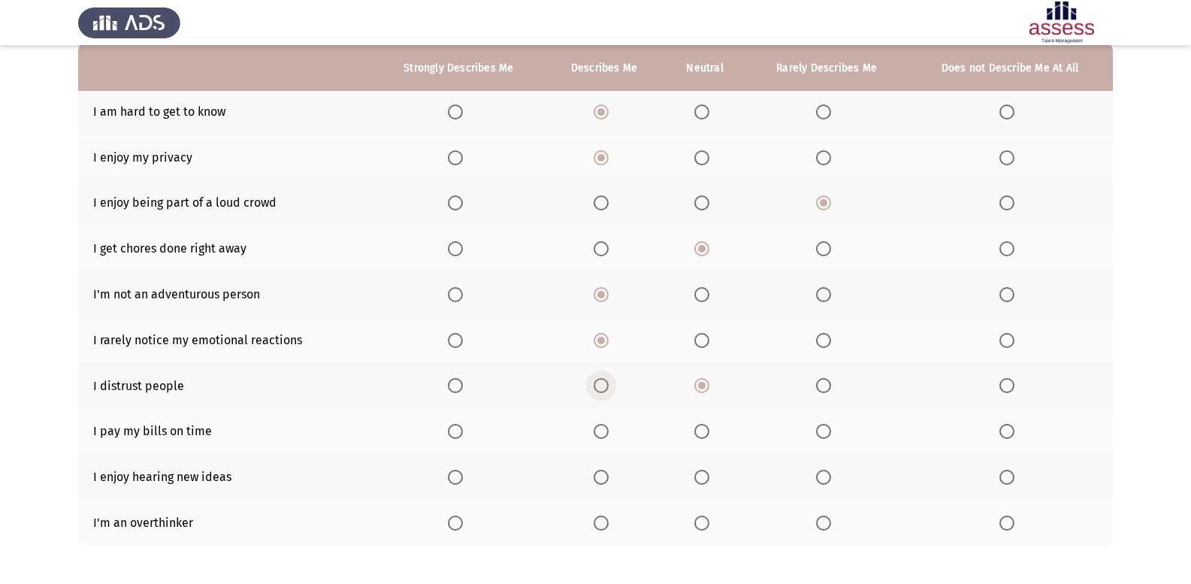
click at [597, 388] on input "Select an option" at bounding box center [600, 385] width 15 height 15
click at [699, 433] on span "Select an option" at bounding box center [701, 431] width 15 height 15
click at [699, 433] on input "Select an option" at bounding box center [701, 431] width 15 height 15
click at [606, 476] on span "Select an option" at bounding box center [600, 476] width 15 height 15
click at [606, 476] on input "Select an option" at bounding box center [600, 476] width 15 height 15
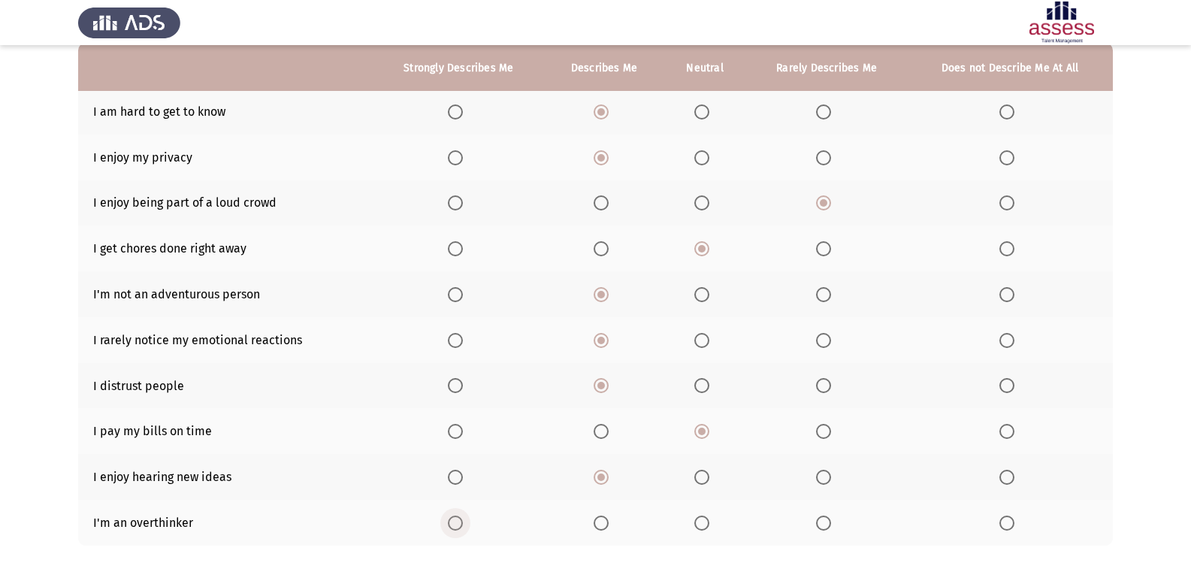
click at [460, 529] on span "Select an option" at bounding box center [455, 522] width 15 height 15
click at [460, 529] on input "Select an option" at bounding box center [455, 522] width 15 height 15
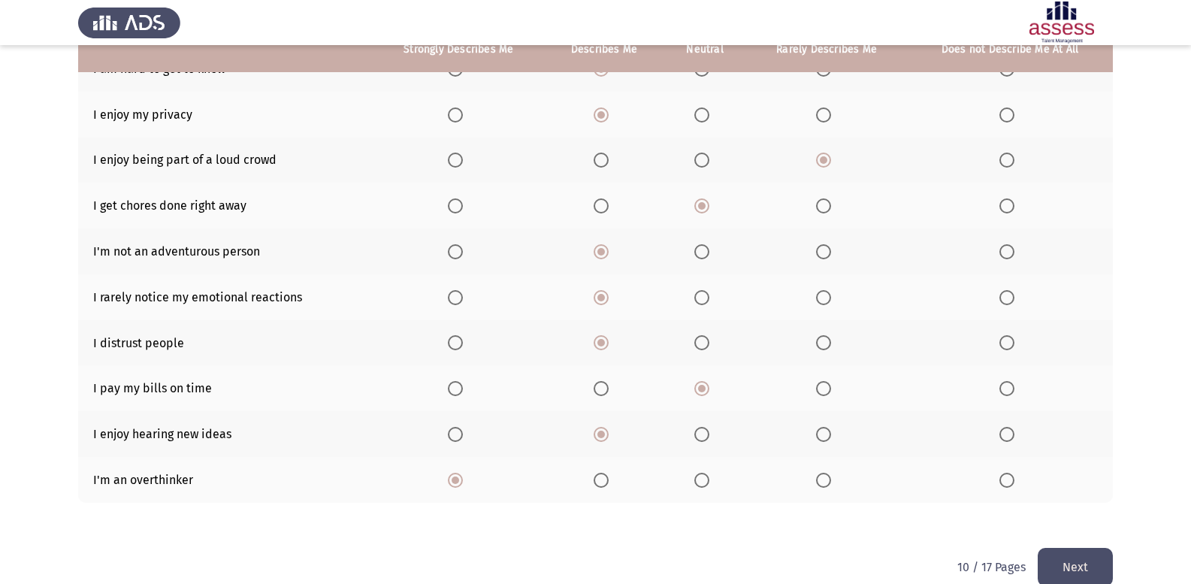
scroll to position [217, 0]
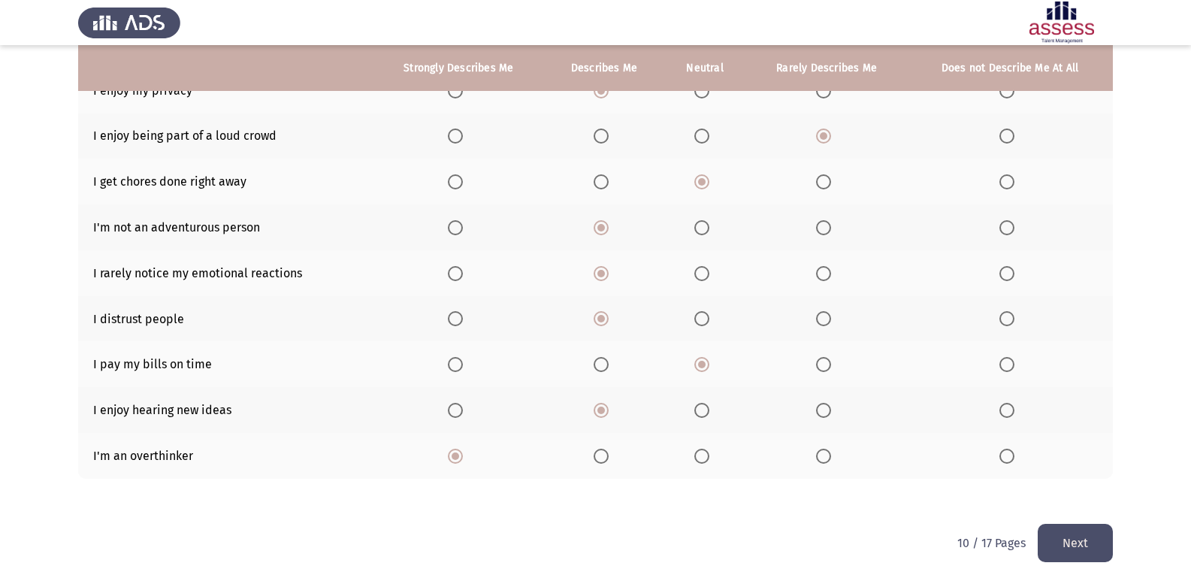
click at [1058, 547] on button "Next" at bounding box center [1074, 543] width 75 height 38
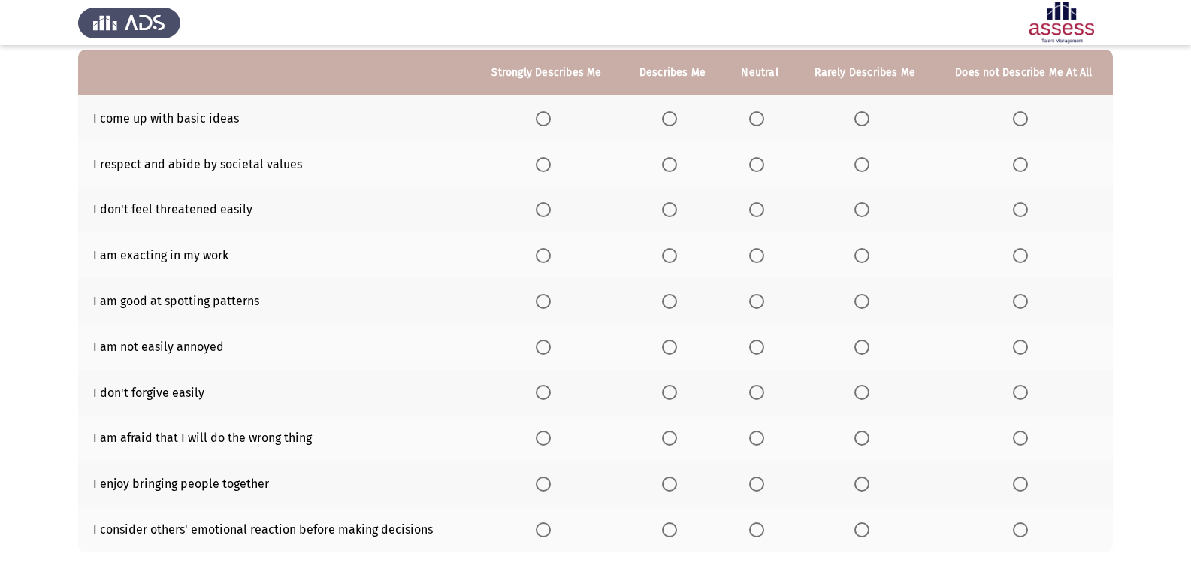
scroll to position [150, 0]
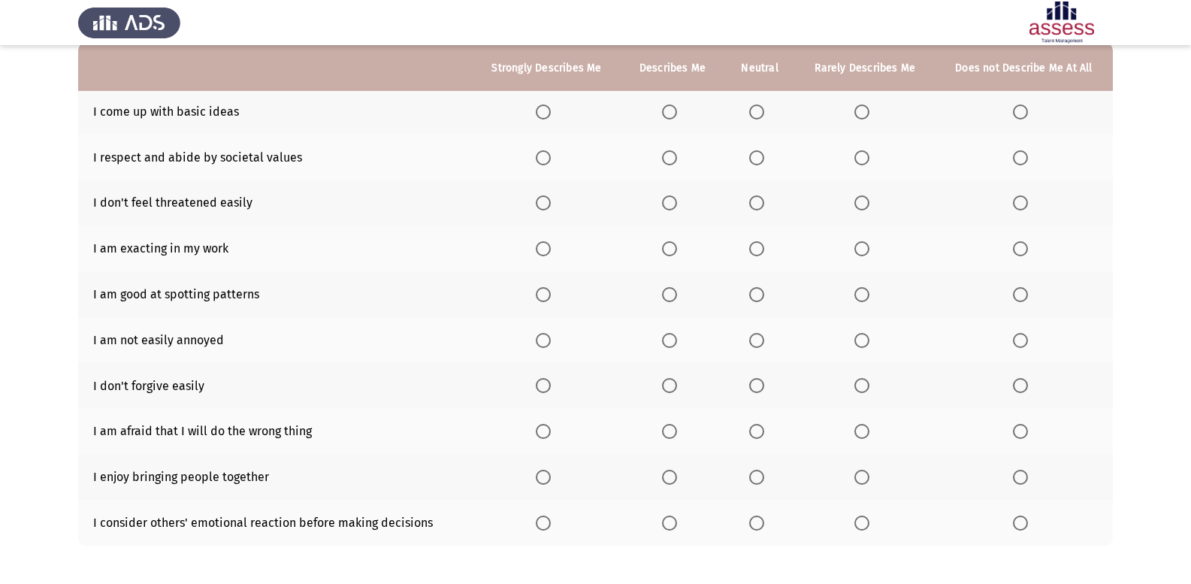
click at [865, 120] on th at bounding box center [864, 112] width 139 height 46
click at [857, 108] on span "Select an option" at bounding box center [861, 111] width 15 height 15
click at [857, 108] on input "Select an option" at bounding box center [861, 111] width 15 height 15
click at [865, 158] on span "Select an option" at bounding box center [861, 157] width 15 height 15
click at [865, 158] on input "Select an option" at bounding box center [861, 157] width 15 height 15
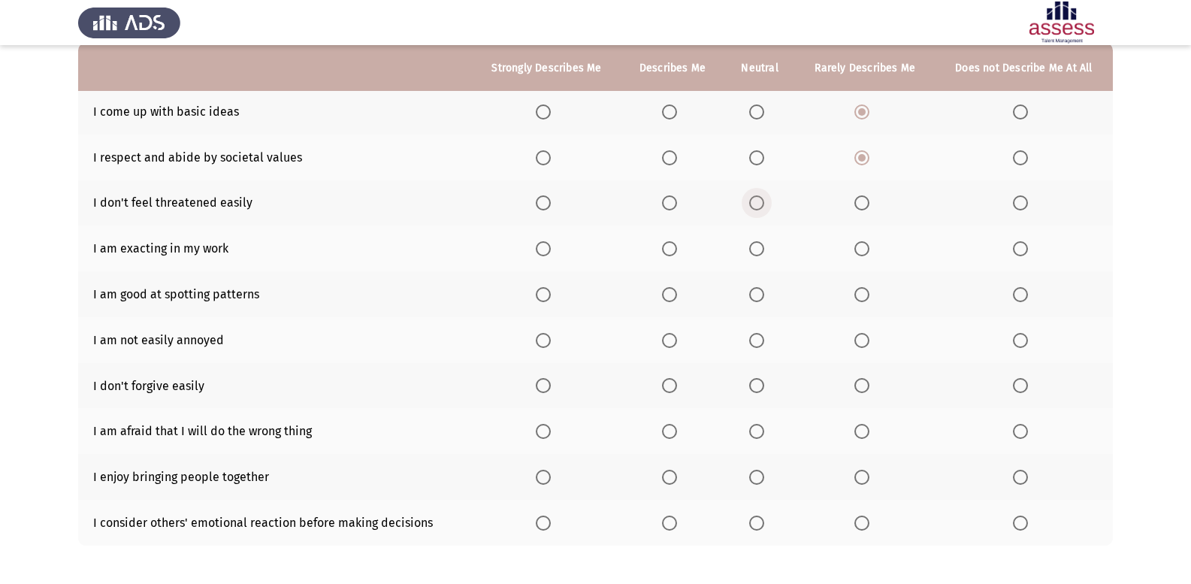
click at [750, 208] on span "Select an option" at bounding box center [756, 202] width 15 height 15
click at [750, 208] on input "Select an option" at bounding box center [756, 202] width 15 height 15
click at [755, 243] on span "Select an option" at bounding box center [756, 248] width 15 height 15
click at [755, 243] on input "Select an option" at bounding box center [756, 248] width 15 height 15
click at [1015, 293] on span "Select an option" at bounding box center [1020, 294] width 15 height 15
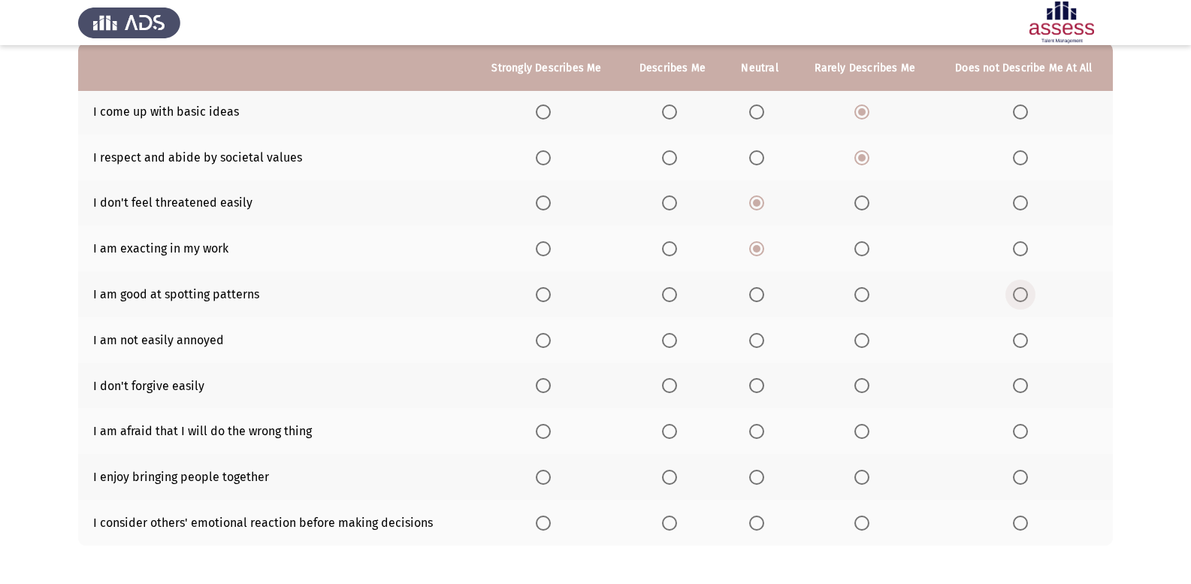
click at [1015, 293] on input "Select an option" at bounding box center [1020, 294] width 15 height 15
click at [762, 343] on span "Select an option" at bounding box center [756, 340] width 15 height 15
click at [762, 343] on input "Select an option" at bounding box center [756, 340] width 15 height 15
click at [672, 388] on span "Select an option" at bounding box center [669, 385] width 15 height 15
click at [672, 388] on input "Select an option" at bounding box center [669, 385] width 15 height 15
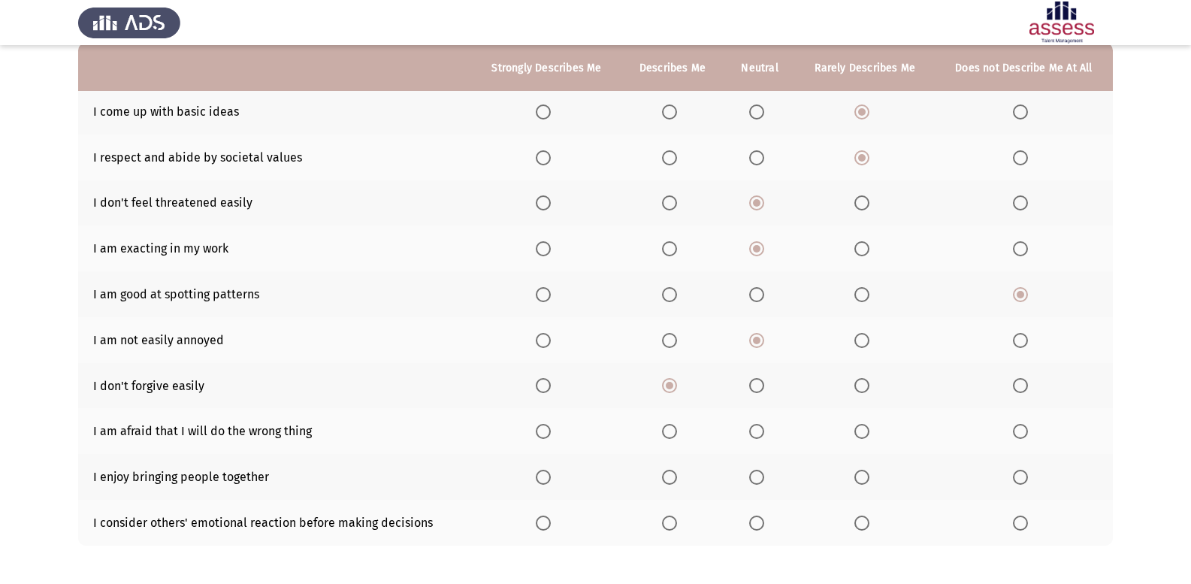
click at [672, 435] on span "Select an option" at bounding box center [669, 431] width 15 height 15
click at [672, 435] on input "Select an option" at bounding box center [669, 431] width 15 height 15
click at [540, 476] on span "Select an option" at bounding box center [543, 476] width 15 height 15
click at [540, 476] on input "Select an option" at bounding box center [543, 476] width 15 height 15
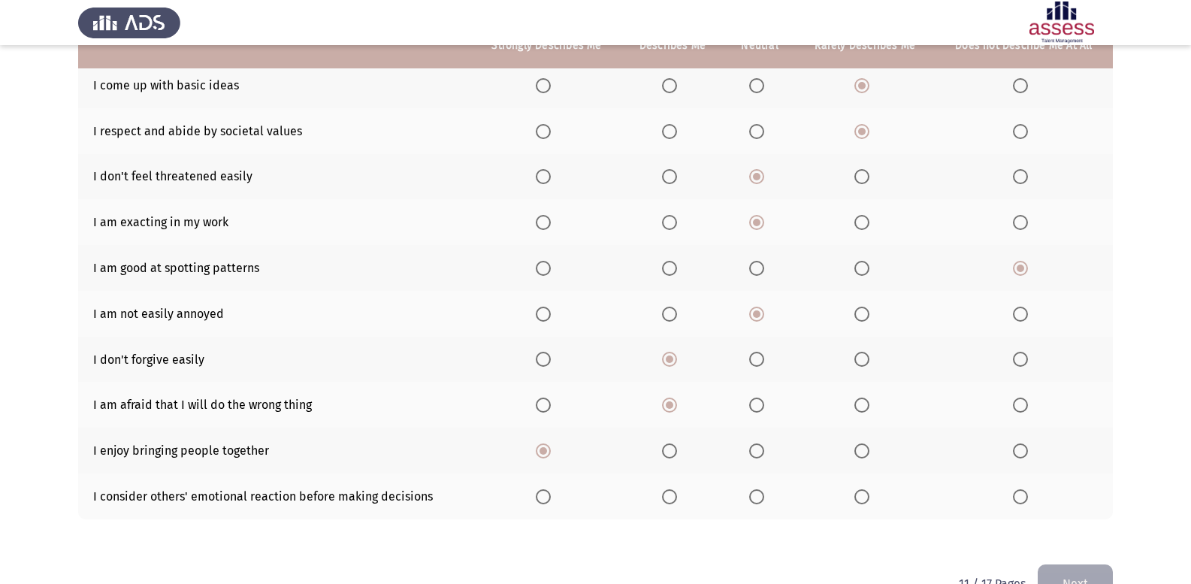
scroll to position [217, 0]
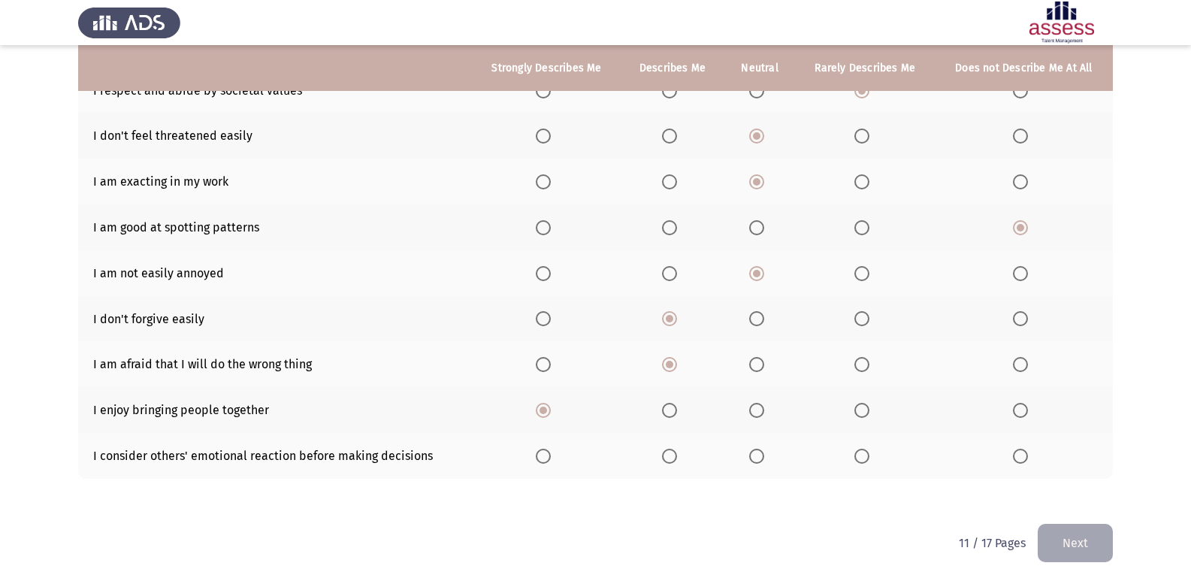
click at [670, 448] on span "Select an option" at bounding box center [669, 455] width 15 height 15
click at [670, 448] on input "Select an option" at bounding box center [669, 455] width 15 height 15
click at [1062, 524] on button "Next" at bounding box center [1074, 543] width 75 height 38
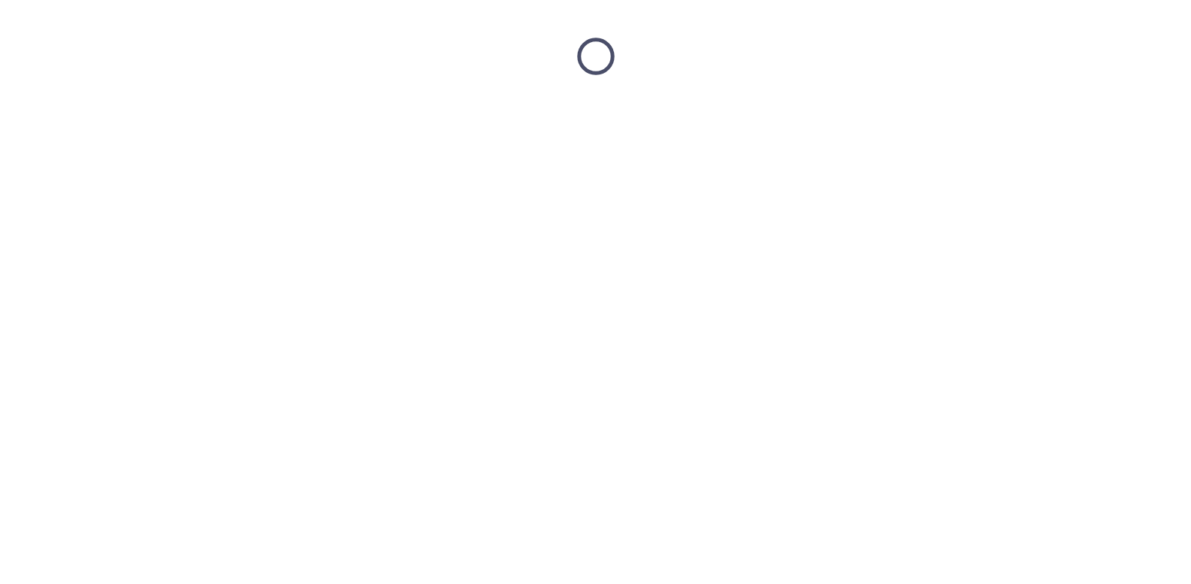
scroll to position [0, 0]
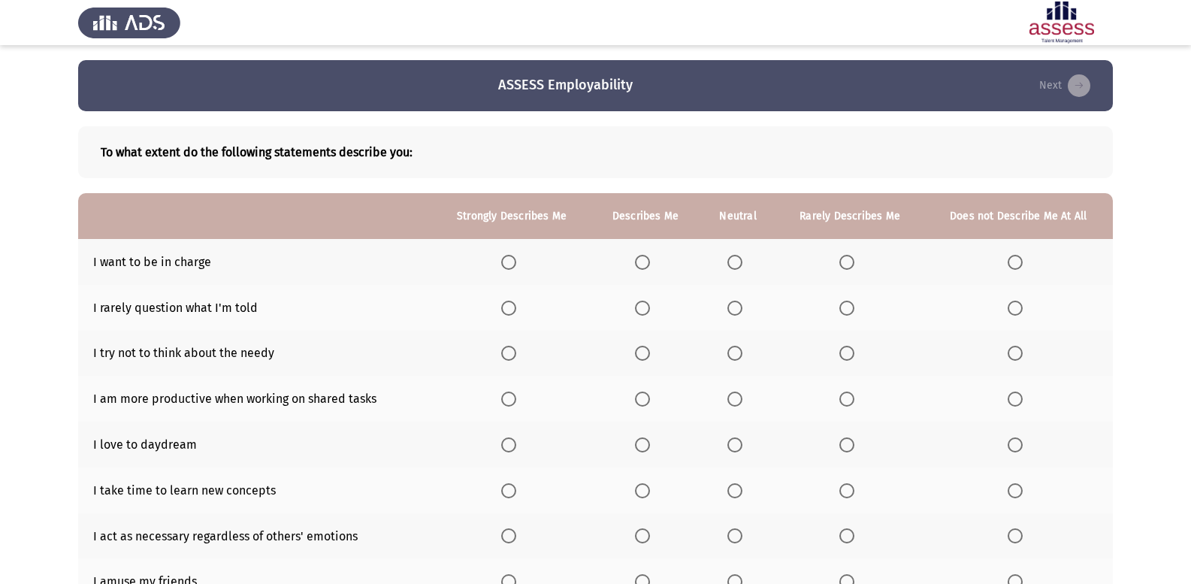
click at [731, 255] on span "Select an option" at bounding box center [734, 262] width 15 height 15
click at [731, 255] on input "Select an option" at bounding box center [734, 262] width 15 height 15
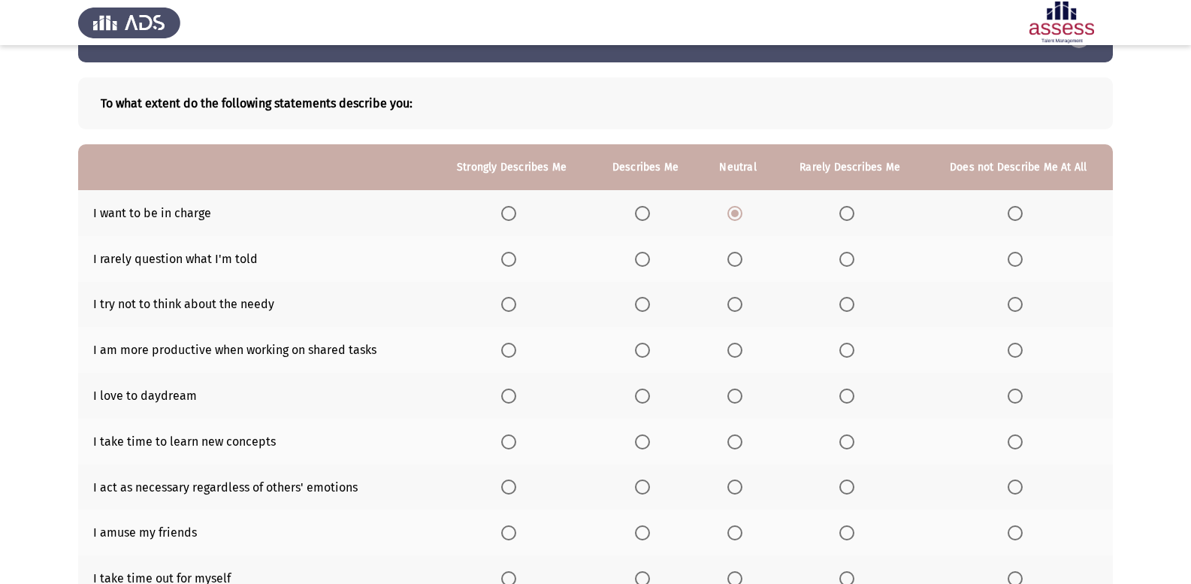
scroll to position [75, 0]
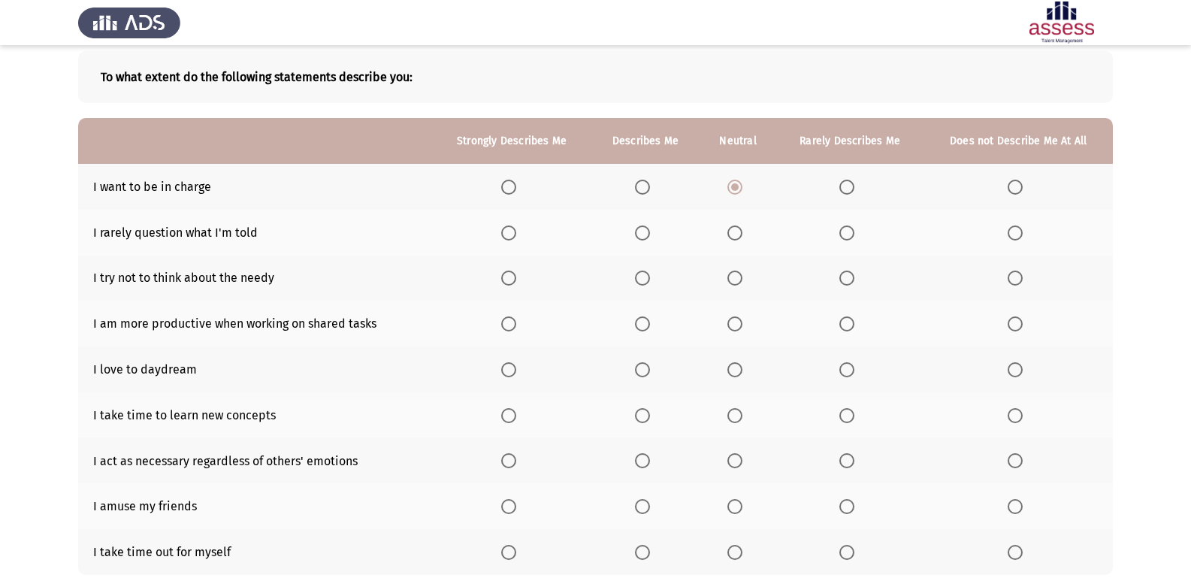
click at [841, 236] on span "Select an option" at bounding box center [846, 232] width 15 height 15
click at [841, 236] on input "Select an option" at bounding box center [846, 232] width 15 height 15
click at [847, 272] on span "Select an option" at bounding box center [846, 277] width 15 height 15
click at [847, 272] on input "Select an option" at bounding box center [846, 277] width 15 height 15
click at [742, 325] on span "Select an option" at bounding box center [734, 323] width 15 height 15
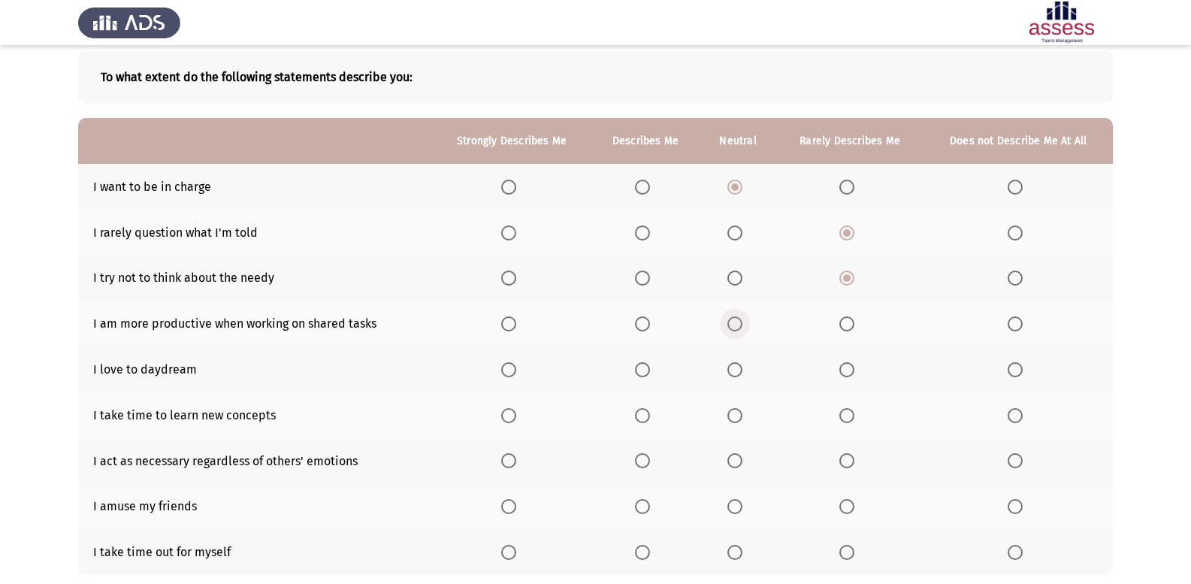
click at [742, 325] on input "Select an option" at bounding box center [734, 323] width 15 height 15
click at [654, 367] on label "Select an option" at bounding box center [645, 369] width 21 height 15
click at [650, 367] on input "Select an option" at bounding box center [642, 369] width 15 height 15
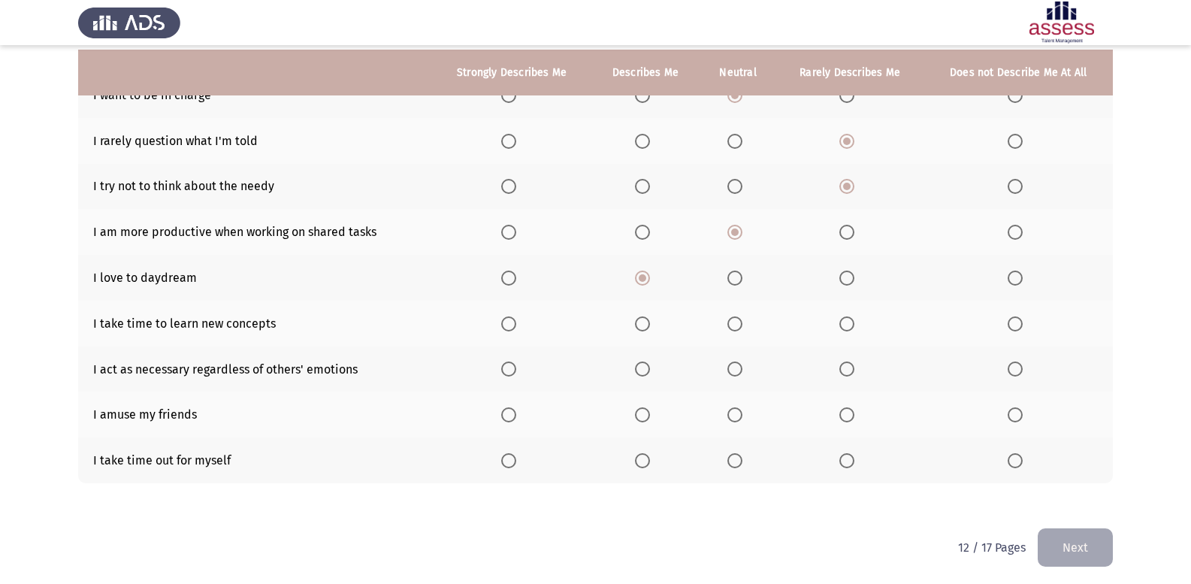
scroll to position [171, 0]
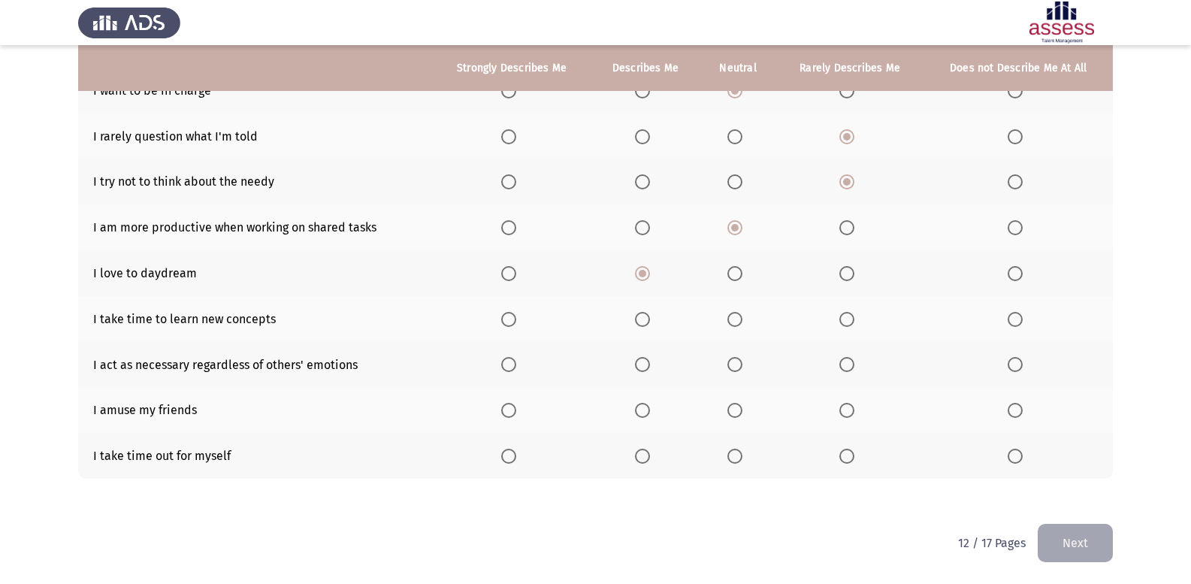
click at [643, 327] on th at bounding box center [644, 319] width 109 height 46
click at [647, 324] on span "Select an option" at bounding box center [642, 319] width 15 height 15
click at [647, 324] on input "Select an option" at bounding box center [642, 319] width 15 height 15
click at [1018, 360] on span "Select an option" at bounding box center [1014, 364] width 15 height 15
click at [1018, 360] on input "Select an option" at bounding box center [1014, 364] width 15 height 15
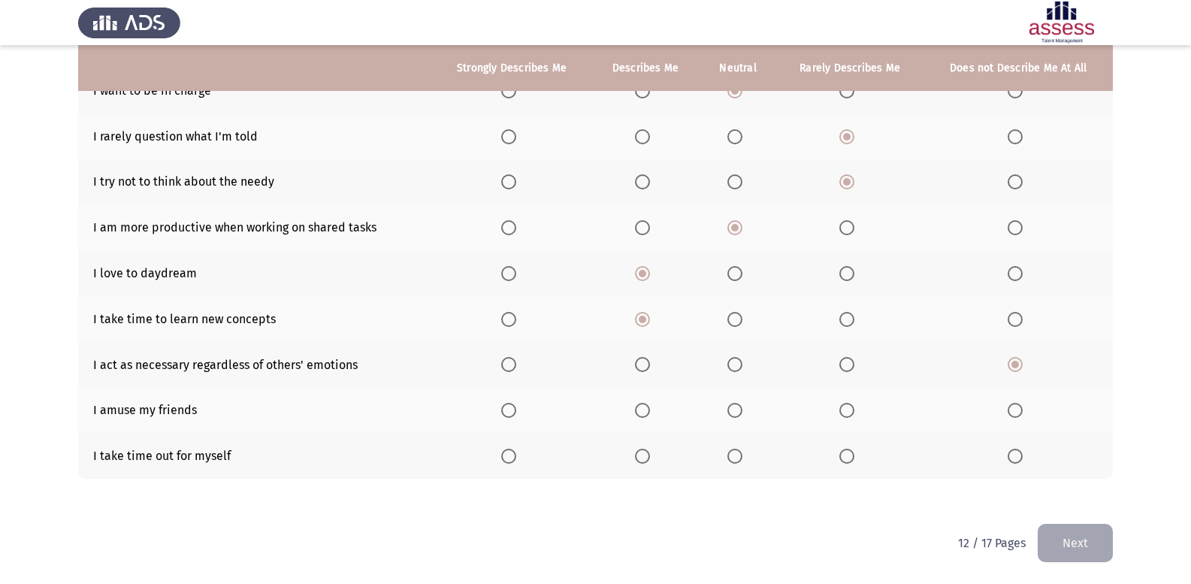
click at [732, 404] on span "Select an option" at bounding box center [734, 410] width 15 height 15
click at [732, 404] on input "Select an option" at bounding box center [734, 410] width 15 height 15
click at [730, 448] on span "Select an option" at bounding box center [734, 455] width 15 height 15
click at [730, 448] on input "Select an option" at bounding box center [734, 455] width 15 height 15
click at [1079, 535] on button "Next" at bounding box center [1074, 543] width 75 height 38
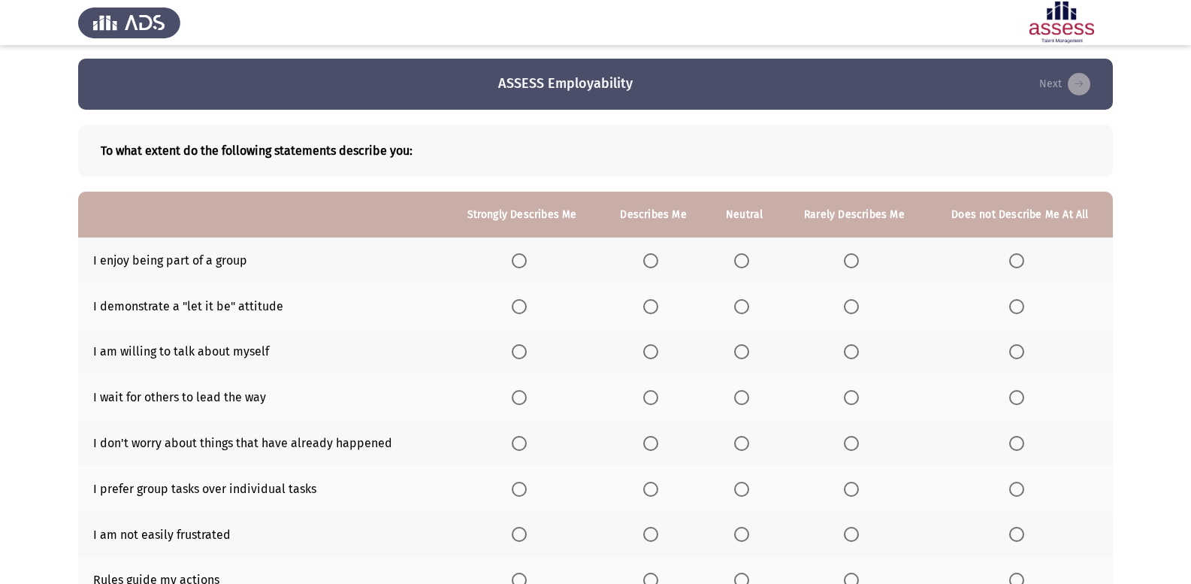
scroll to position [75, 0]
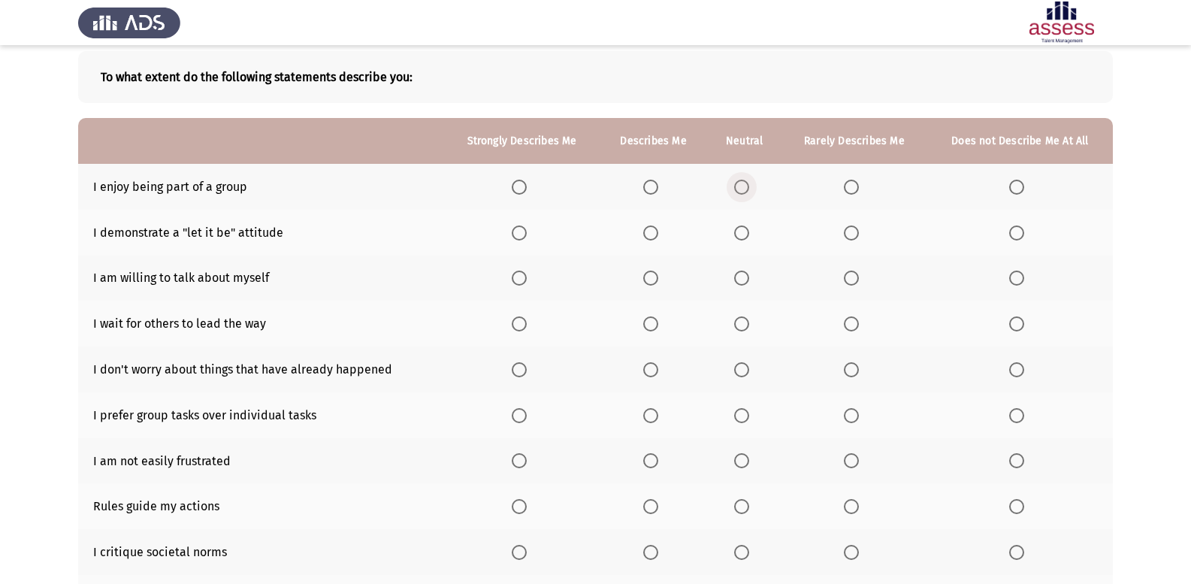
click at [744, 194] on span "Select an option" at bounding box center [741, 187] width 15 height 15
click at [744, 194] on input "Select an option" at bounding box center [741, 187] width 15 height 15
click at [656, 236] on span "Select an option" at bounding box center [650, 232] width 15 height 15
click at [656, 236] on input "Select an option" at bounding box center [650, 232] width 15 height 15
click at [653, 278] on span "Select an option" at bounding box center [650, 277] width 15 height 15
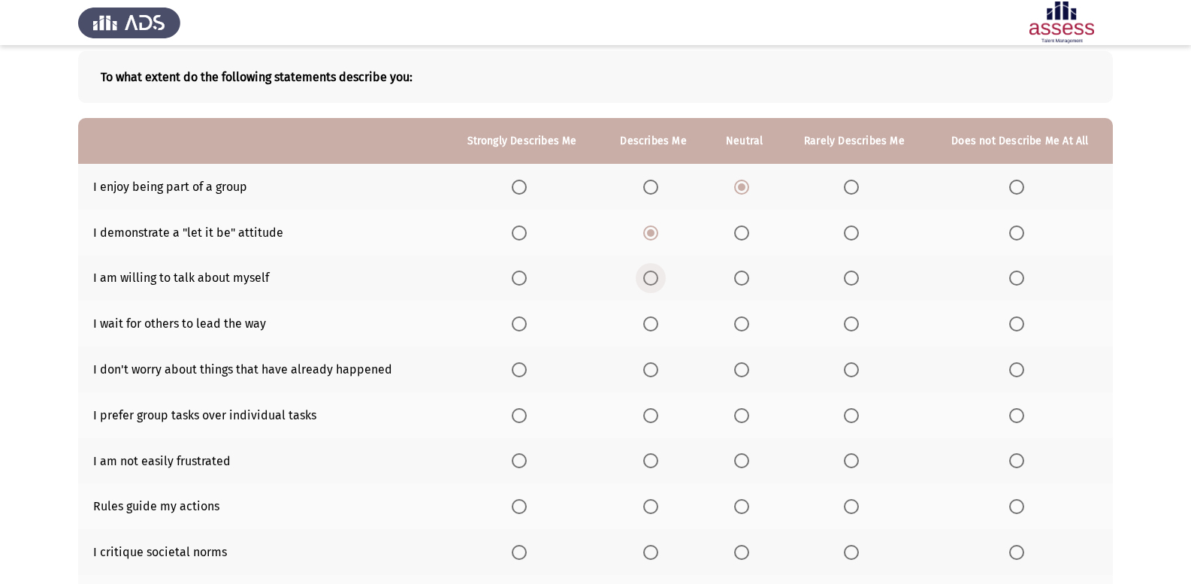
click at [653, 278] on input "Select an option" at bounding box center [650, 277] width 15 height 15
click at [747, 321] on span "Select an option" at bounding box center [741, 323] width 15 height 15
click at [747, 321] on input "Select an option" at bounding box center [741, 323] width 15 height 15
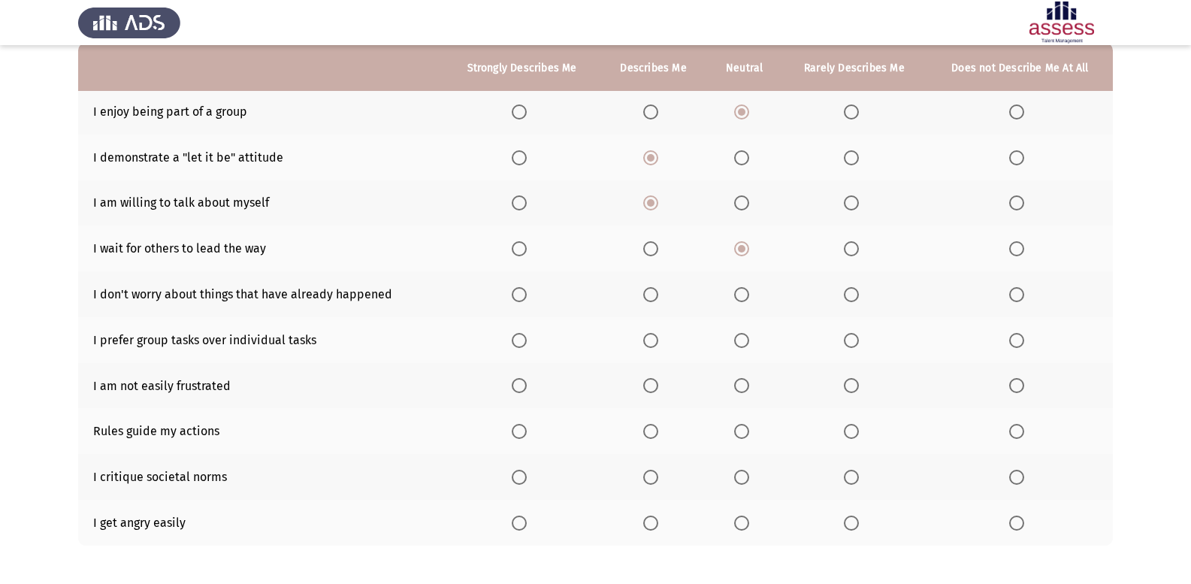
click at [851, 300] on span "Select an option" at bounding box center [851, 294] width 15 height 15
click at [851, 300] on input "Select an option" at bounding box center [851, 294] width 15 height 15
click at [647, 338] on span "Select an option" at bounding box center [650, 340] width 15 height 15
click at [647, 338] on input "Select an option" at bounding box center [650, 340] width 15 height 15
click at [735, 379] on span "Select an option" at bounding box center [741, 385] width 15 height 15
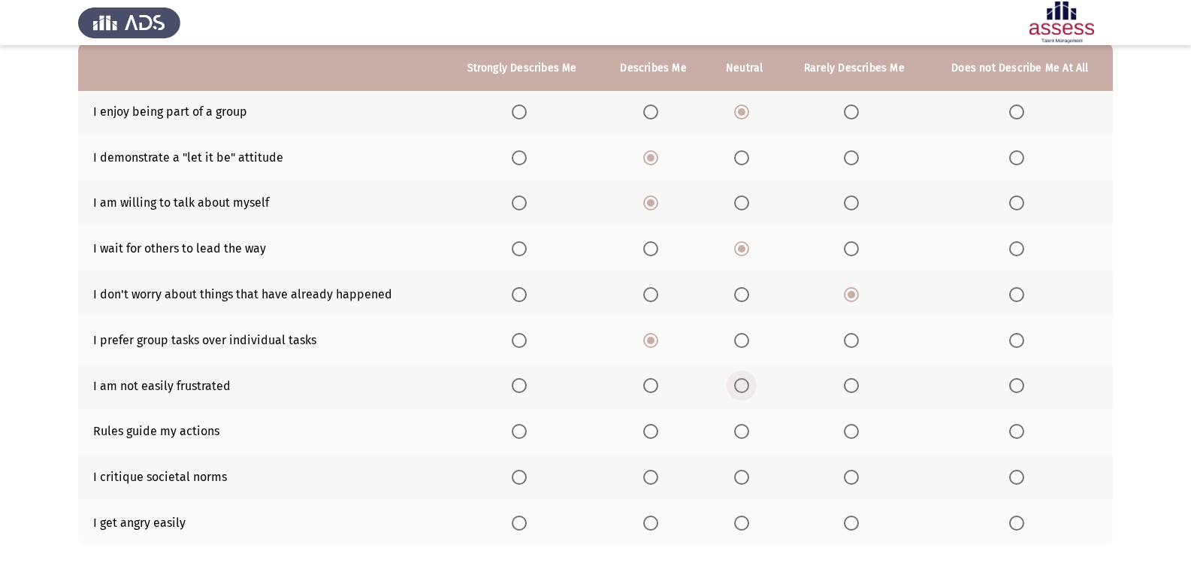
click at [735, 379] on input "Select an option" at bounding box center [741, 385] width 15 height 15
click at [851, 424] on span "Select an option" at bounding box center [851, 431] width 15 height 15
click at [851, 424] on input "Select an option" at bounding box center [851, 431] width 15 height 15
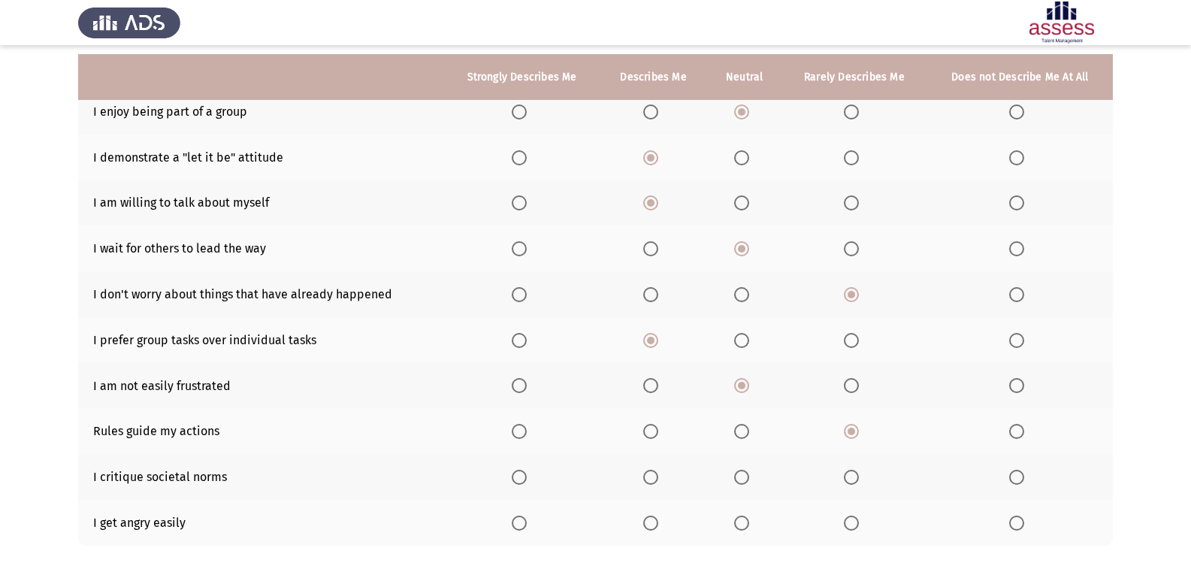
scroll to position [217, 0]
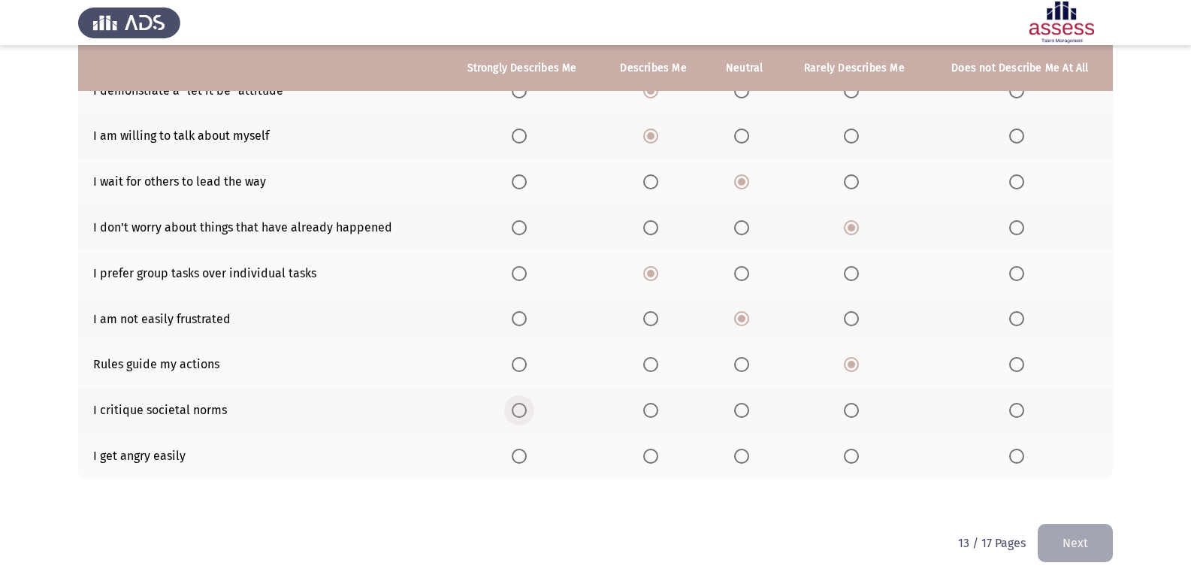
click at [527, 406] on span "Select an option" at bounding box center [519, 410] width 15 height 15
click at [527, 406] on input "Select an option" at bounding box center [519, 410] width 15 height 15
click at [749, 457] on span "Select an option" at bounding box center [741, 455] width 15 height 15
click at [749, 457] on input "Select an option" at bounding box center [741, 455] width 15 height 15
click at [1067, 536] on button "Next" at bounding box center [1074, 543] width 75 height 38
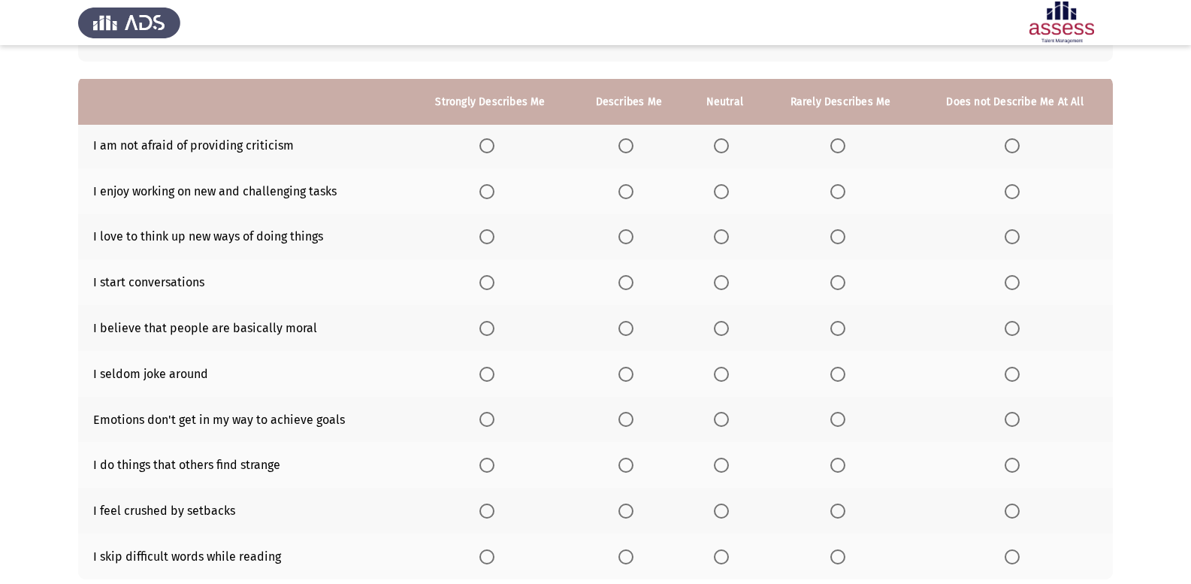
scroll to position [150, 0]
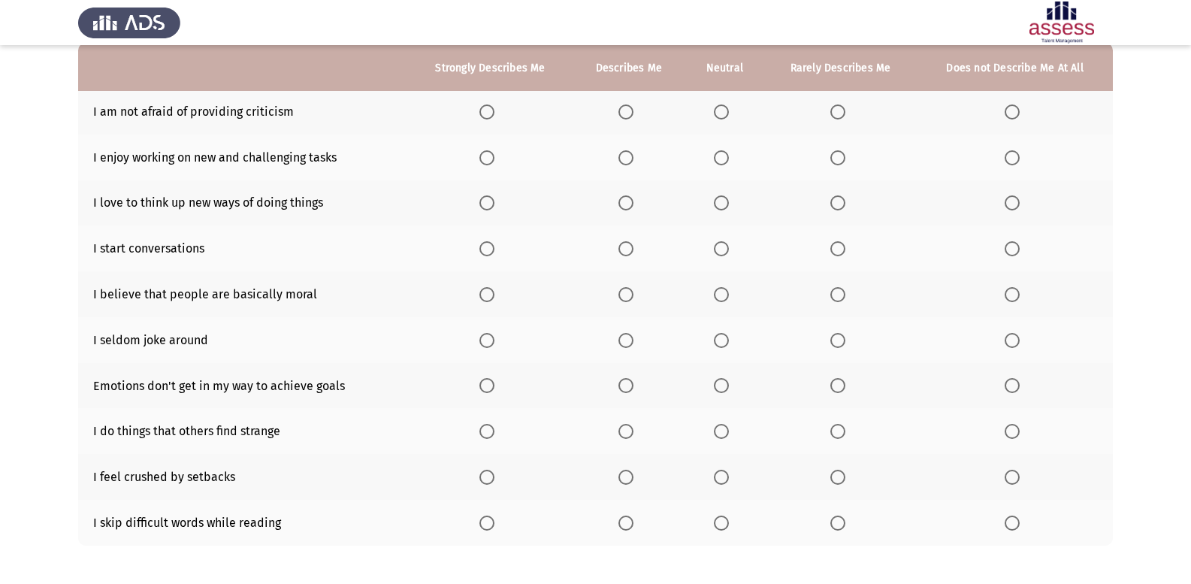
click at [629, 107] on span "Select an option" at bounding box center [625, 111] width 15 height 15
click at [629, 107] on input "Select an option" at bounding box center [625, 111] width 15 height 15
click at [623, 161] on span "Select an option" at bounding box center [625, 157] width 15 height 15
click at [623, 161] on input "Select an option" at bounding box center [625, 157] width 15 height 15
click at [622, 200] on span "Select an option" at bounding box center [625, 202] width 15 height 15
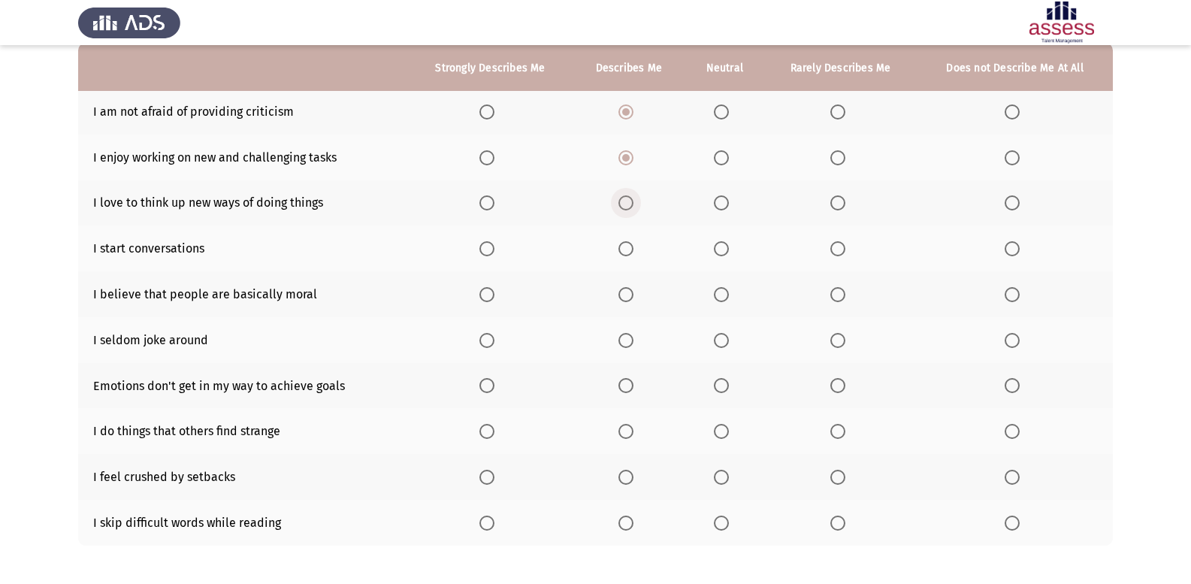
click at [622, 200] on input "Select an option" at bounding box center [625, 202] width 15 height 15
click at [624, 252] on span "Select an option" at bounding box center [625, 248] width 15 height 15
click at [624, 252] on input "Select an option" at bounding box center [625, 248] width 15 height 15
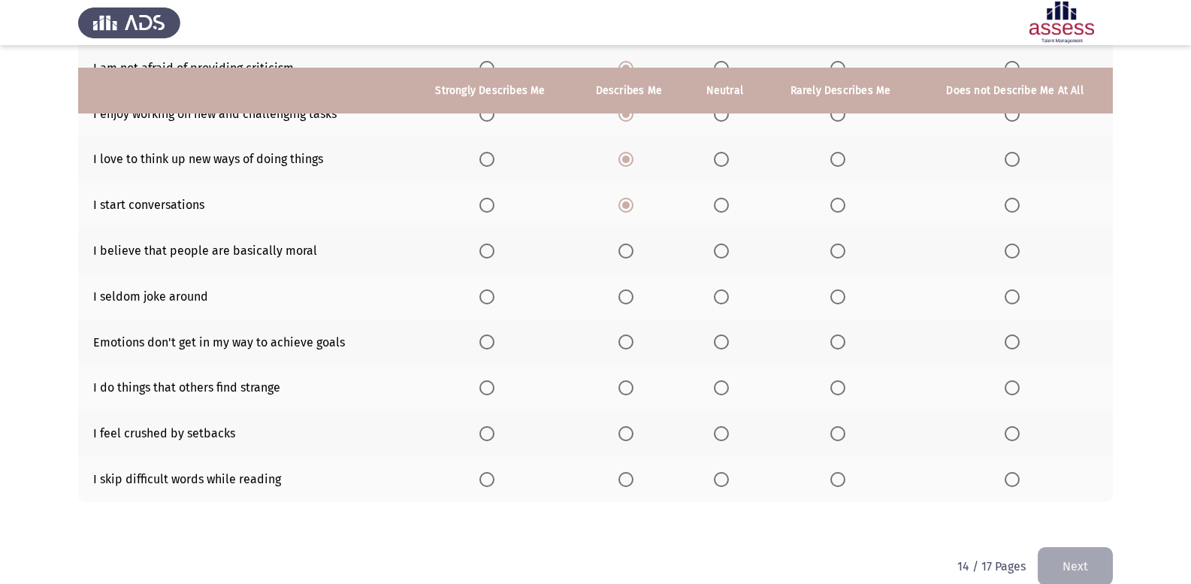
scroll to position [217, 0]
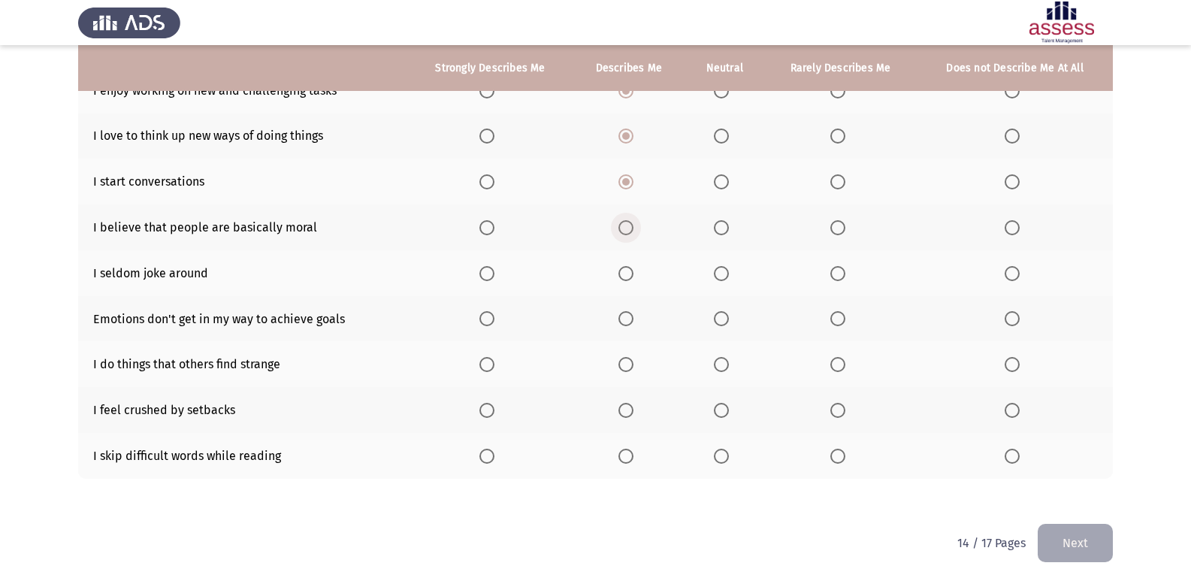
click at [629, 232] on span "Select an option" at bounding box center [625, 227] width 15 height 15
click at [629, 232] on input "Select an option" at bounding box center [625, 227] width 15 height 15
click at [723, 279] on span "Select an option" at bounding box center [721, 273] width 15 height 15
click at [723, 279] on input "Select an option" at bounding box center [721, 273] width 15 height 15
click at [731, 323] on label "Select an option" at bounding box center [724, 318] width 21 height 15
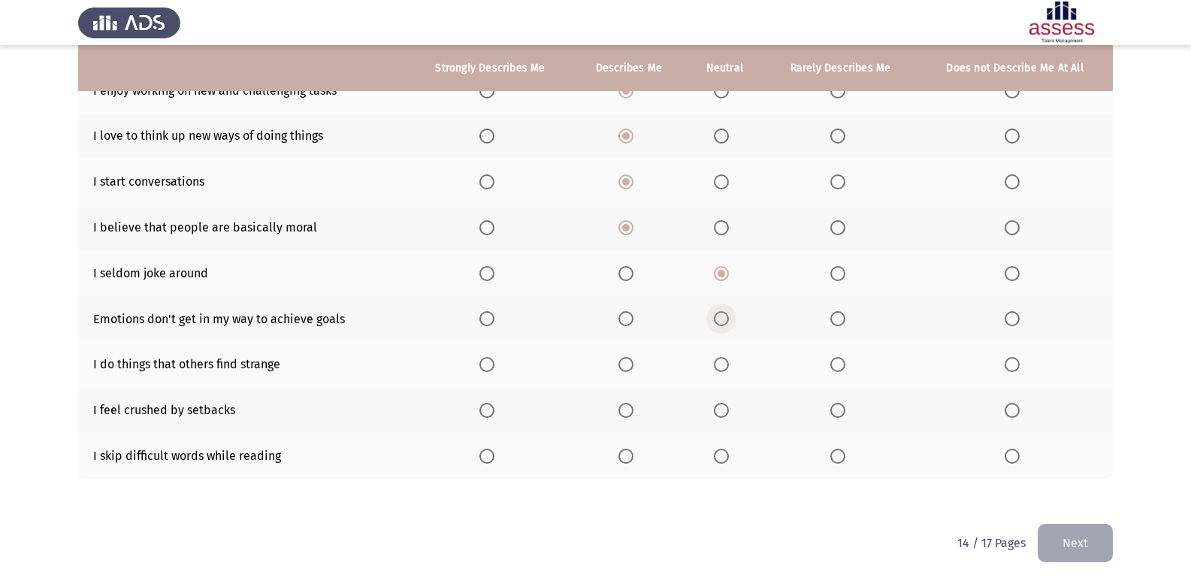
click at [729, 323] on input "Select an option" at bounding box center [721, 318] width 15 height 15
click at [498, 370] on label "Select an option" at bounding box center [489, 364] width 21 height 15
click at [494, 370] on input "Select an option" at bounding box center [486, 364] width 15 height 15
click at [1007, 412] on span "Select an option" at bounding box center [1011, 410] width 15 height 15
click at [1007, 412] on input "Select an option" at bounding box center [1011, 410] width 15 height 15
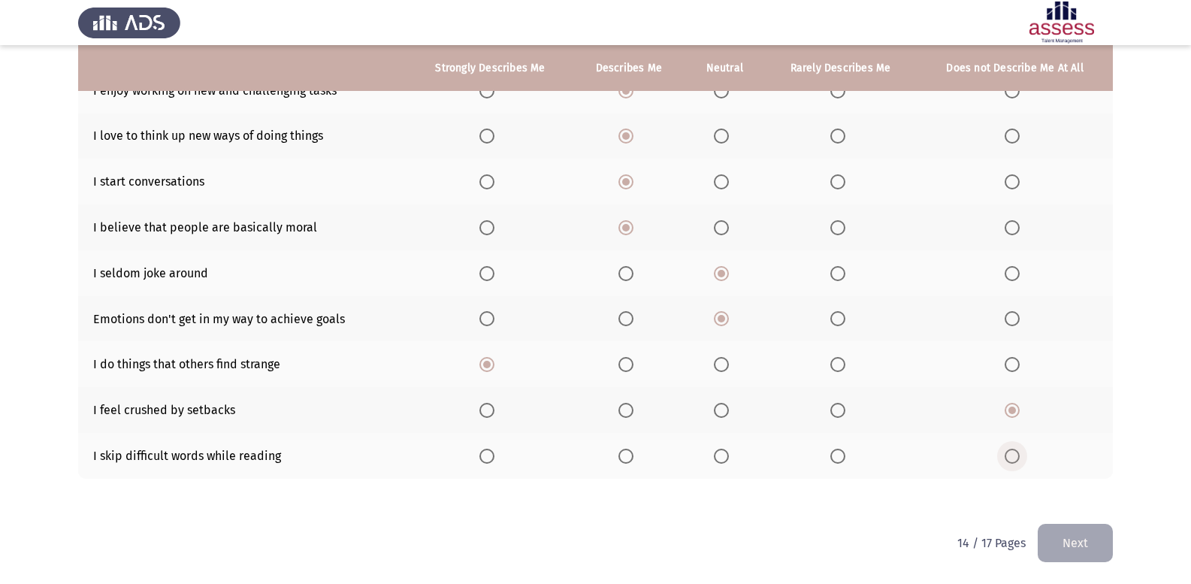
click at [1008, 448] on span "Select an option" at bounding box center [1011, 455] width 15 height 15
click at [1008, 448] on input "Select an option" at bounding box center [1011, 455] width 15 height 15
click at [1050, 526] on button "Next" at bounding box center [1074, 543] width 75 height 38
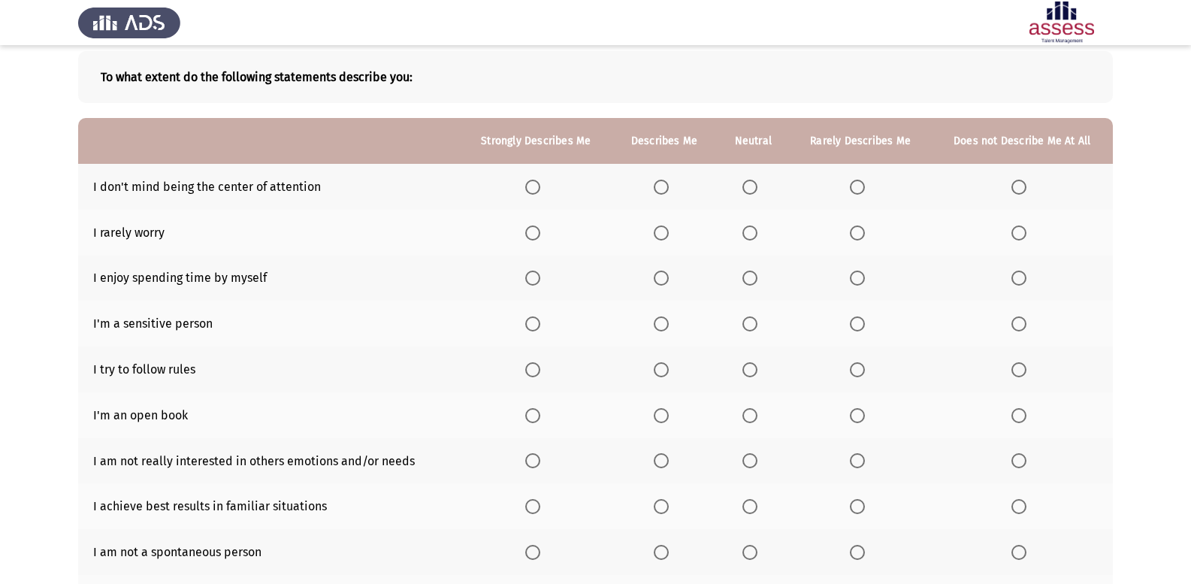
scroll to position [150, 0]
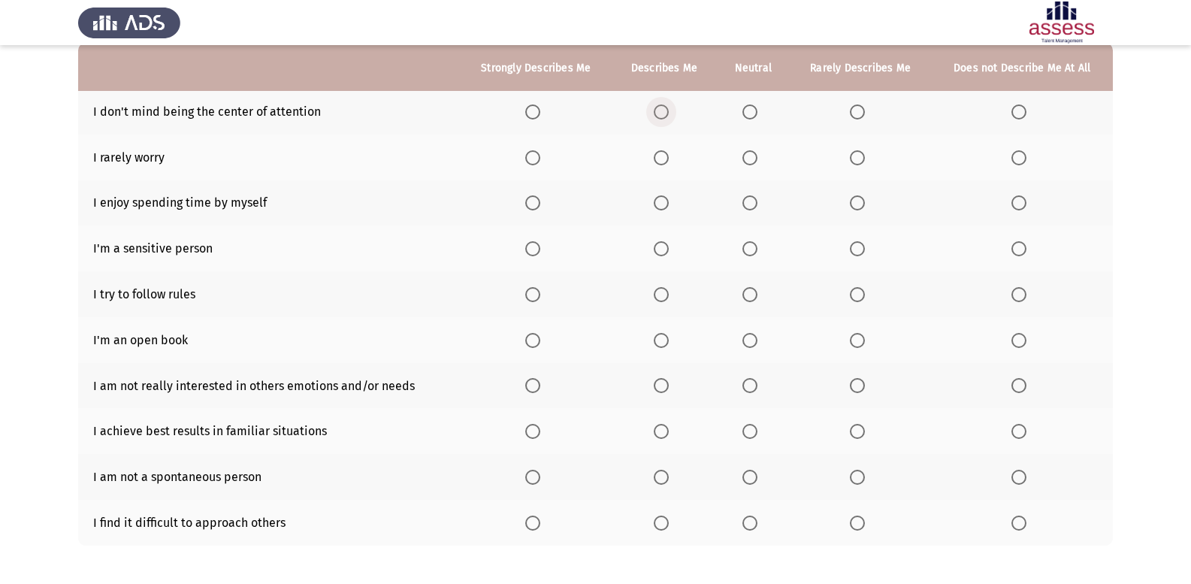
click at [669, 114] on span "Select an option" at bounding box center [660, 111] width 15 height 15
click at [669, 114] on input "Select an option" at bounding box center [660, 111] width 15 height 15
click at [752, 101] on th at bounding box center [753, 112] width 73 height 46
click at [750, 105] on span "Select an option" at bounding box center [749, 111] width 15 height 15
click at [750, 105] on input "Select an option" at bounding box center [749, 111] width 15 height 15
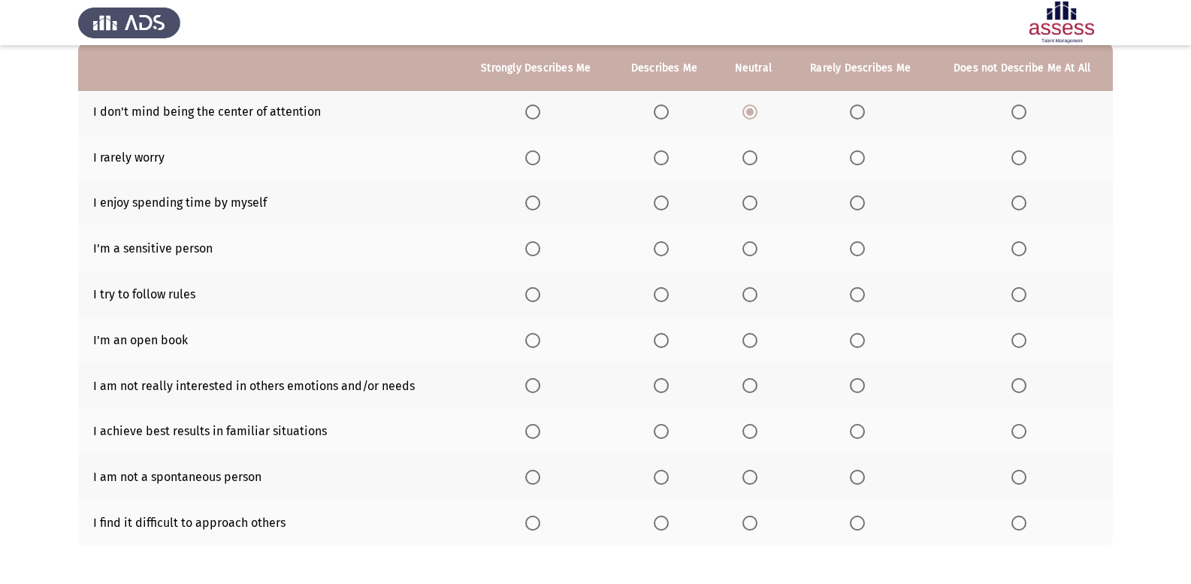
click at [863, 152] on span "Select an option" at bounding box center [857, 157] width 15 height 15
click at [863, 152] on input "Select an option" at bounding box center [857, 157] width 15 height 15
click at [668, 201] on span "Select an option" at bounding box center [660, 202] width 15 height 15
click at [668, 201] on input "Select an option" at bounding box center [660, 202] width 15 height 15
click at [658, 243] on span "Select an option" at bounding box center [660, 248] width 15 height 15
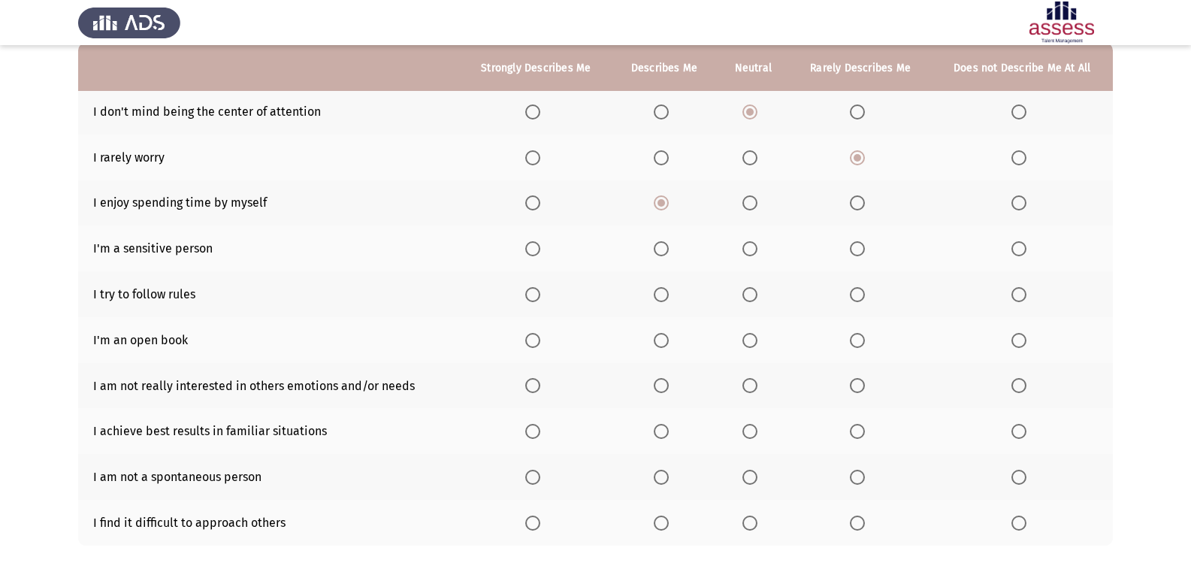
click at [658, 243] on input "Select an option" at bounding box center [660, 248] width 15 height 15
click at [859, 294] on span "Select an option" at bounding box center [857, 294] width 15 height 15
click at [859, 294] on input "Select an option" at bounding box center [857, 294] width 15 height 15
click at [672, 333] on label "Select an option" at bounding box center [663, 340] width 21 height 15
click at [669, 333] on input "Select an option" at bounding box center [660, 340] width 15 height 15
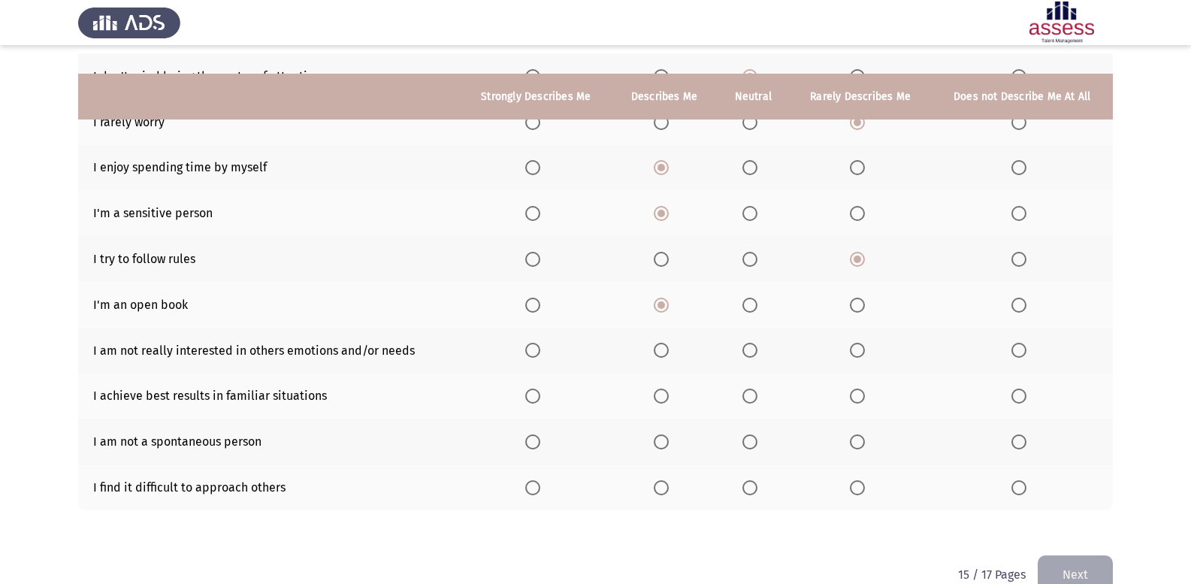
scroll to position [217, 0]
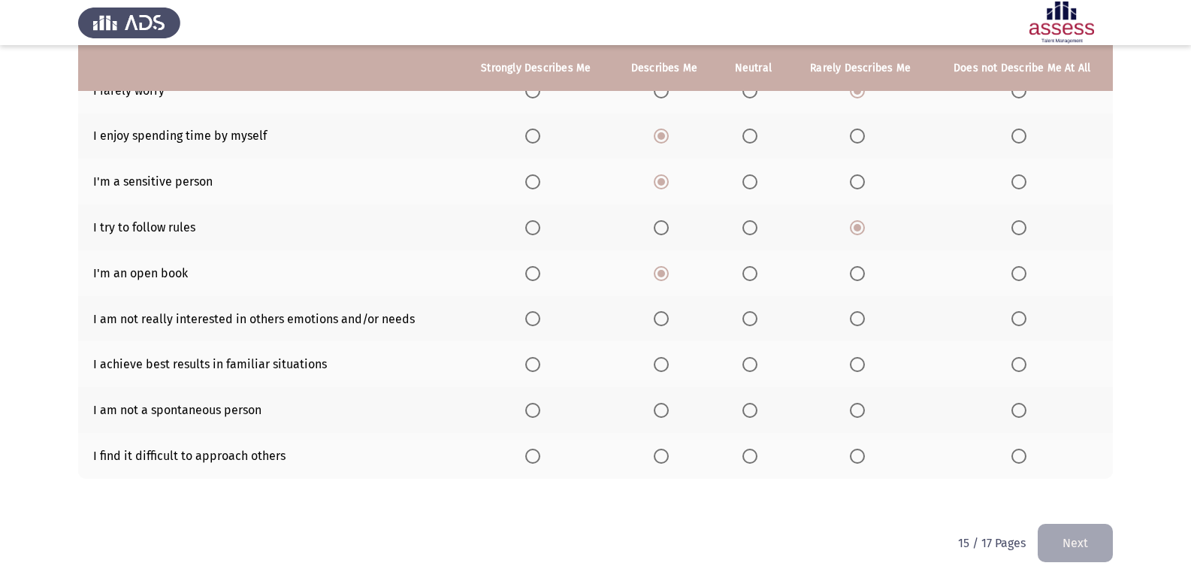
click at [750, 271] on span "Select an option" at bounding box center [749, 273] width 15 height 15
click at [750, 271] on input "Select an option" at bounding box center [749, 273] width 15 height 15
click at [865, 318] on span "Select an option" at bounding box center [857, 318] width 15 height 15
click at [865, 318] on input "Select an option" at bounding box center [857, 318] width 15 height 15
click at [658, 363] on span "Select an option" at bounding box center [660, 364] width 15 height 15
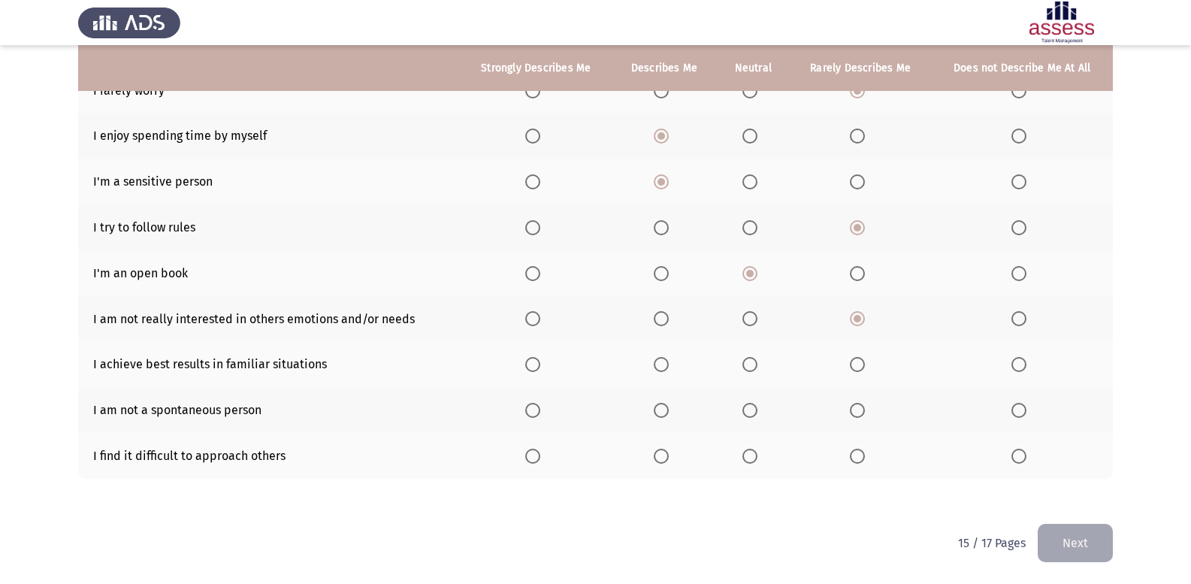
click at [658, 363] on input "Select an option" at bounding box center [660, 364] width 15 height 15
click at [856, 403] on span "Select an option" at bounding box center [857, 410] width 15 height 15
click at [856, 403] on input "Select an option" at bounding box center [857, 410] width 15 height 15
click at [851, 455] on span "Select an option" at bounding box center [857, 455] width 15 height 15
click at [851, 455] on input "Select an option" at bounding box center [857, 455] width 15 height 15
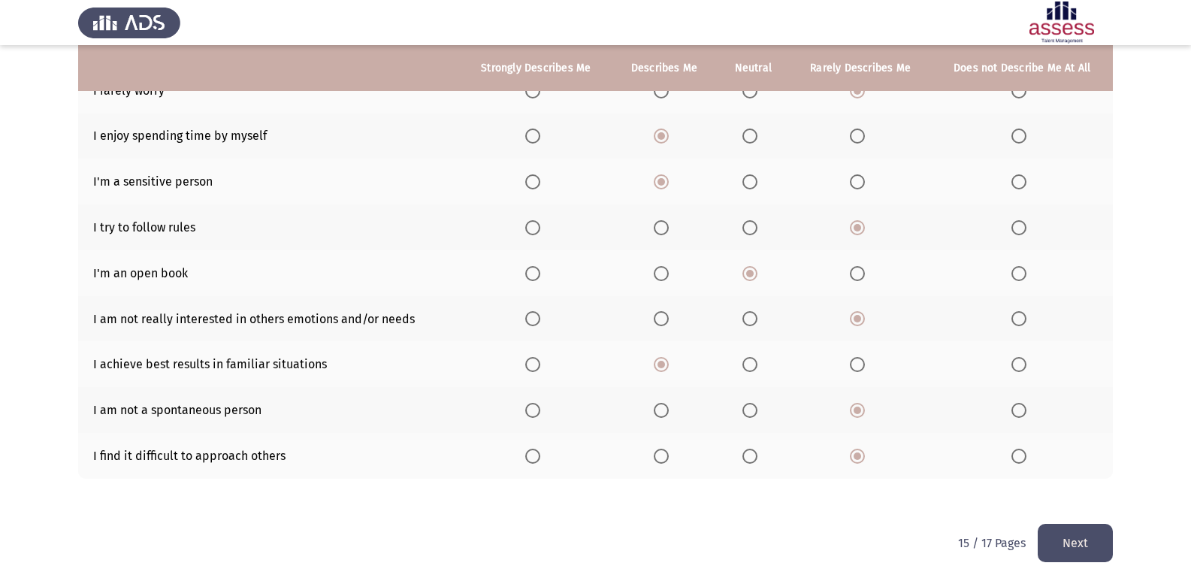
click at [1089, 551] on button "Next" at bounding box center [1074, 543] width 75 height 38
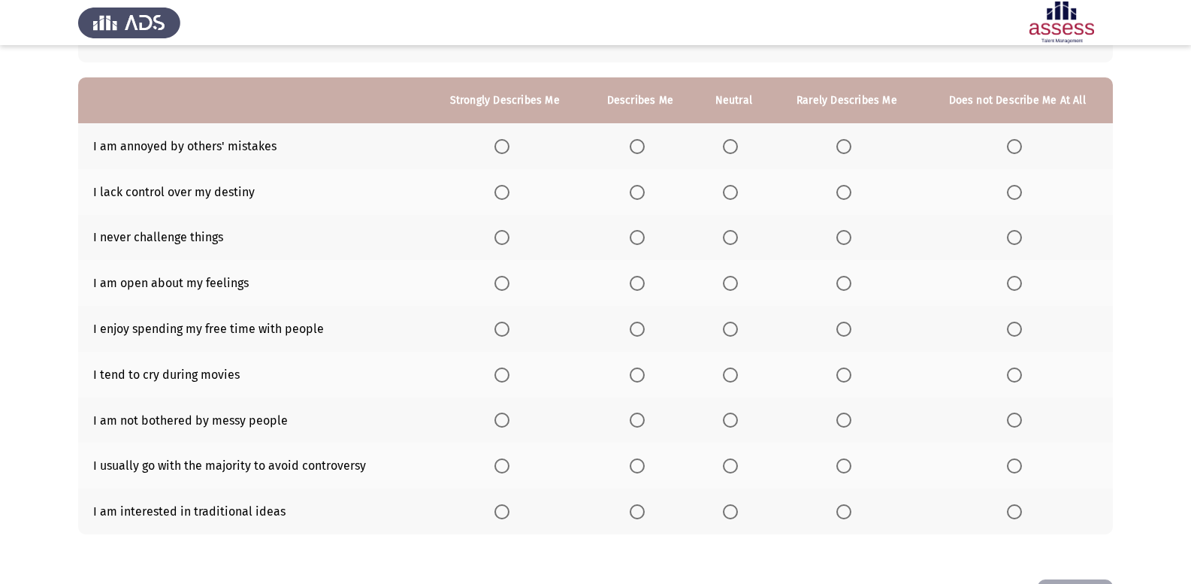
scroll to position [150, 0]
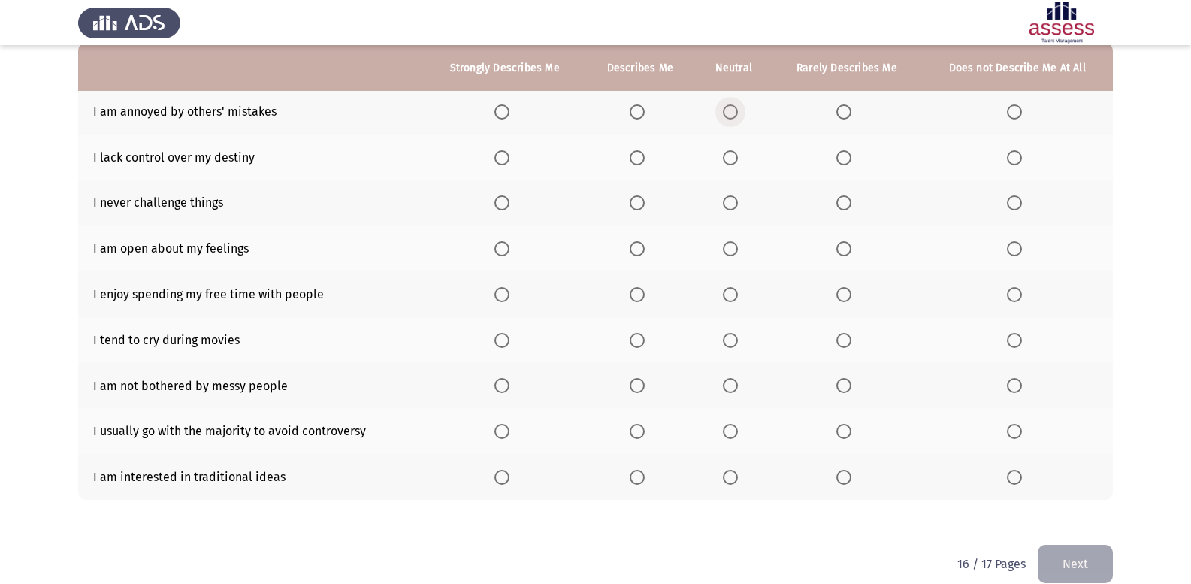
click at [732, 112] on span "Select an option" at bounding box center [730, 111] width 15 height 15
click at [732, 112] on input "Select an option" at bounding box center [730, 111] width 15 height 15
click at [843, 150] on span "Select an option" at bounding box center [843, 157] width 15 height 15
click at [843, 150] on input "Select an option" at bounding box center [843, 157] width 15 height 15
click at [851, 210] on span "Select an option" at bounding box center [843, 202] width 15 height 15
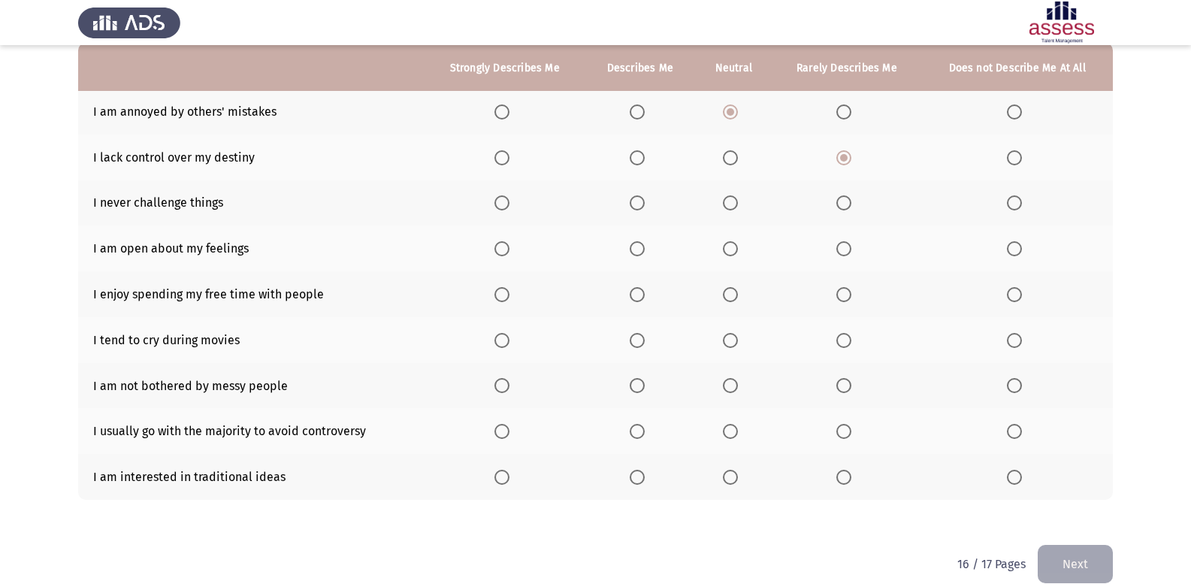
click at [851, 210] on input "Select an option" at bounding box center [843, 202] width 15 height 15
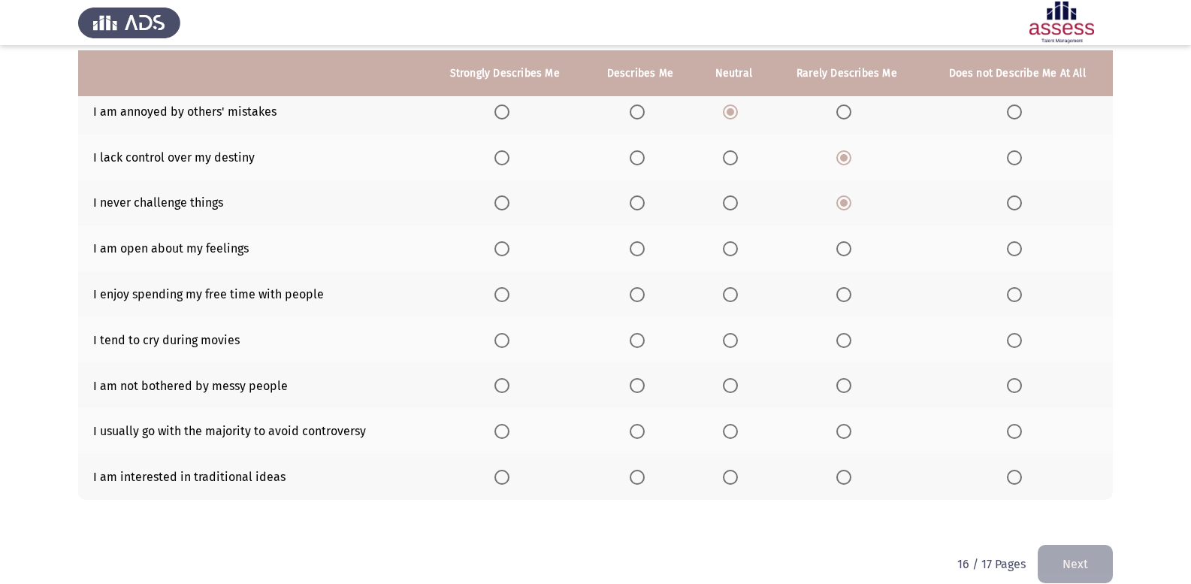
scroll to position [171, 0]
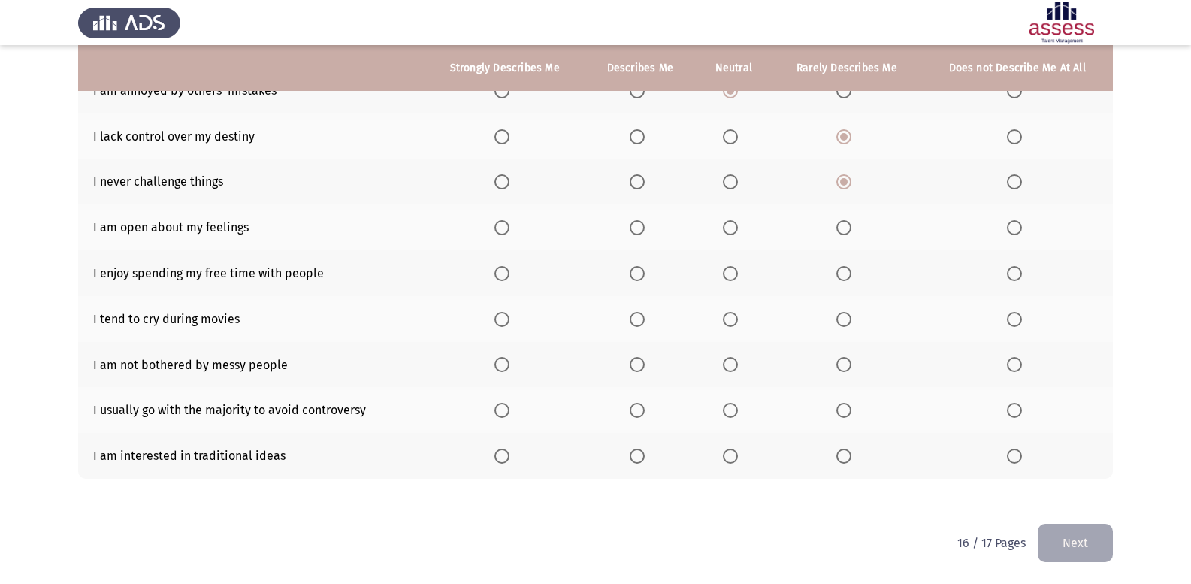
click at [636, 231] on span "Select an option" at bounding box center [636, 227] width 15 height 15
click at [636, 231] on input "Select an option" at bounding box center [636, 227] width 15 height 15
click at [736, 269] on span "Select an option" at bounding box center [730, 273] width 15 height 15
click at [736, 269] on input "Select an option" at bounding box center [730, 273] width 15 height 15
click at [502, 325] on span "Select an option" at bounding box center [501, 319] width 15 height 15
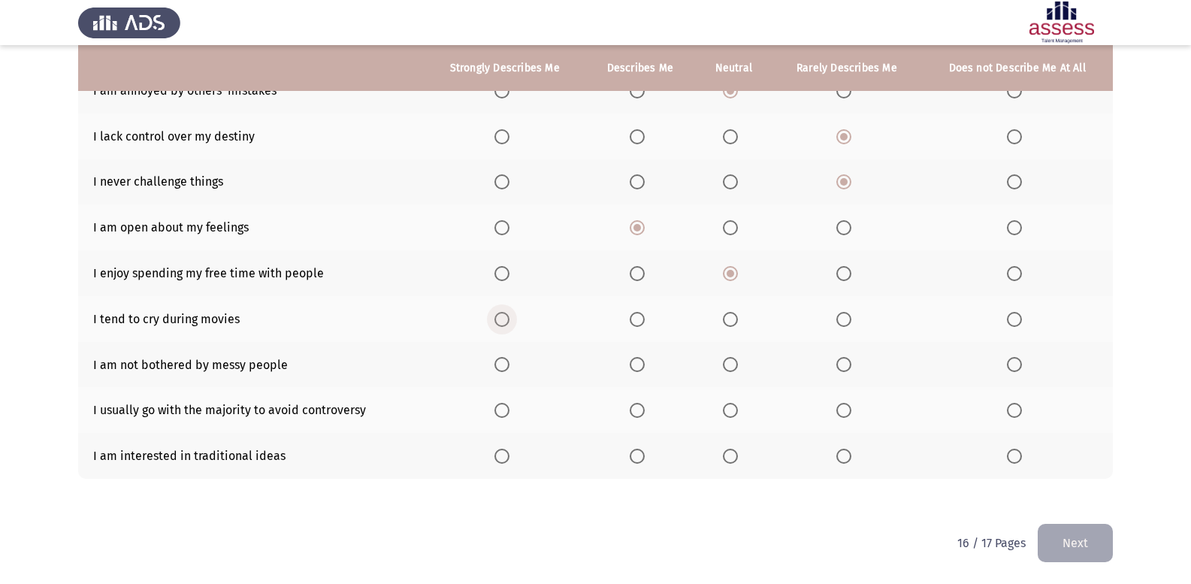
click at [502, 325] on input "Select an option" at bounding box center [501, 319] width 15 height 15
click at [640, 361] on span "Select an option" at bounding box center [636, 364] width 15 height 15
click at [640, 361] on input "Select an option" at bounding box center [636, 364] width 15 height 15
click at [732, 414] on span "Select an option" at bounding box center [730, 410] width 15 height 15
click at [732, 414] on input "Select an option" at bounding box center [730, 410] width 15 height 15
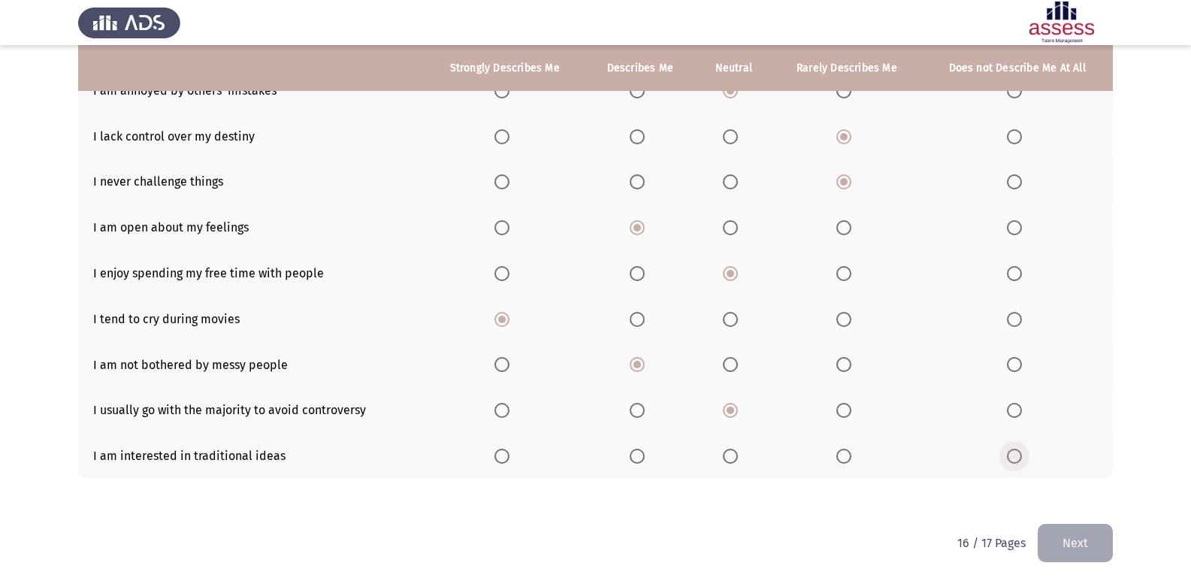
click at [1013, 453] on span "Select an option" at bounding box center [1014, 455] width 15 height 15
click at [1013, 453] on input "Select an option" at bounding box center [1014, 455] width 15 height 15
click at [843, 457] on span "Select an option" at bounding box center [843, 455] width 15 height 15
click at [843, 457] on input "Select an option" at bounding box center [843, 455] width 15 height 15
click at [1052, 541] on button "Next" at bounding box center [1074, 543] width 75 height 38
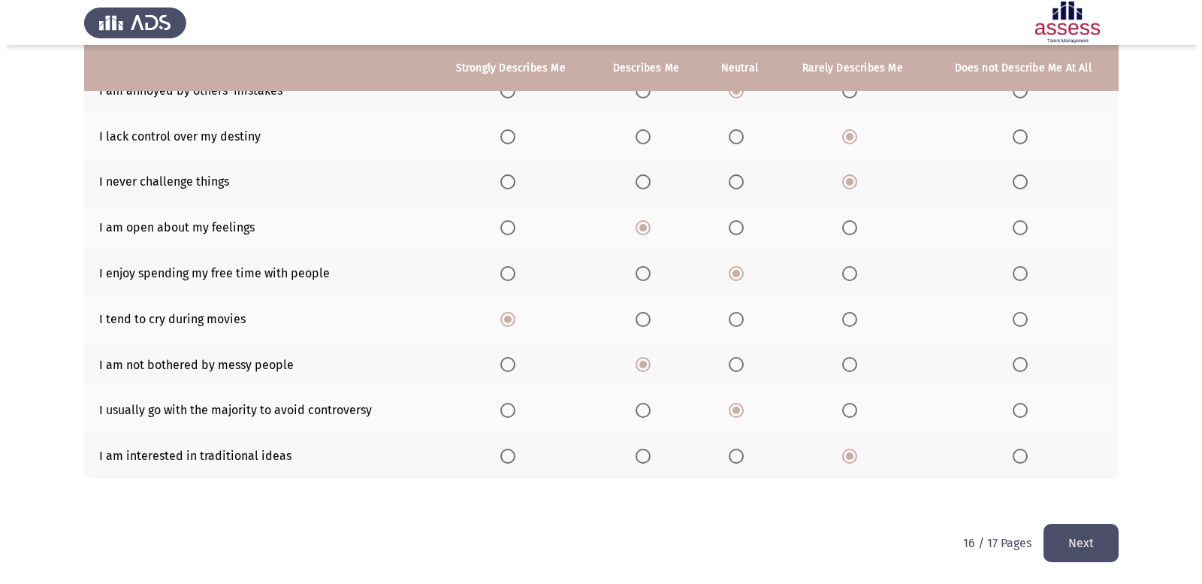
scroll to position [0, 0]
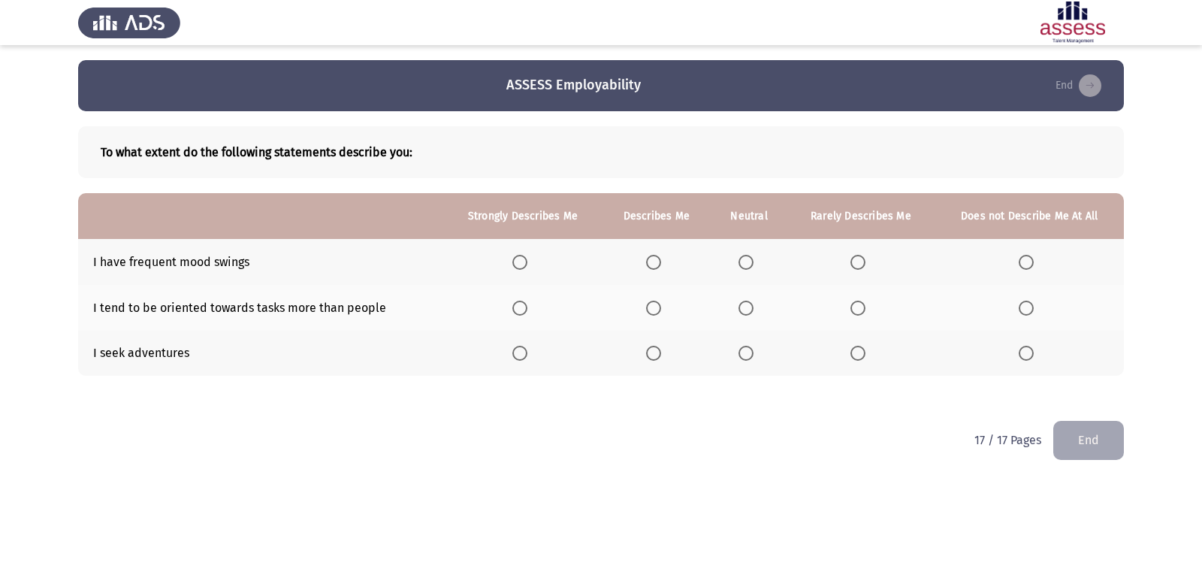
click at [655, 269] on span "Select an option" at bounding box center [653, 262] width 15 height 15
click at [655, 269] on input "Select an option" at bounding box center [653, 262] width 15 height 15
click at [747, 304] on span "Select an option" at bounding box center [745, 307] width 15 height 15
click at [747, 304] on input "Select an option" at bounding box center [745, 307] width 15 height 15
click at [742, 350] on span "Select an option" at bounding box center [745, 353] width 15 height 15
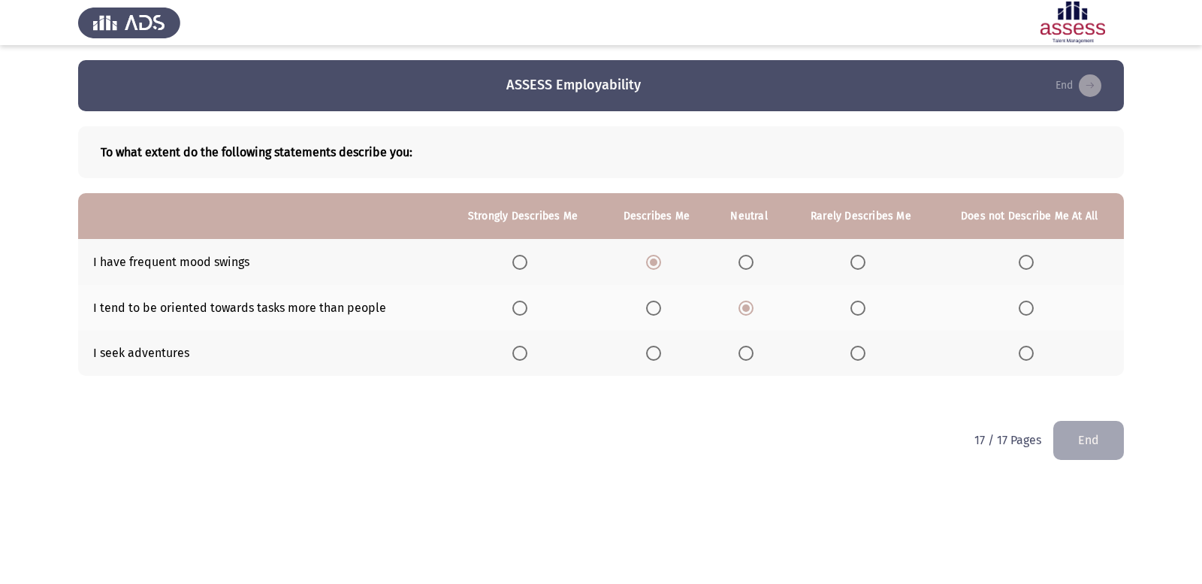
click at [742, 350] on input "Select an option" at bounding box center [745, 353] width 15 height 15
click at [1064, 439] on button "End" at bounding box center [1088, 440] width 71 height 38
